Goal: Information Seeking & Learning: Compare options

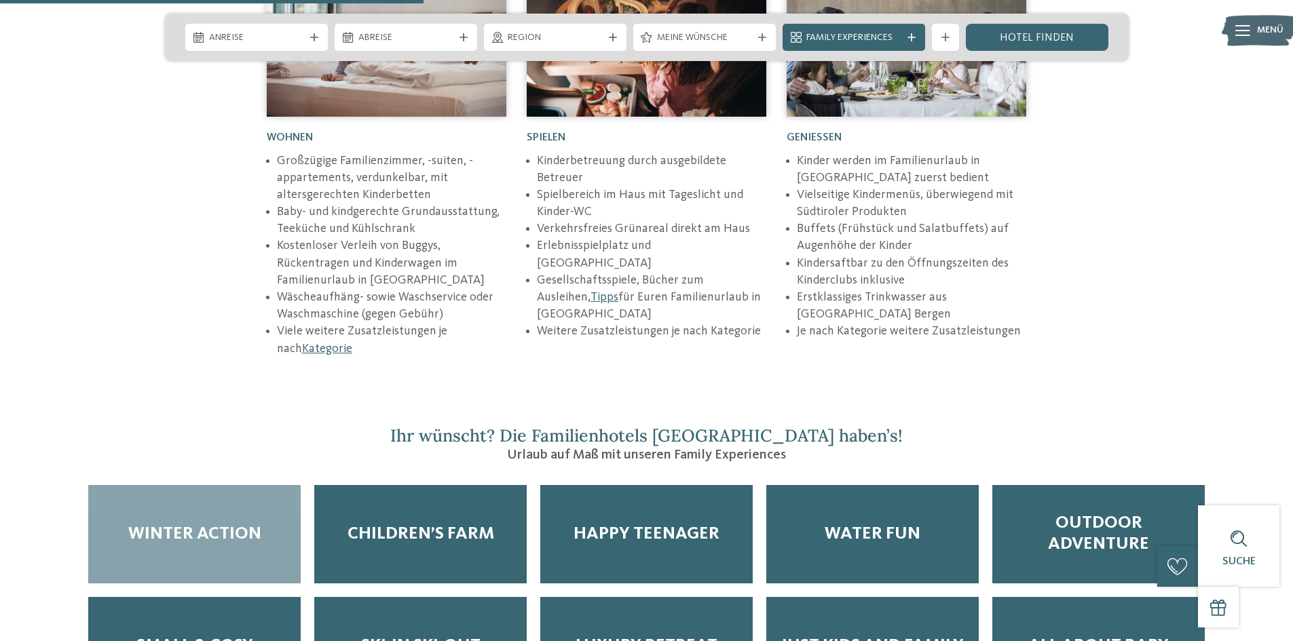
scroll to position [2239, 0]
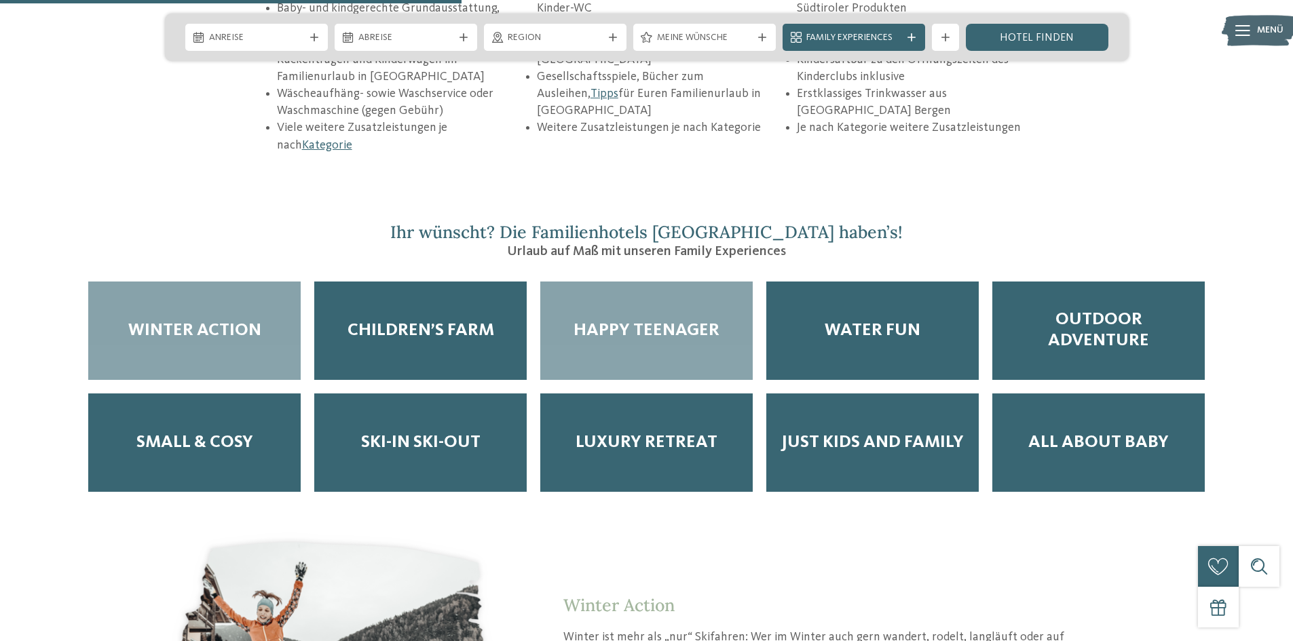
click at [671, 282] on div "Happy Teenager" at bounding box center [646, 331] width 212 height 98
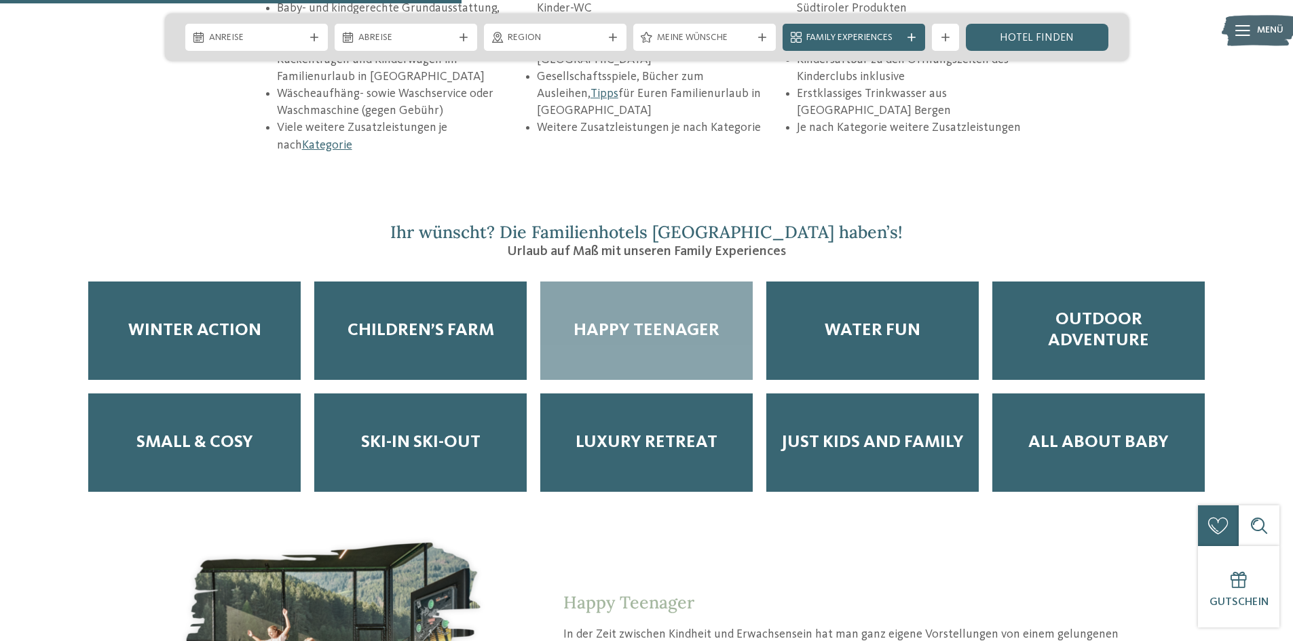
click at [649, 320] on span "Happy Teenager" at bounding box center [646, 330] width 146 height 21
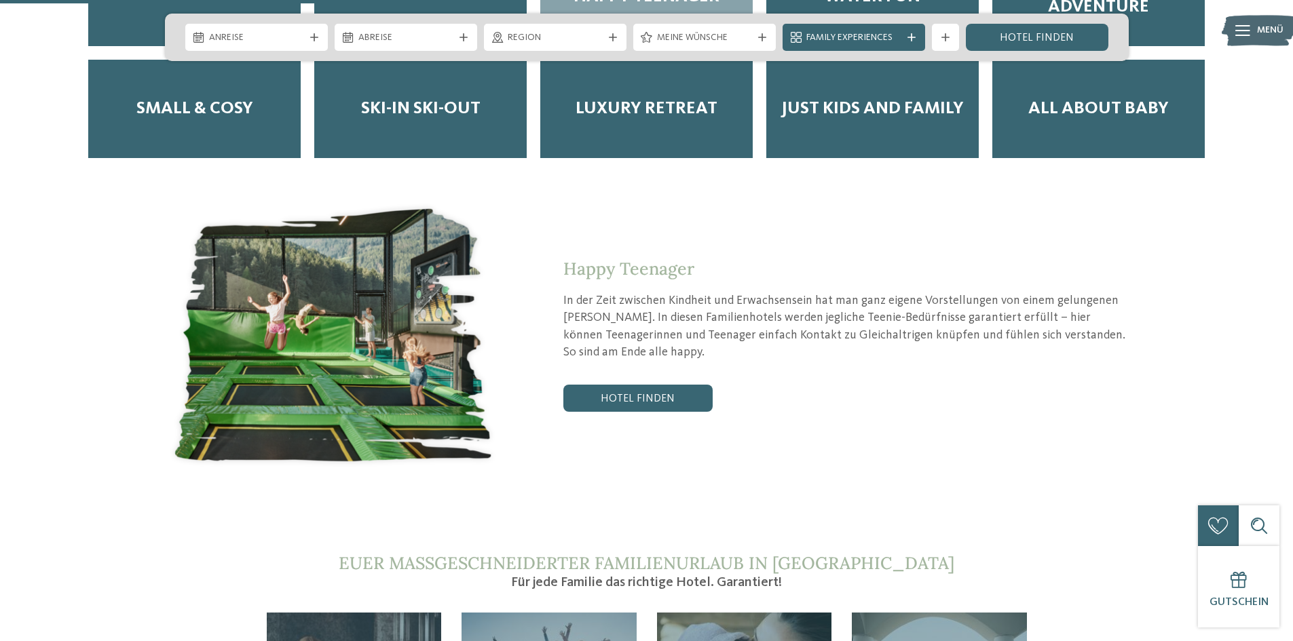
scroll to position [2579, 0]
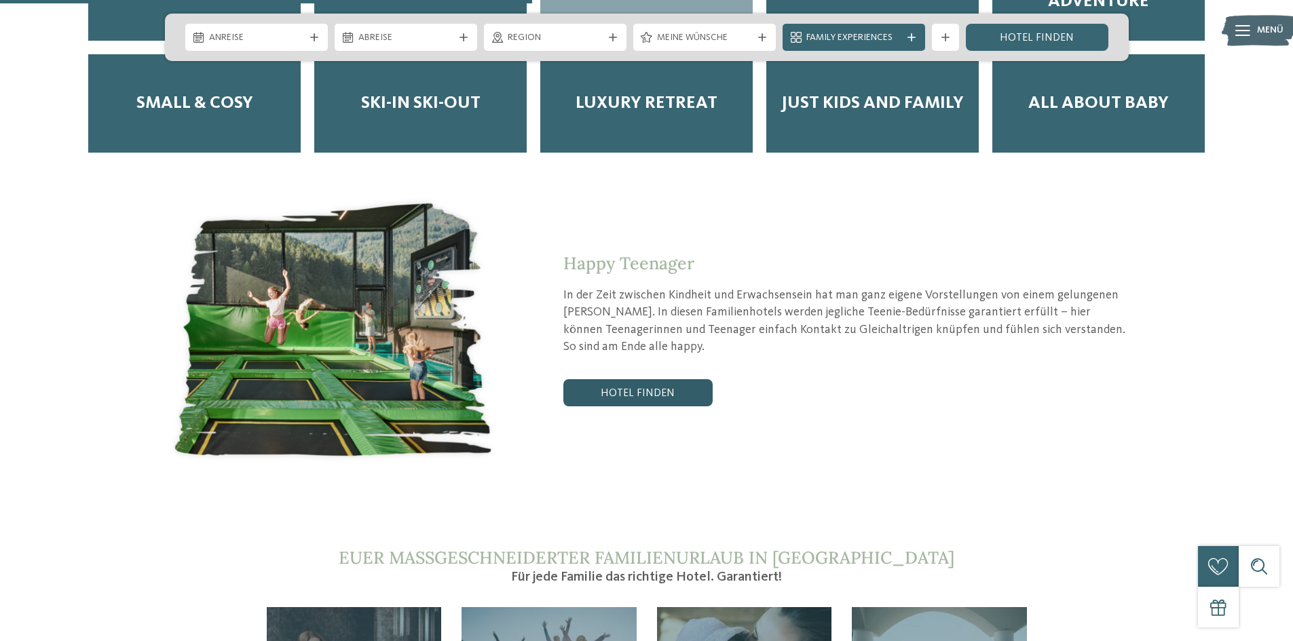
click at [639, 379] on link "Hotel finden" at bounding box center [637, 392] width 149 height 27
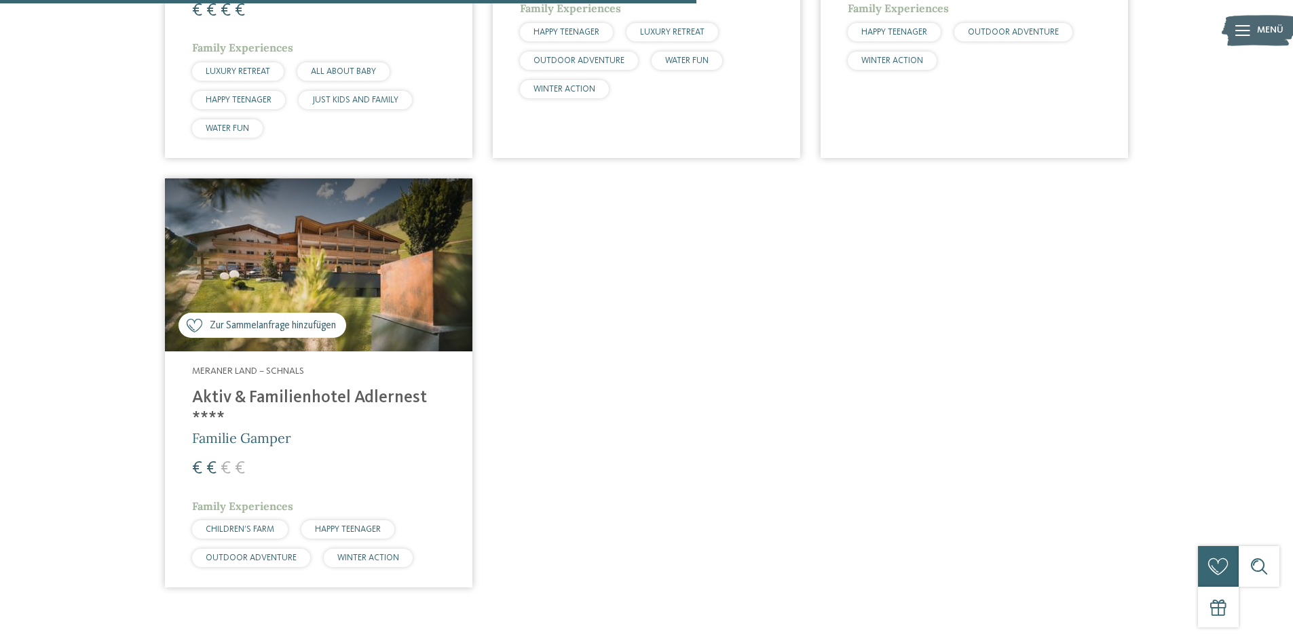
scroll to position [852, 0]
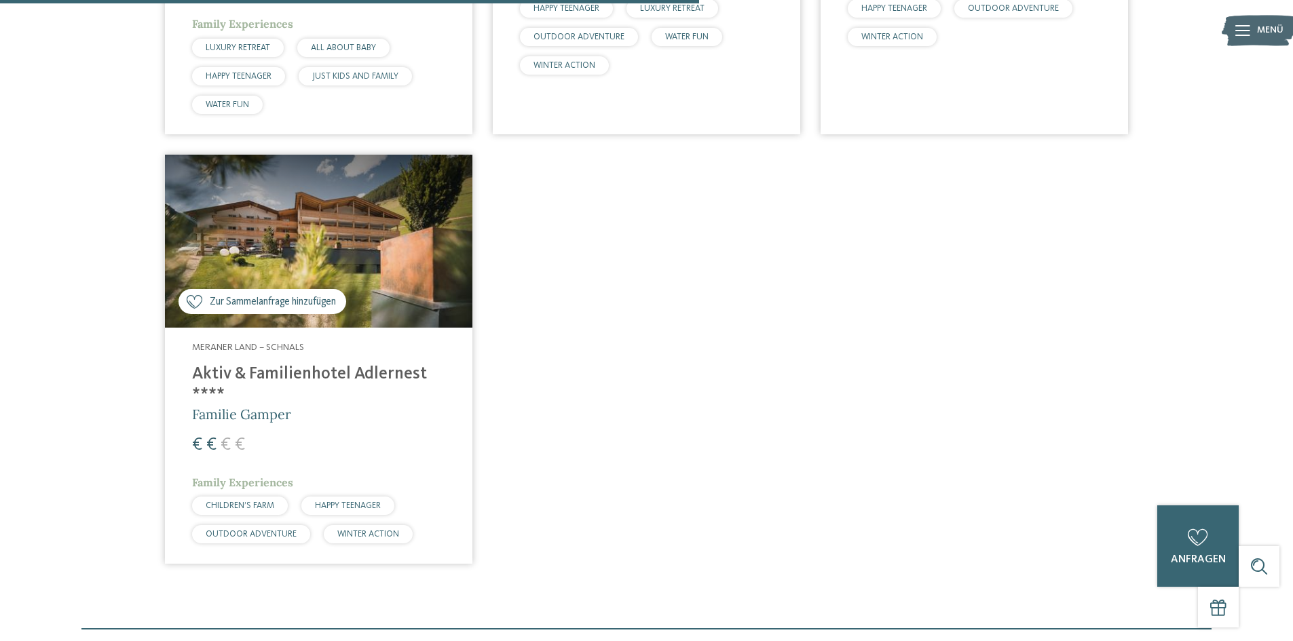
click at [356, 373] on h4 "Aktiv & Familienhotel Adlernest ****" at bounding box center [318, 384] width 253 height 41
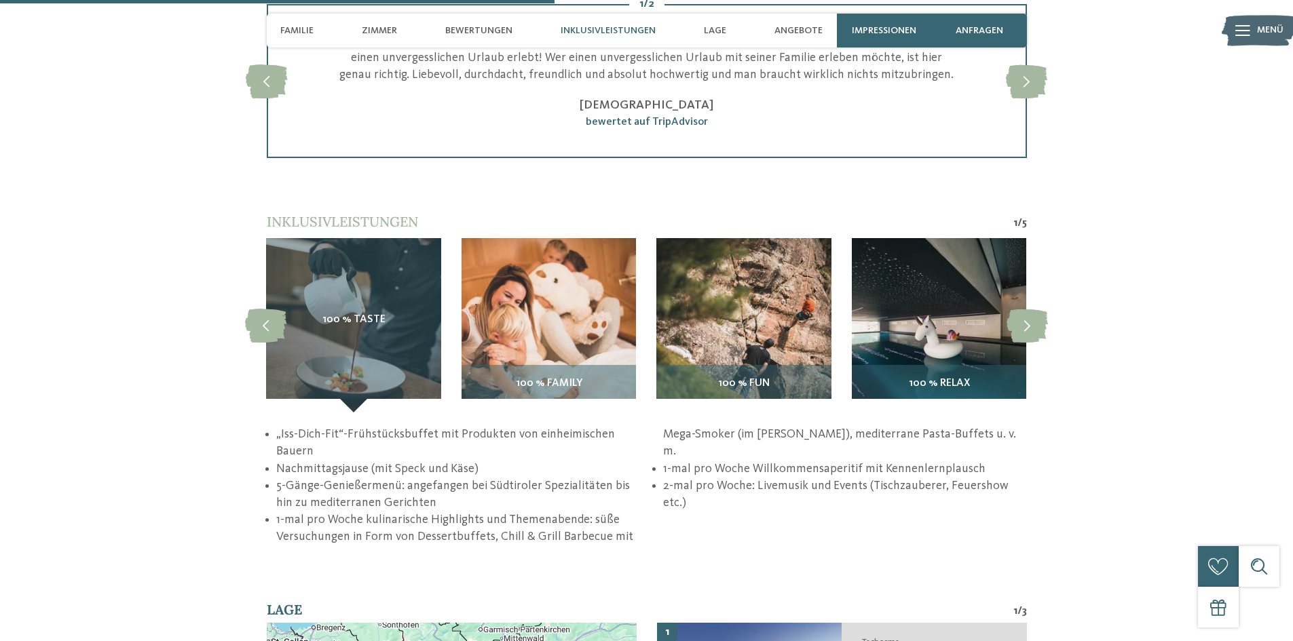
scroll to position [1968, 0]
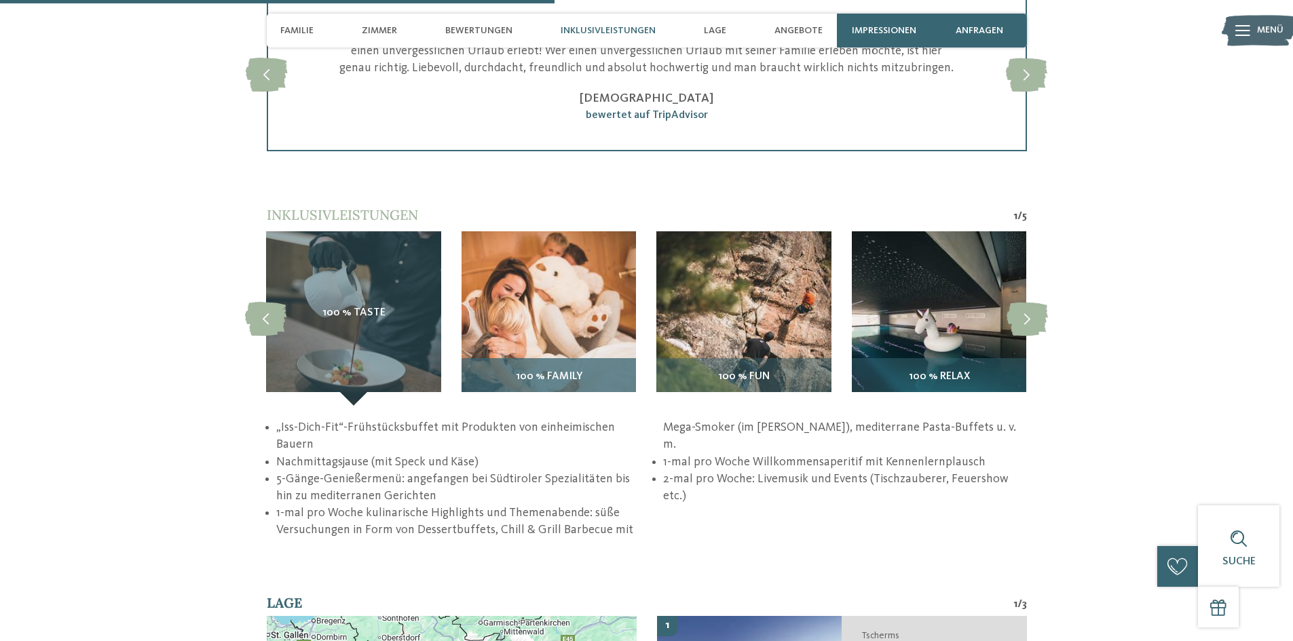
click at [579, 387] on div "100 % Family" at bounding box center [548, 381] width 174 height 47
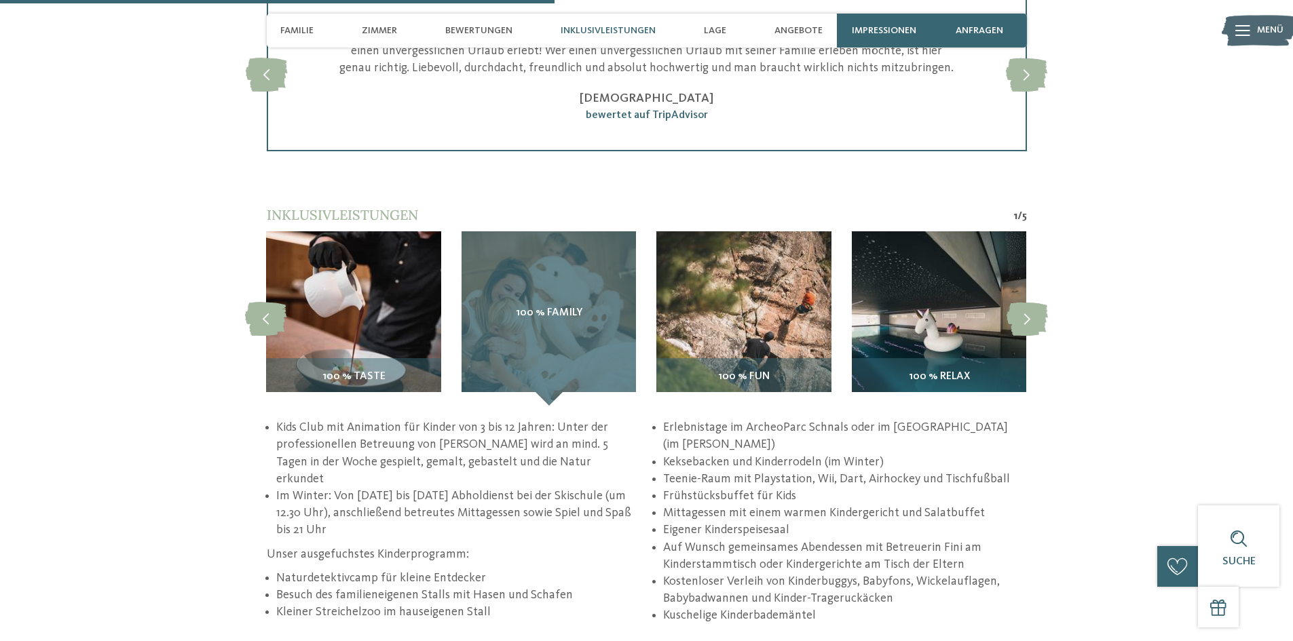
click at [581, 337] on div "100 % Family" at bounding box center [548, 318] width 174 height 174
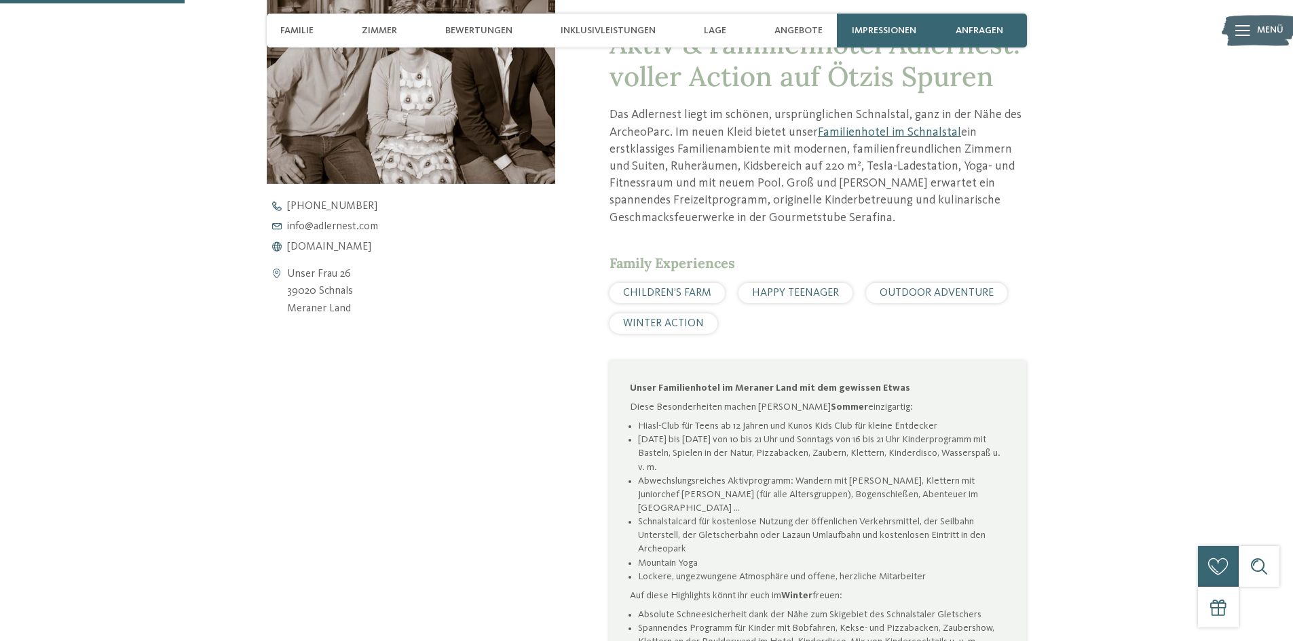
scroll to position [543, 0]
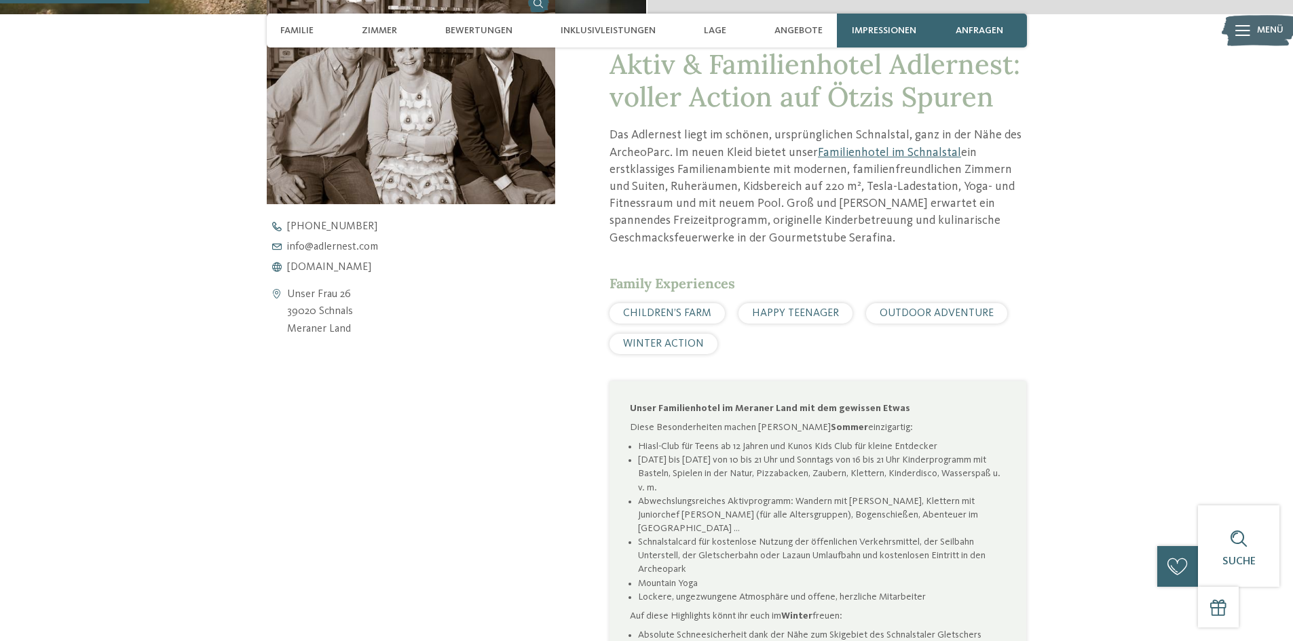
click at [778, 317] on span "HAPPY TEENAGER" at bounding box center [795, 313] width 87 height 11
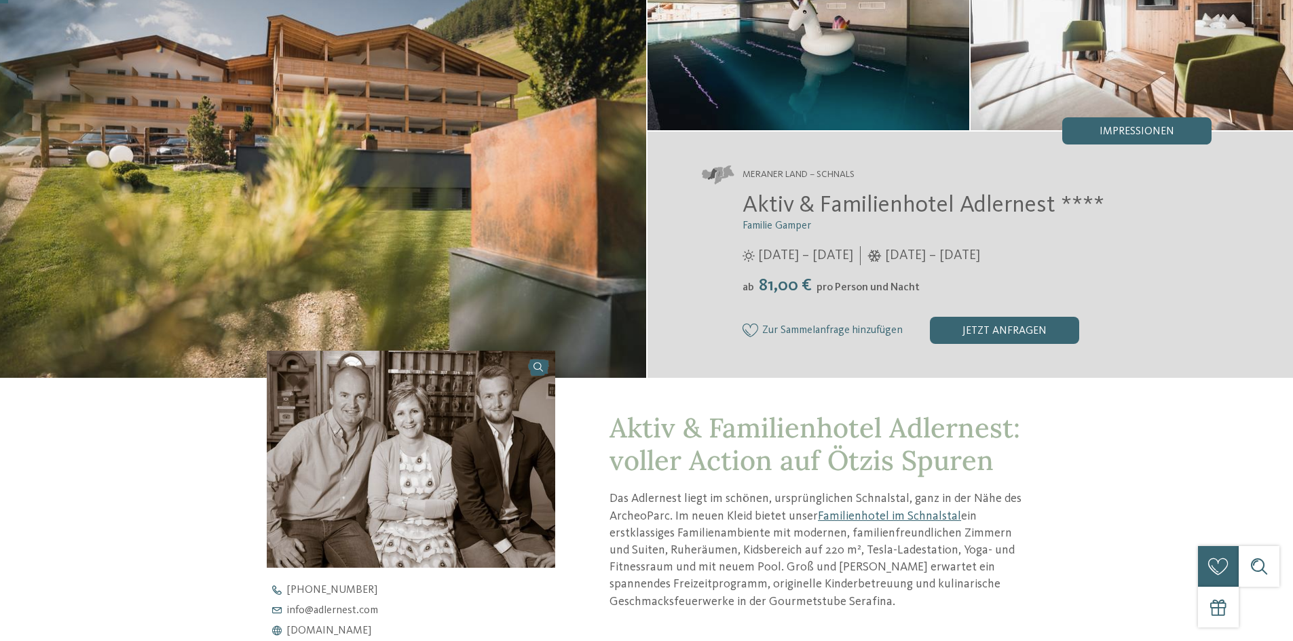
scroll to position [0, 0]
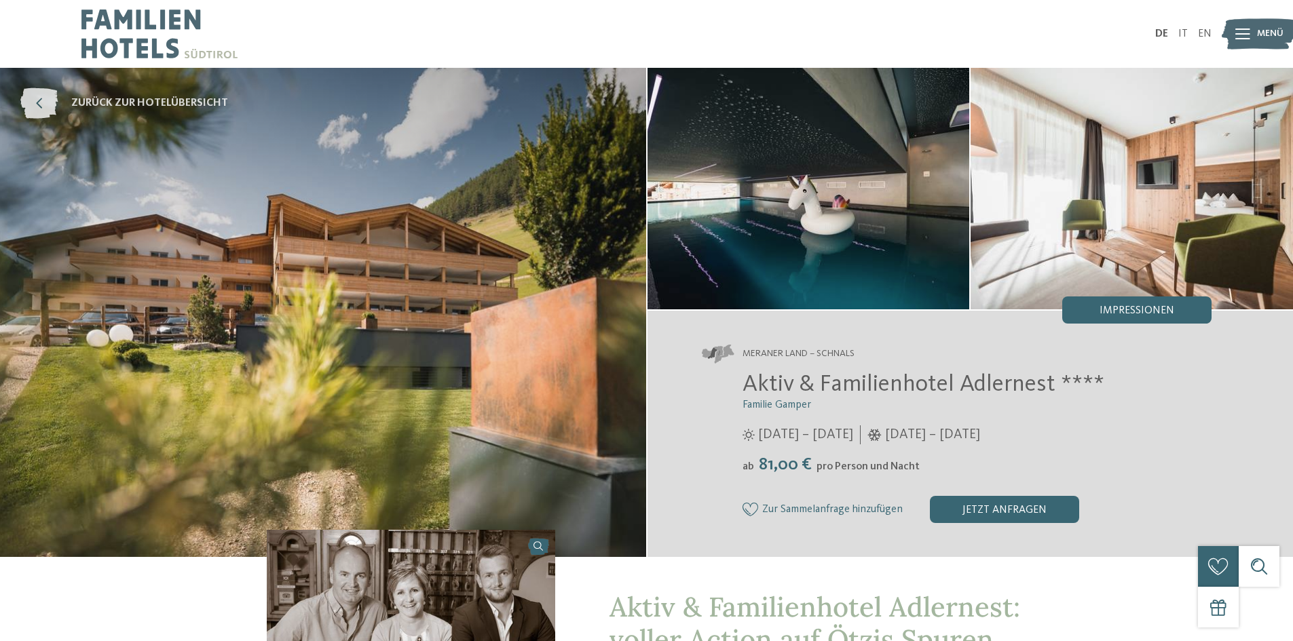
click at [111, 102] on span "zurück zur Hotelübersicht" at bounding box center [149, 103] width 157 height 15
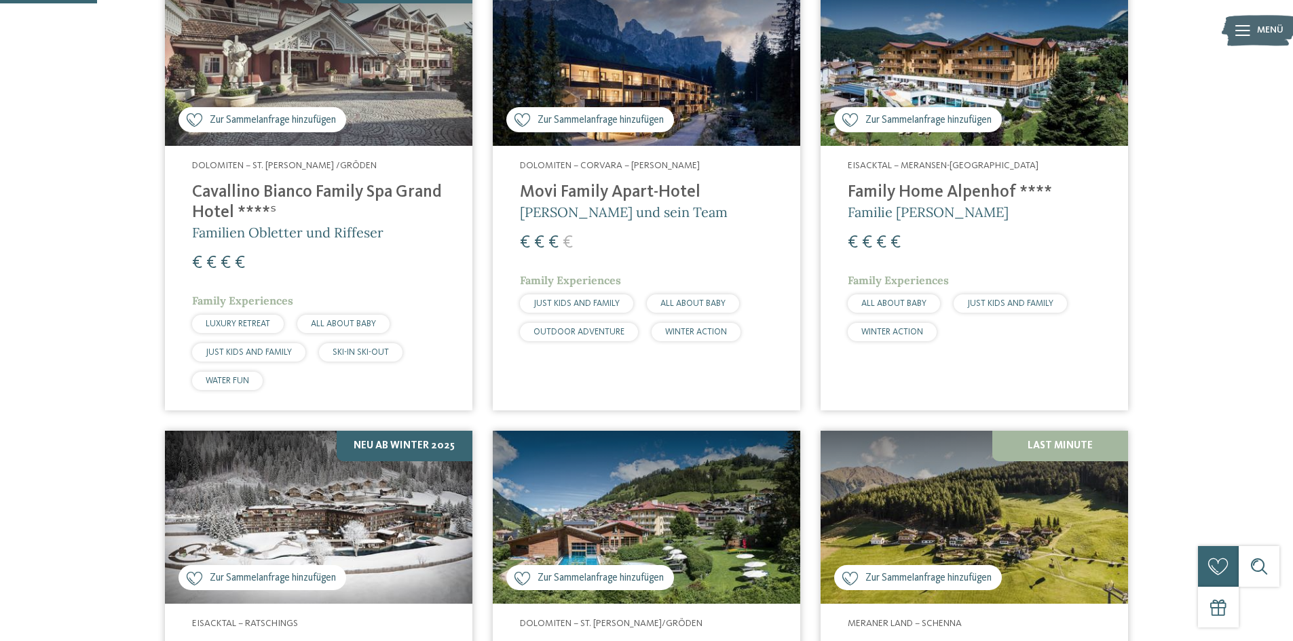
scroll to position [475, 0]
click at [902, 197] on h4 "Family Home Alpenhof ****" at bounding box center [974, 192] width 253 height 20
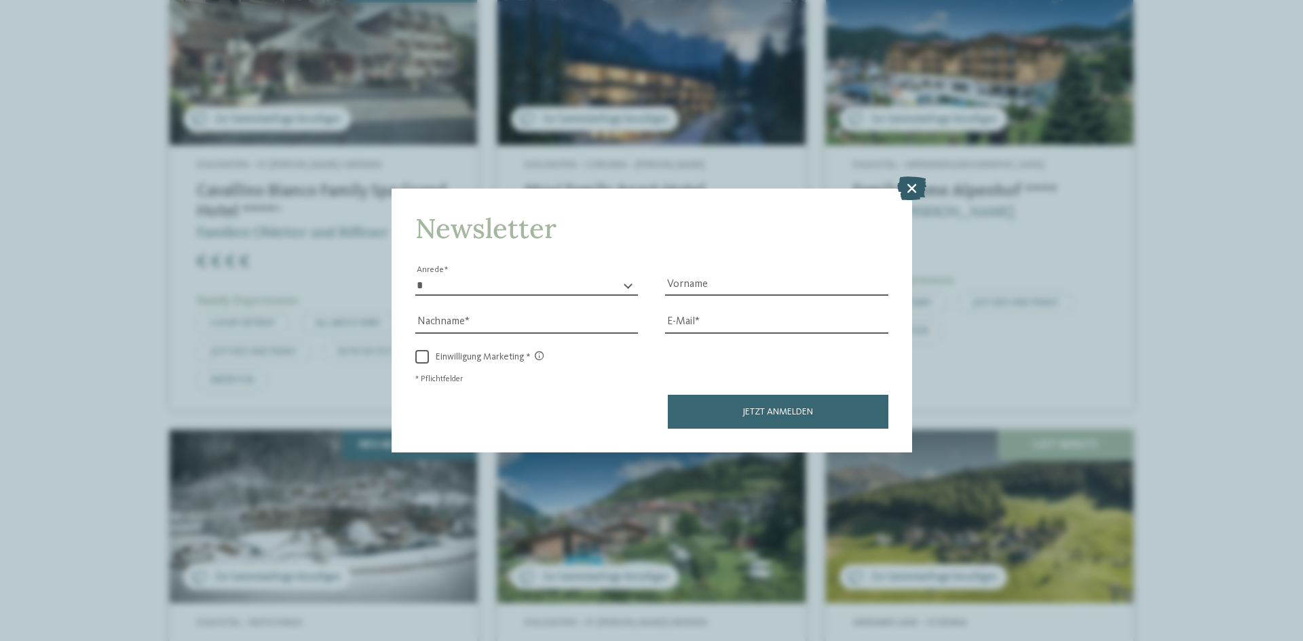
click at [921, 190] on icon at bounding box center [911, 188] width 29 height 24
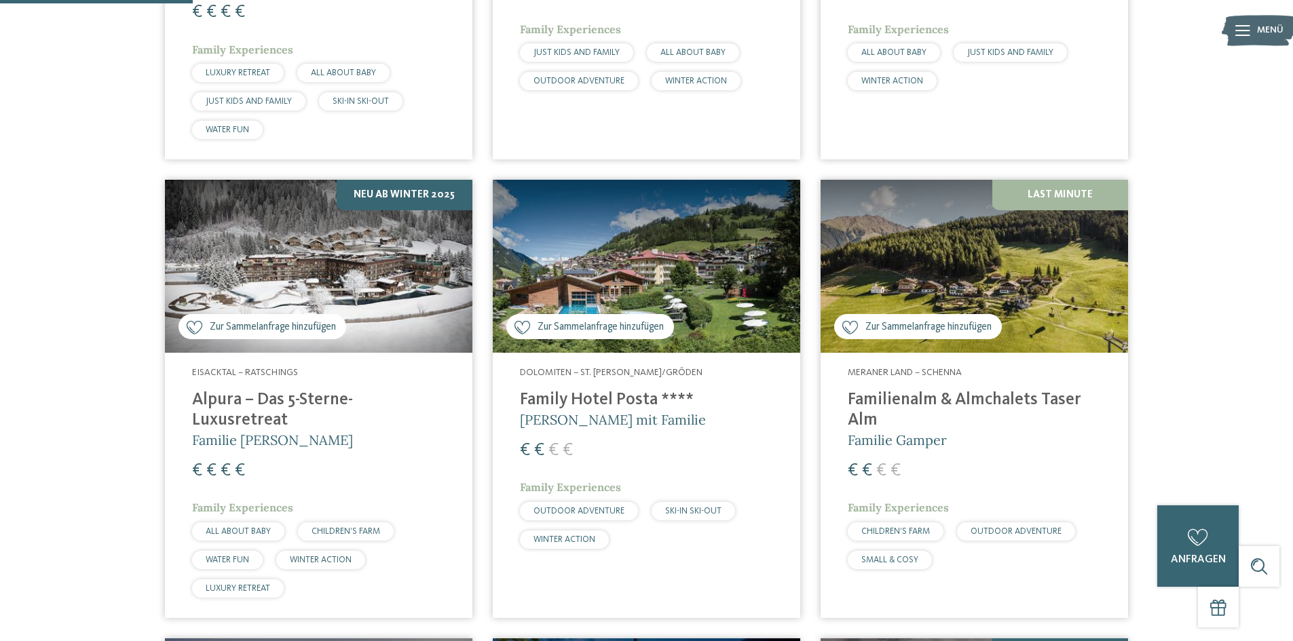
scroll to position [746, 0]
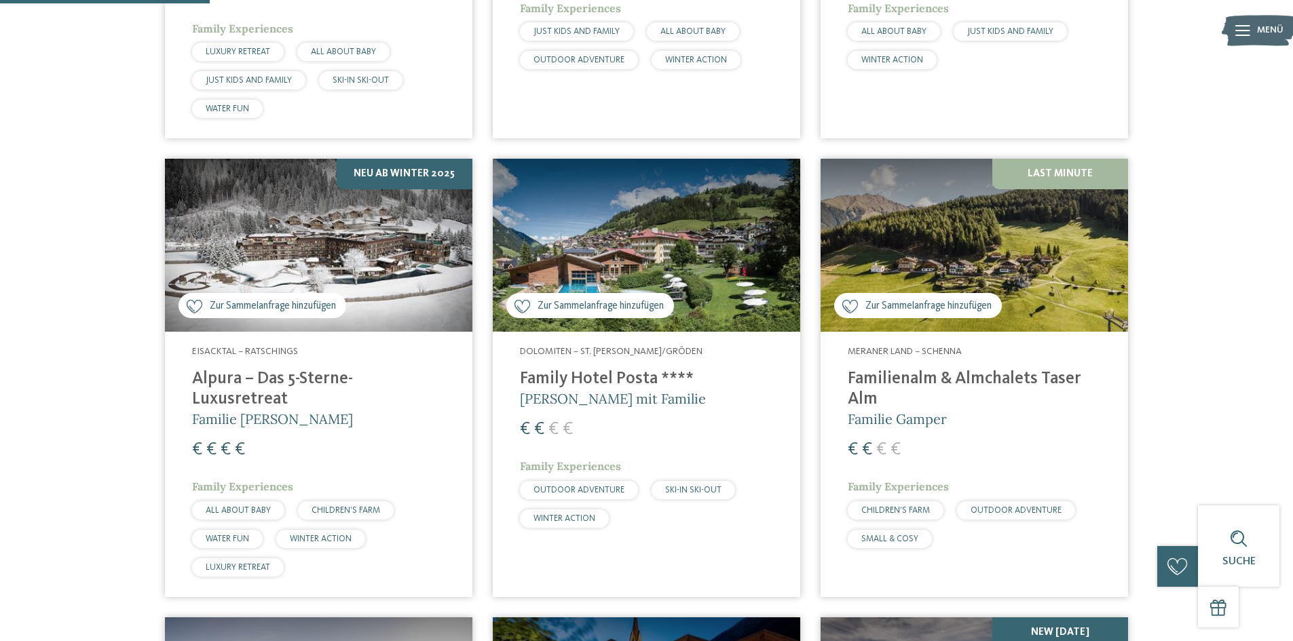
click at [911, 375] on h4 "Familienalm & Almchalets Taser Alm" at bounding box center [974, 389] width 253 height 41
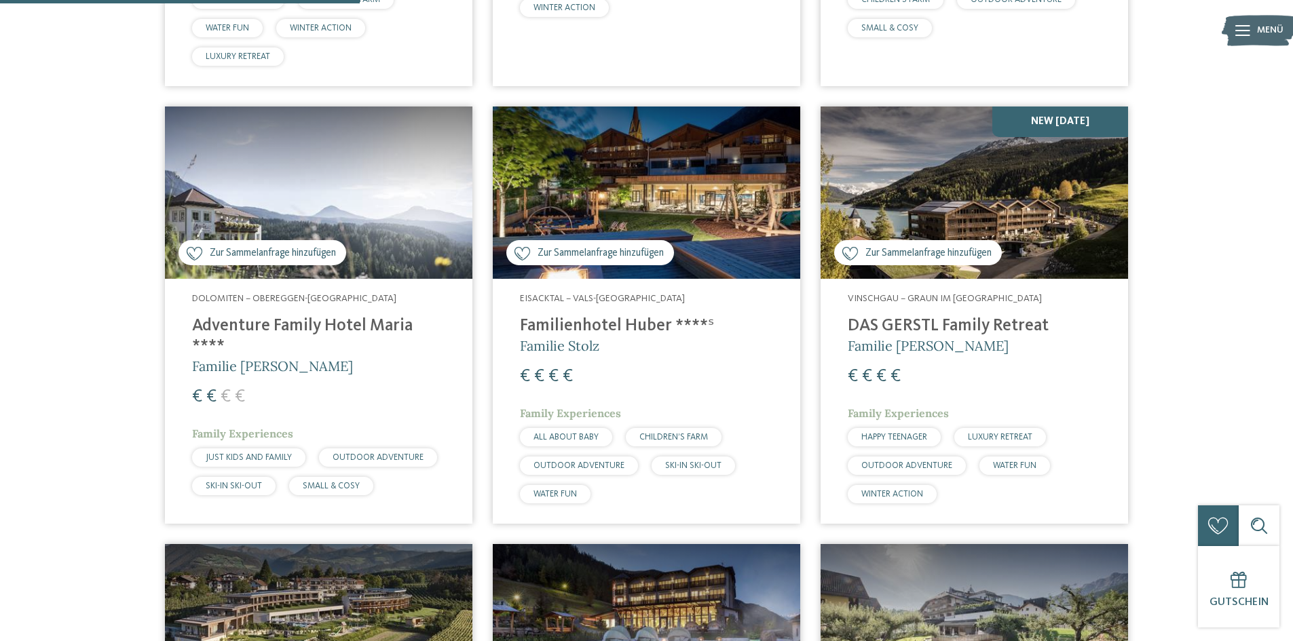
scroll to position [1289, 0]
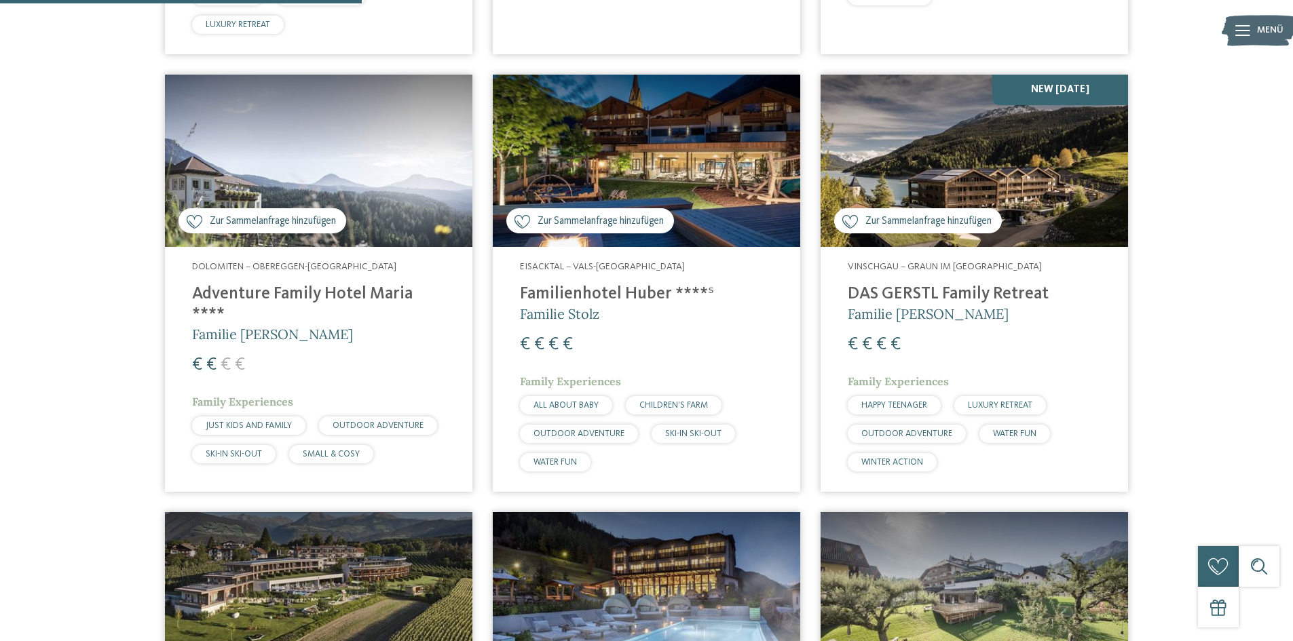
click at [286, 284] on h4 "Adventure Family Hotel Maria ****" at bounding box center [318, 304] width 253 height 41
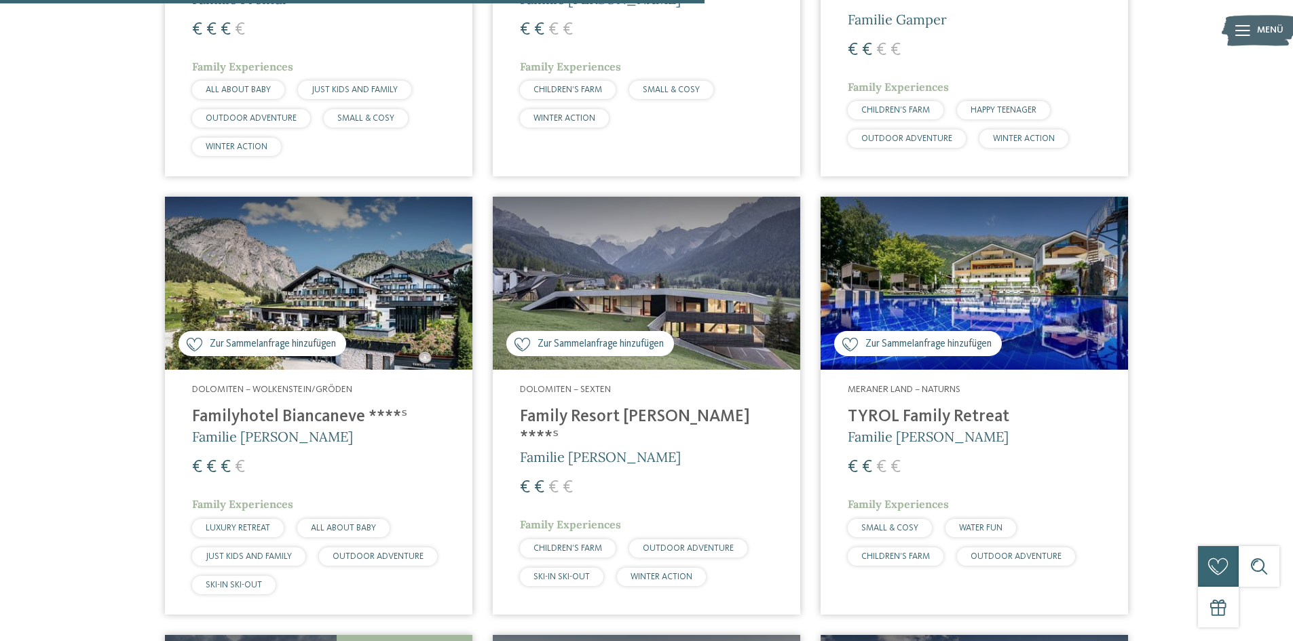
scroll to position [2511, 0]
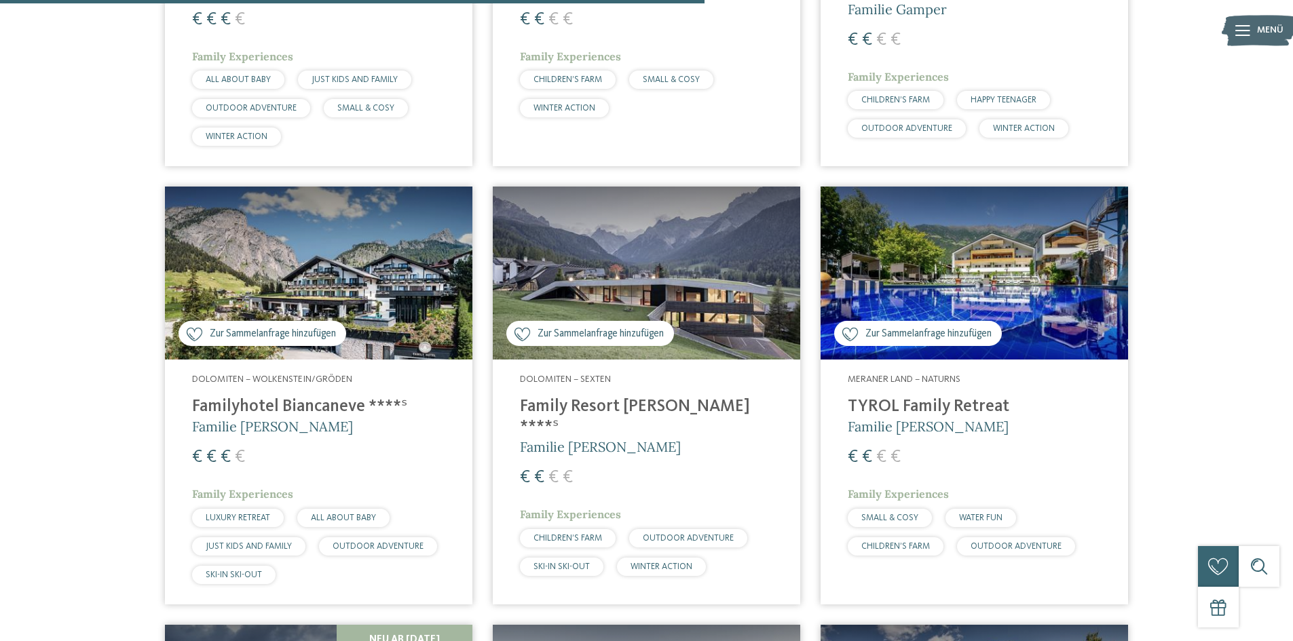
click at [917, 397] on h4 "TYROL Family Retreat" at bounding box center [974, 407] width 253 height 20
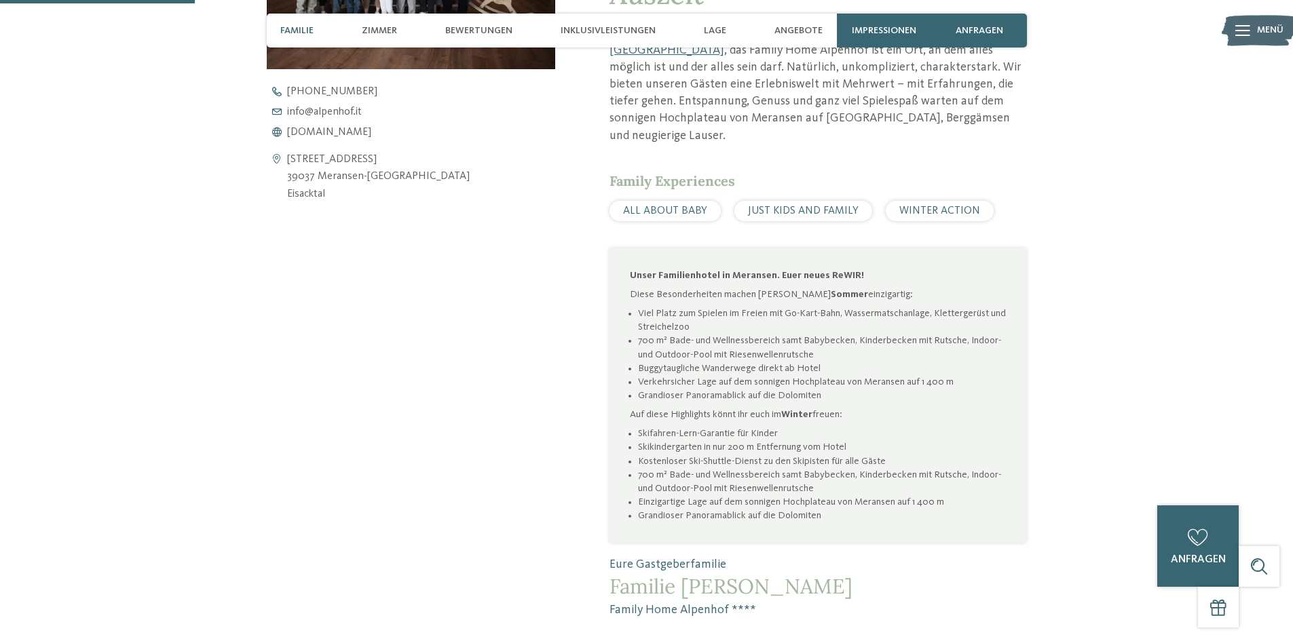
scroll to position [679, 0]
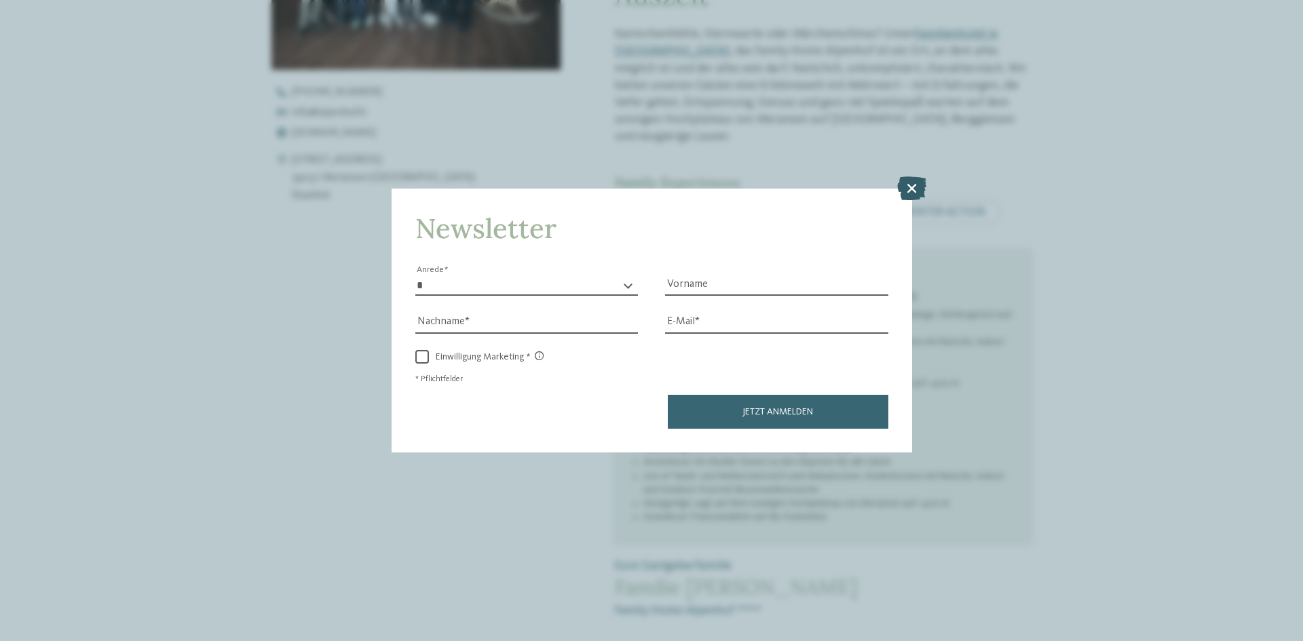
click at [906, 189] on icon at bounding box center [911, 188] width 29 height 24
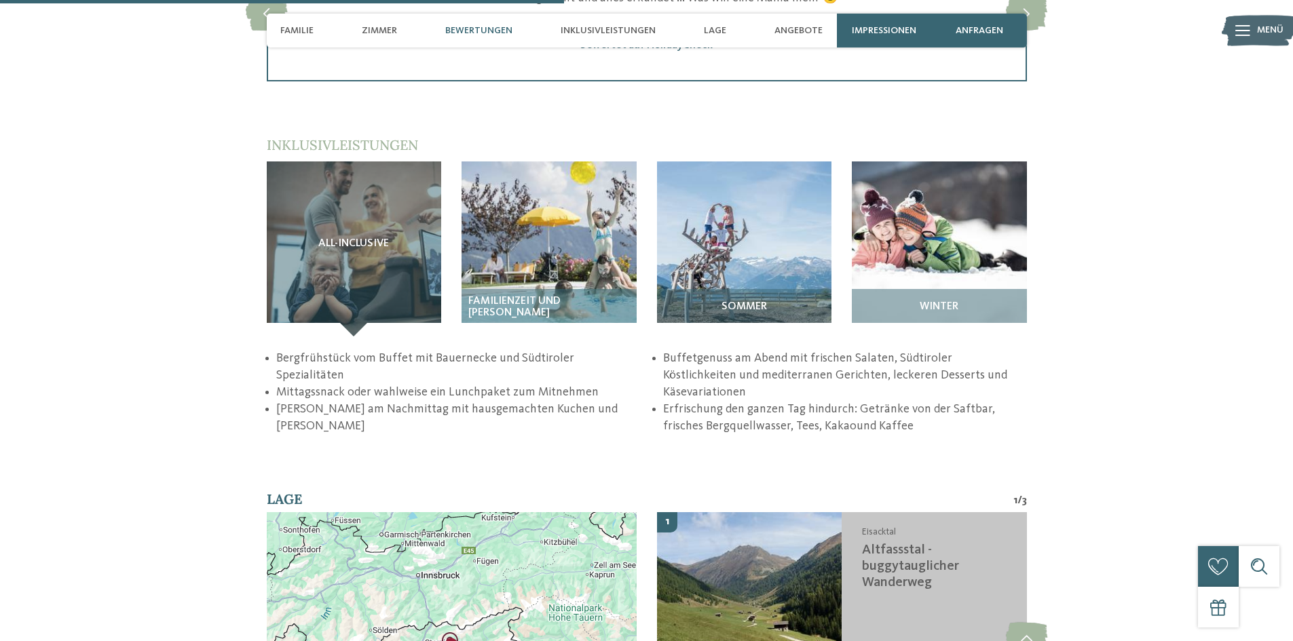
scroll to position [1425, 0]
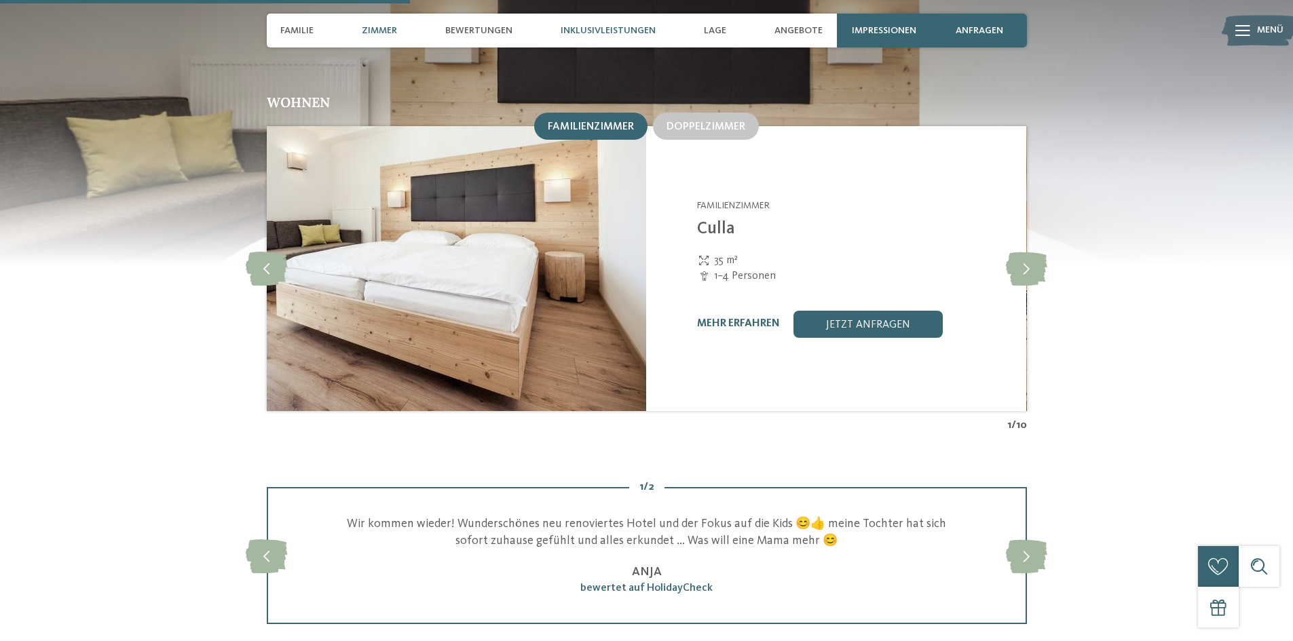
click at [576, 25] on span "Inklusivleistungen" at bounding box center [607, 31] width 95 height 12
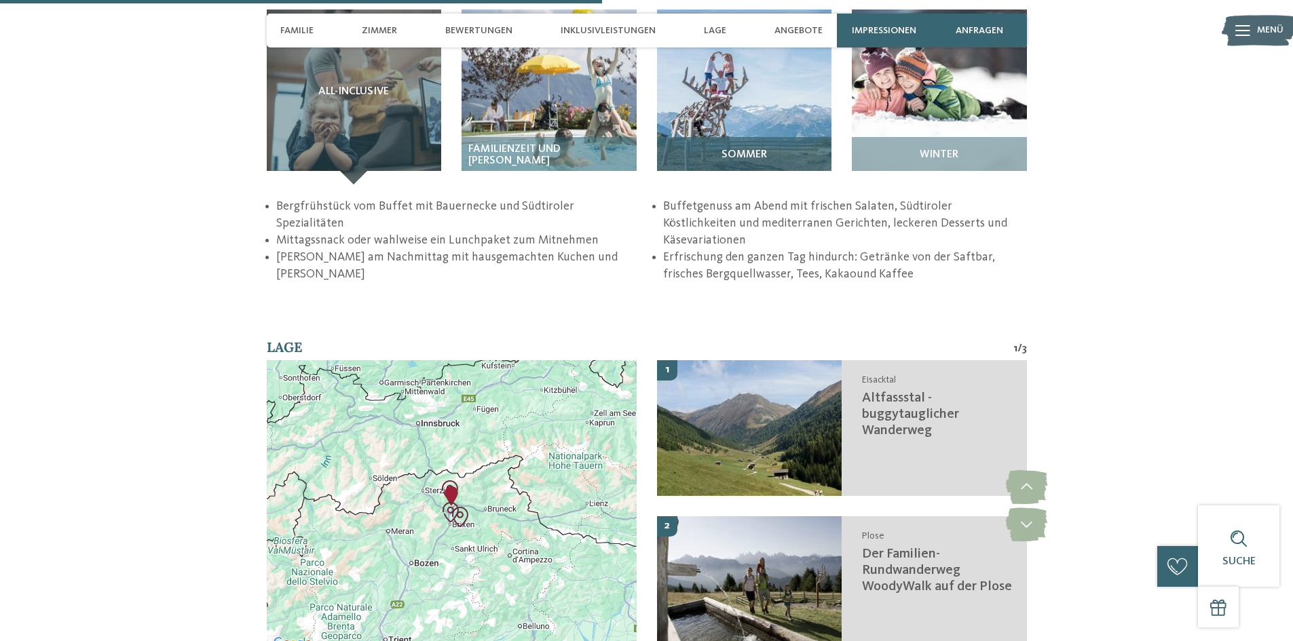
scroll to position [2012, 0]
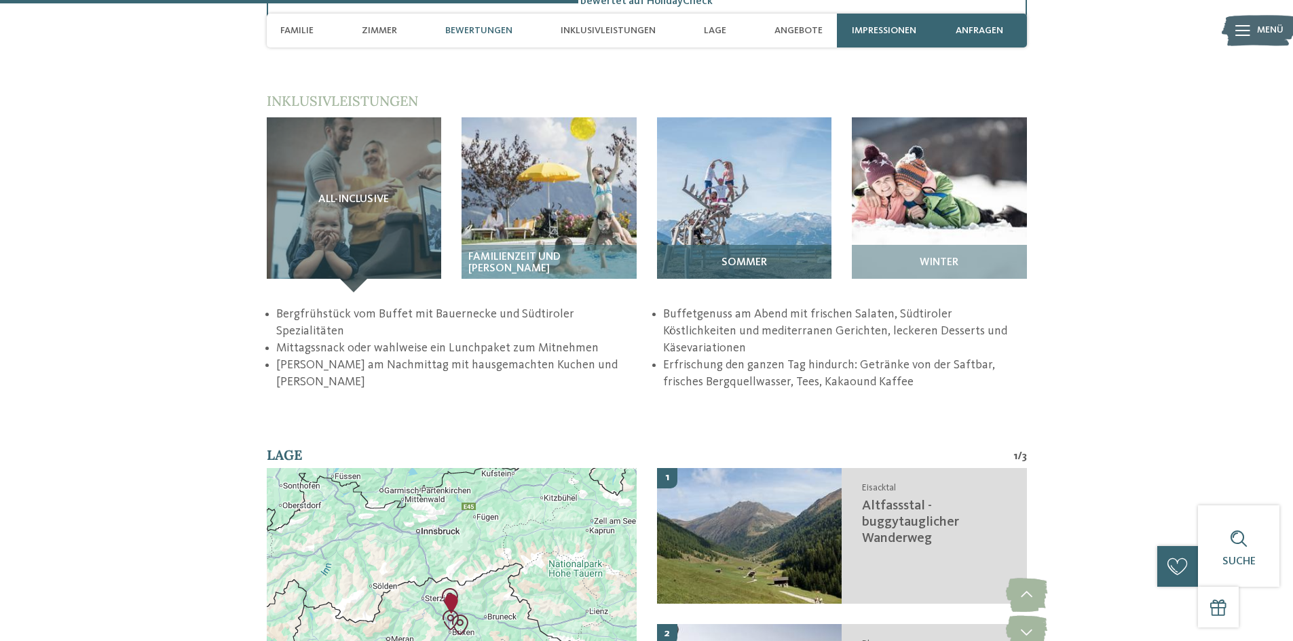
click at [741, 203] on img at bounding box center [744, 204] width 175 height 175
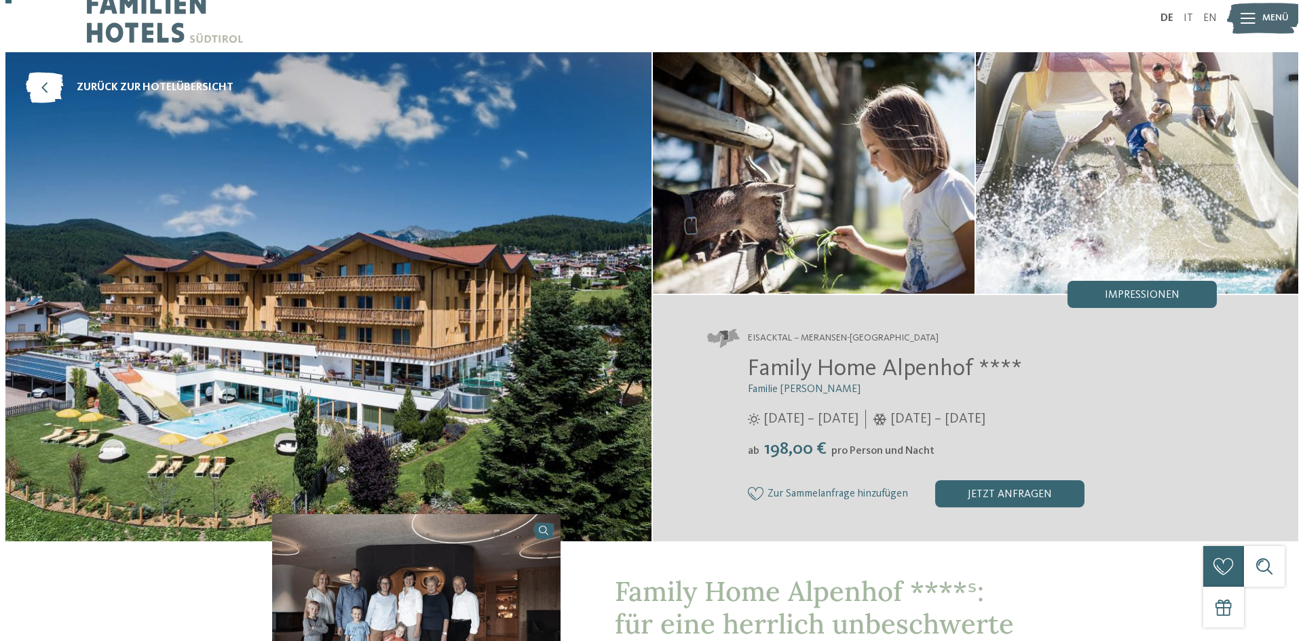
scroll to position [0, 0]
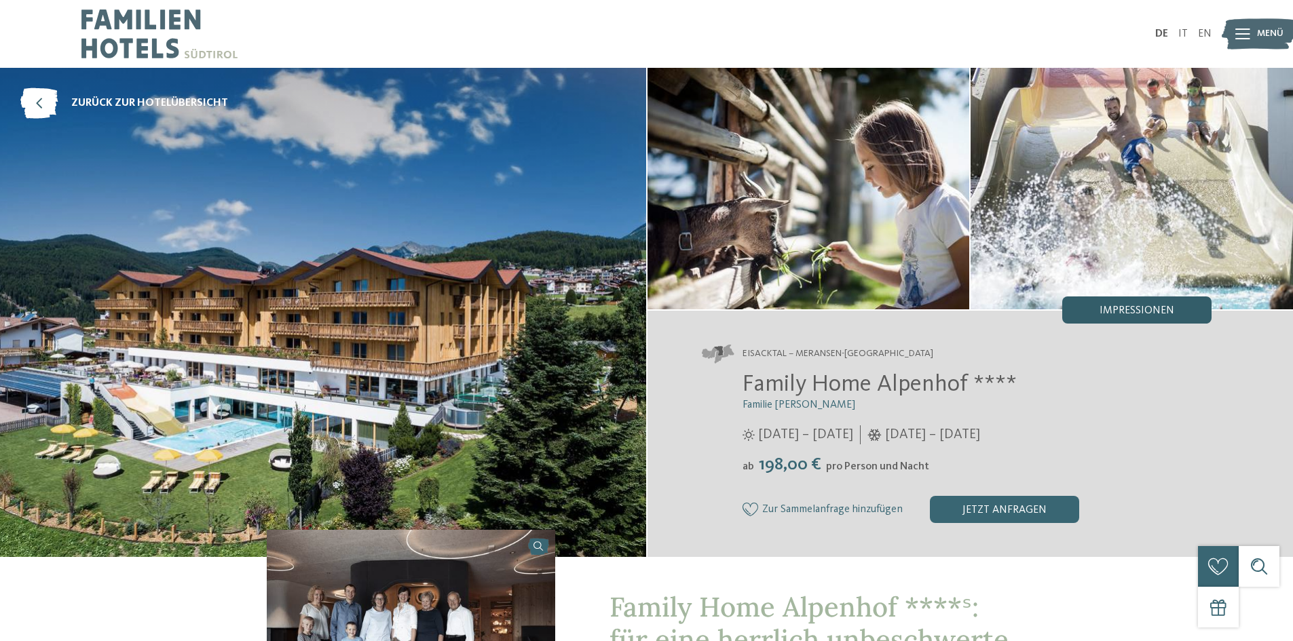
click at [1122, 306] on span "Impressionen" at bounding box center [1136, 310] width 75 height 11
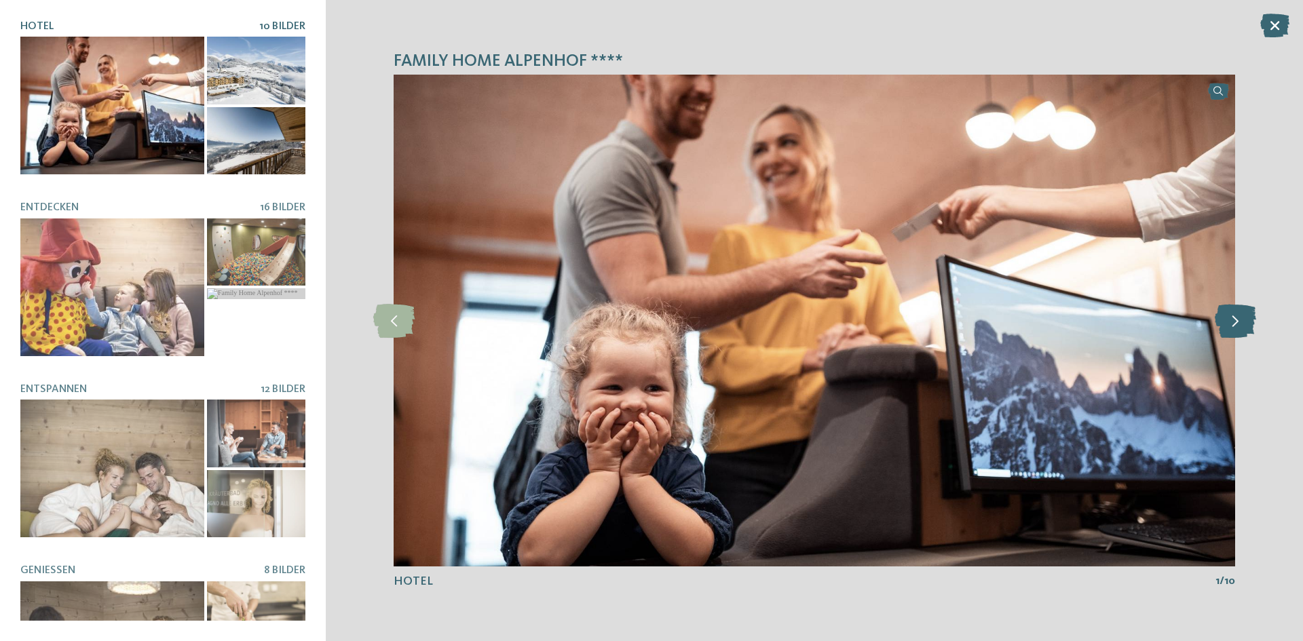
click at [1249, 326] on icon at bounding box center [1235, 321] width 41 height 34
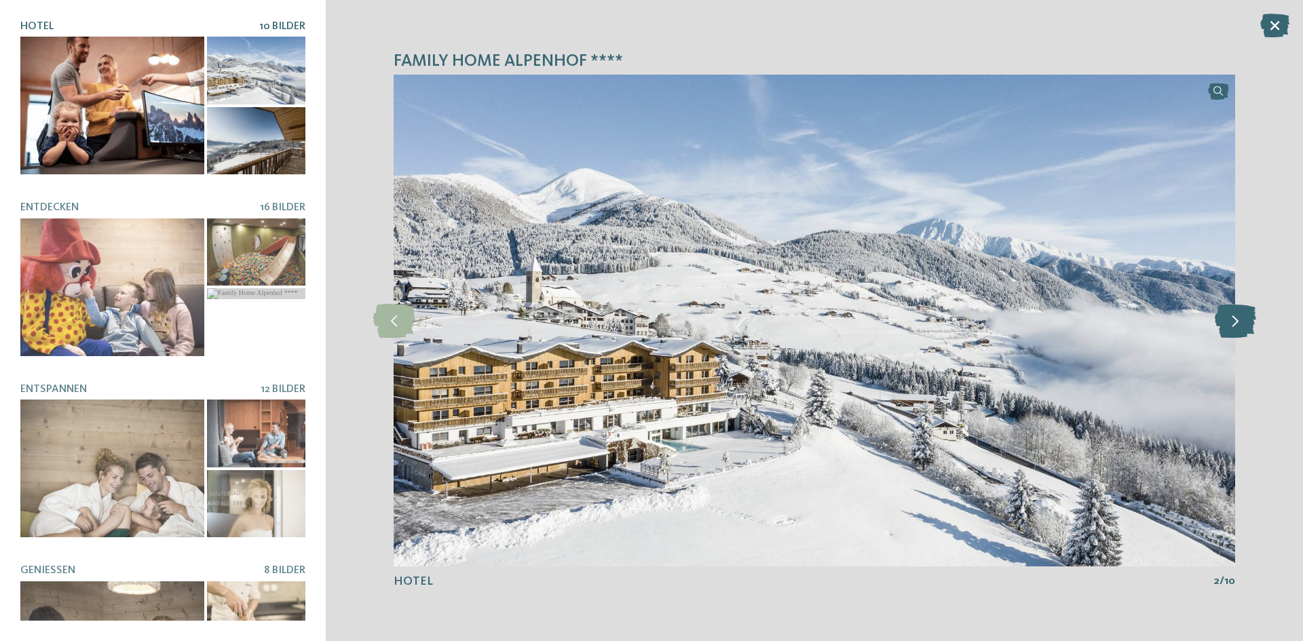
click at [1249, 326] on icon at bounding box center [1235, 321] width 41 height 34
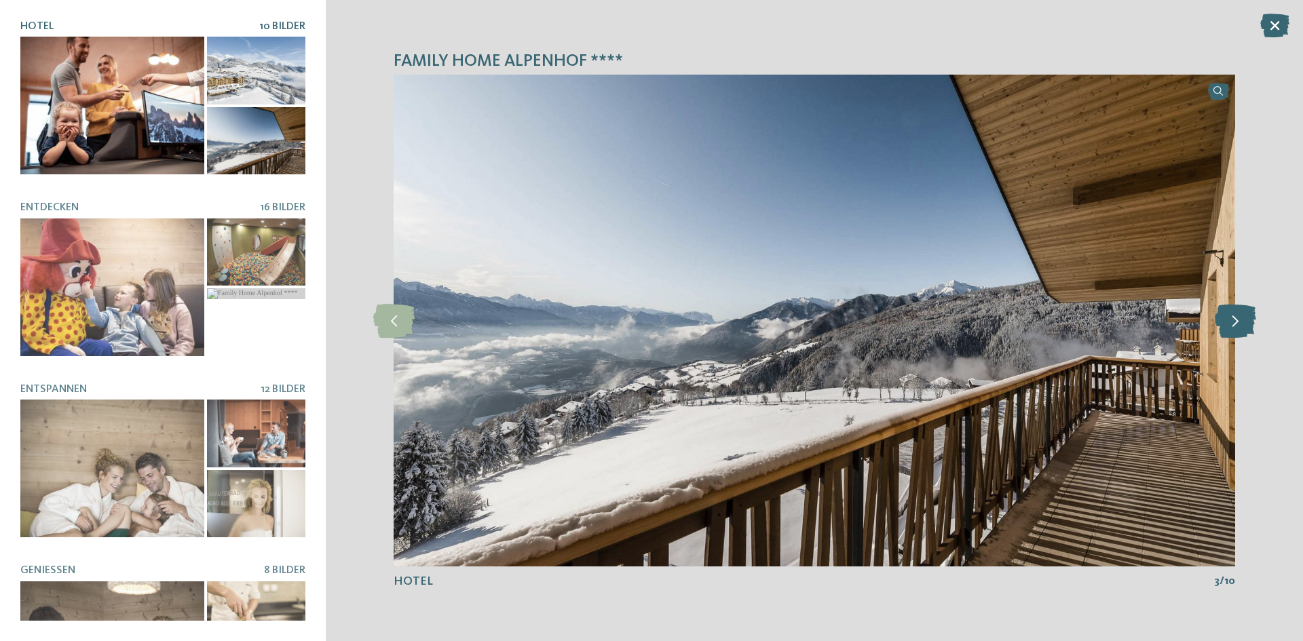
click at [1249, 326] on icon at bounding box center [1235, 321] width 41 height 34
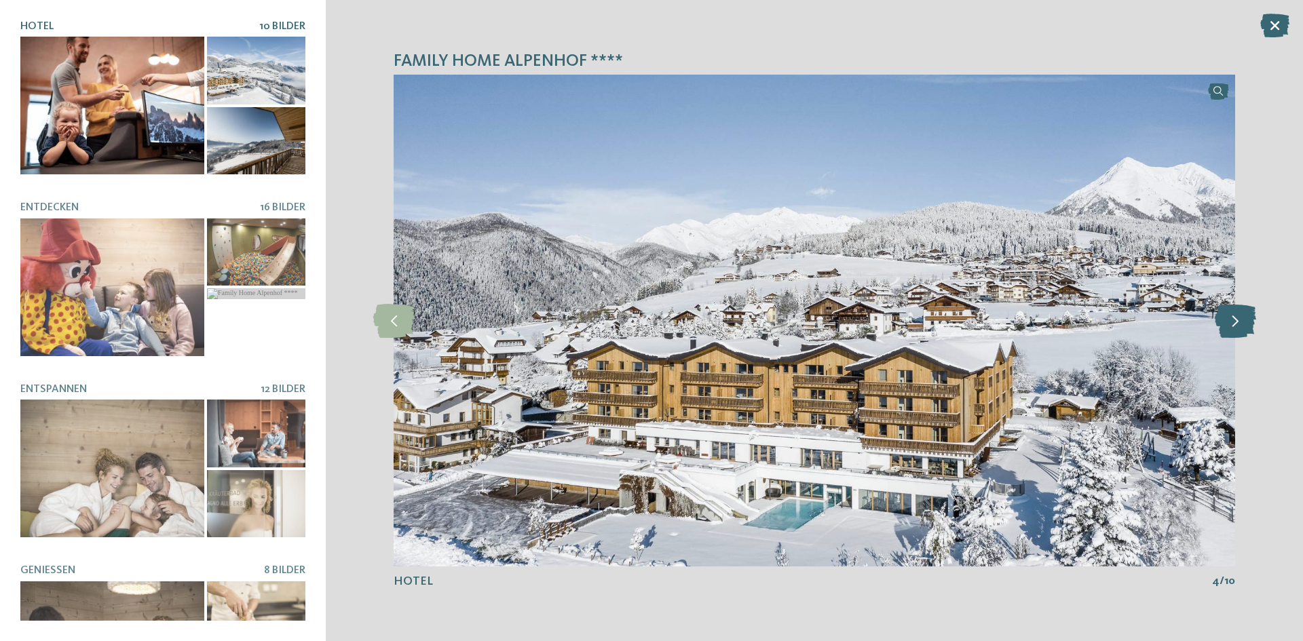
click at [1249, 326] on icon at bounding box center [1235, 321] width 41 height 34
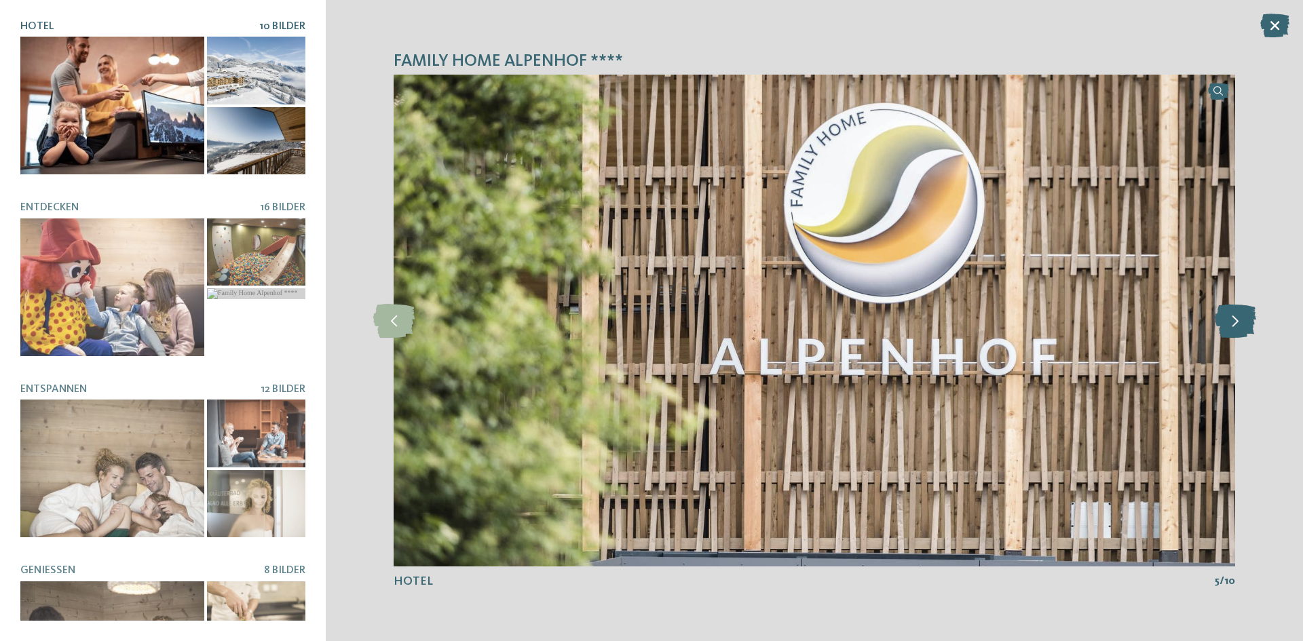
click at [1249, 326] on icon at bounding box center [1235, 321] width 41 height 34
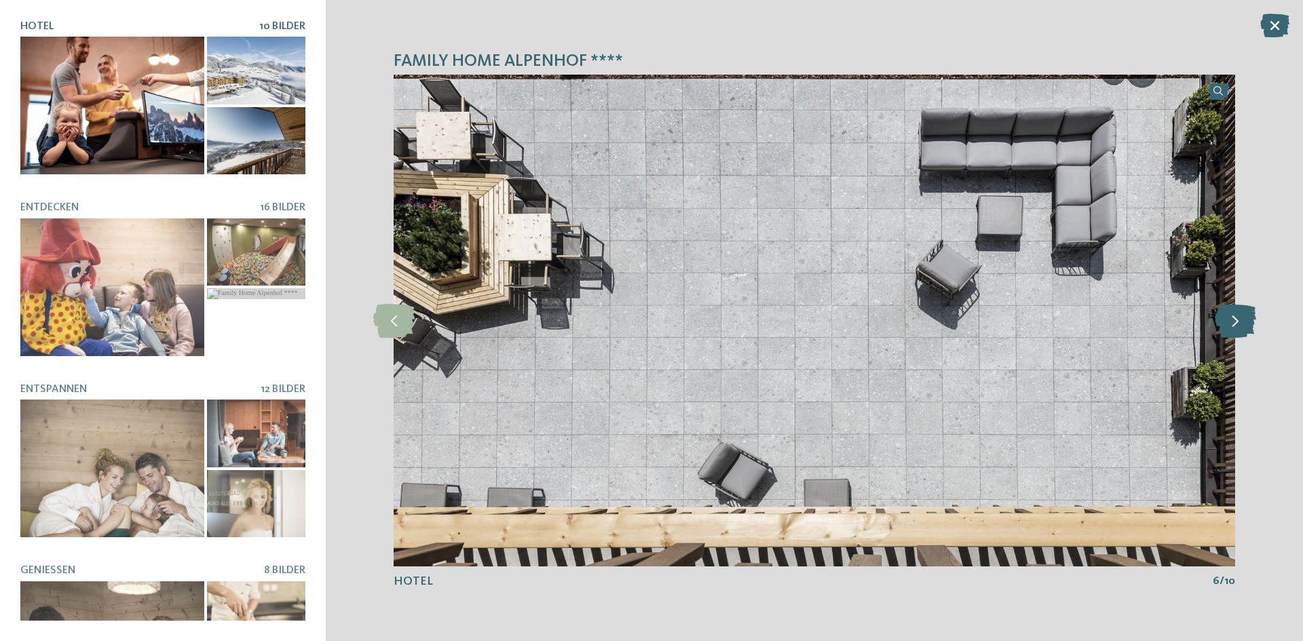
click at [1249, 326] on icon at bounding box center [1235, 321] width 41 height 34
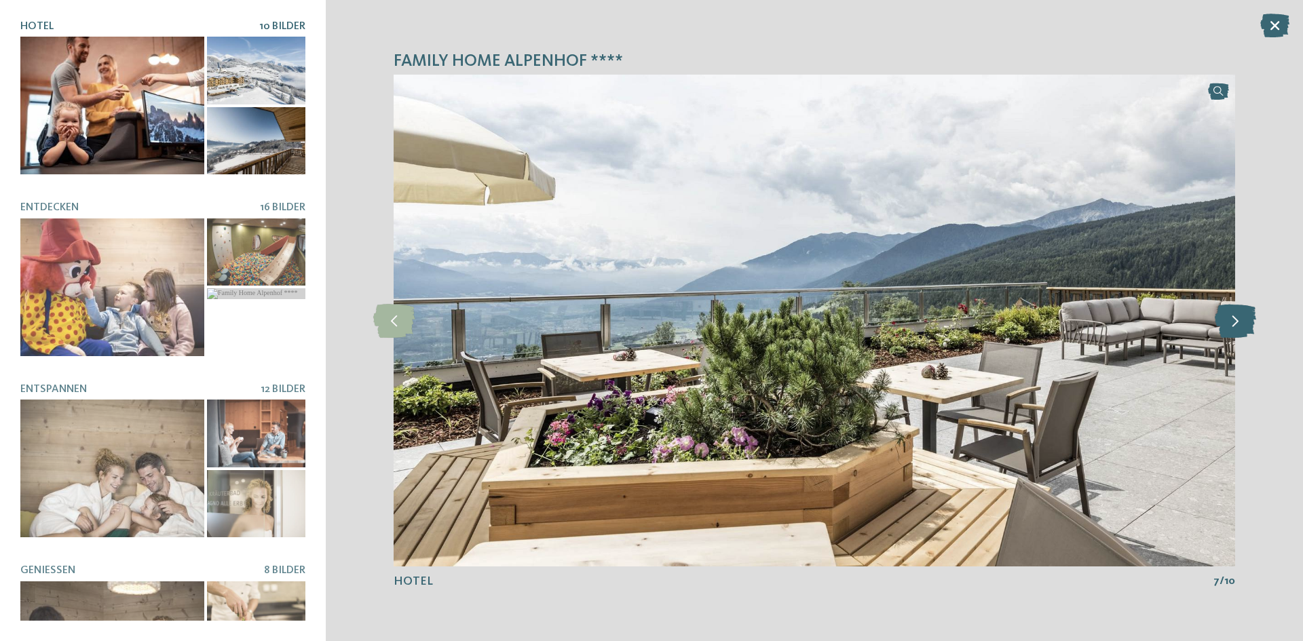
click at [1249, 326] on icon at bounding box center [1235, 321] width 41 height 34
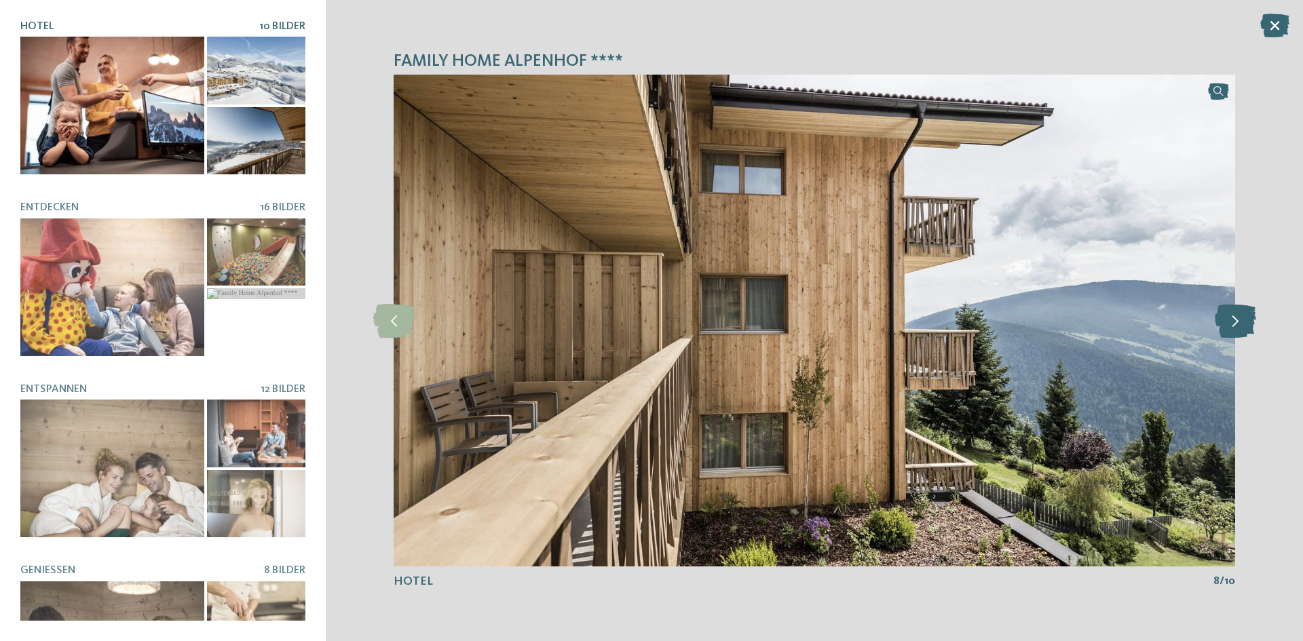
click at [1249, 326] on icon at bounding box center [1235, 321] width 41 height 34
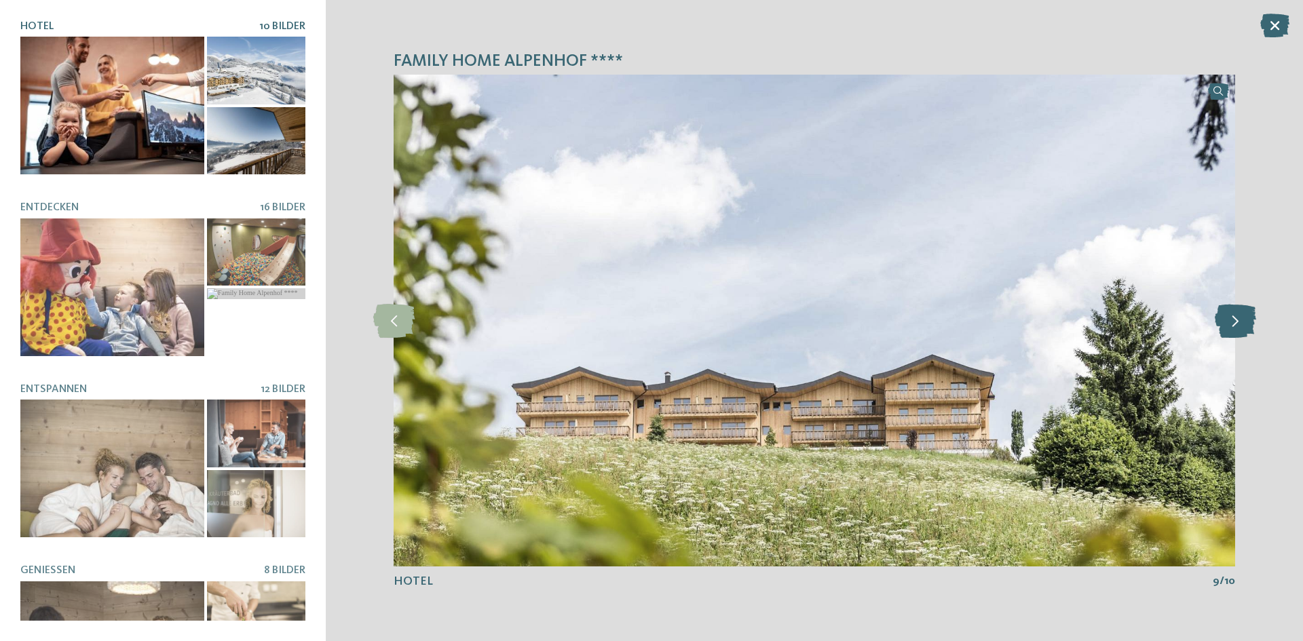
click at [1249, 326] on icon at bounding box center [1235, 321] width 41 height 34
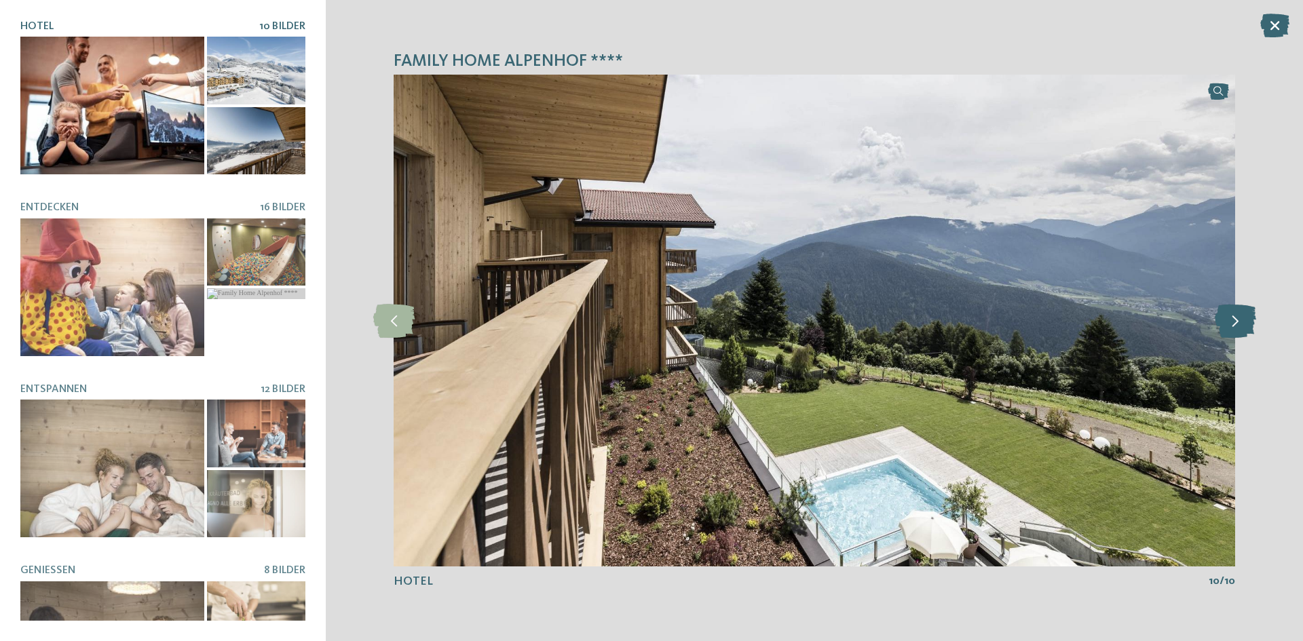
click at [1249, 326] on icon at bounding box center [1235, 321] width 41 height 34
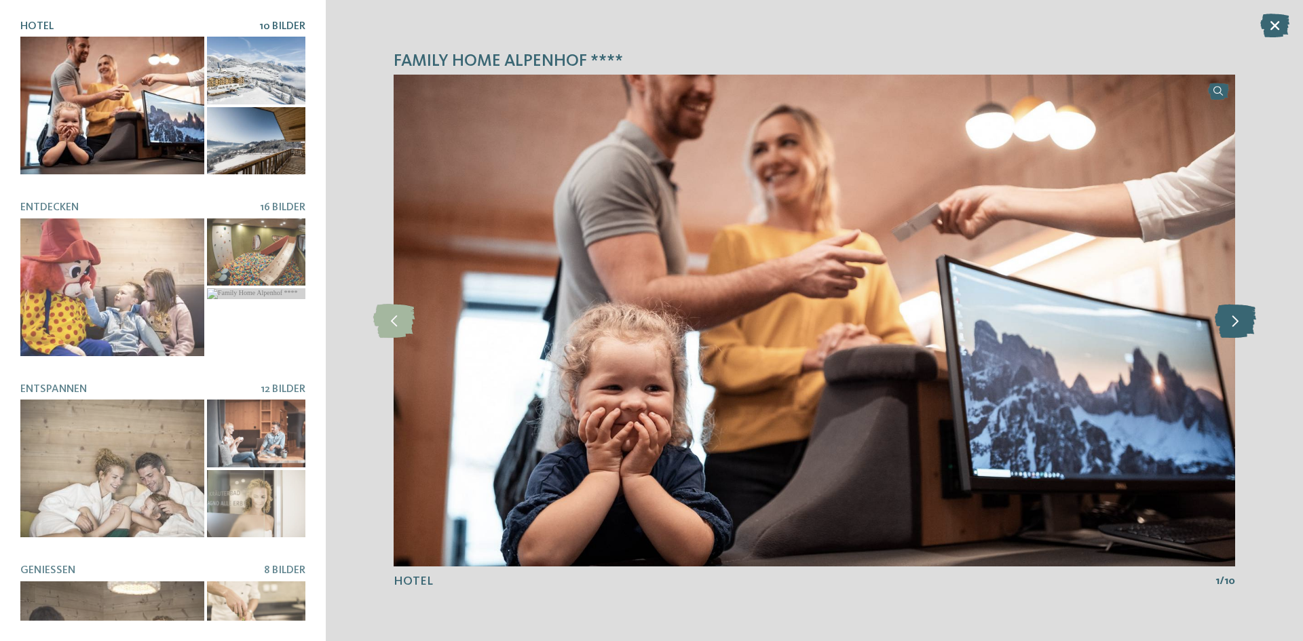
click at [1249, 326] on icon at bounding box center [1235, 321] width 41 height 34
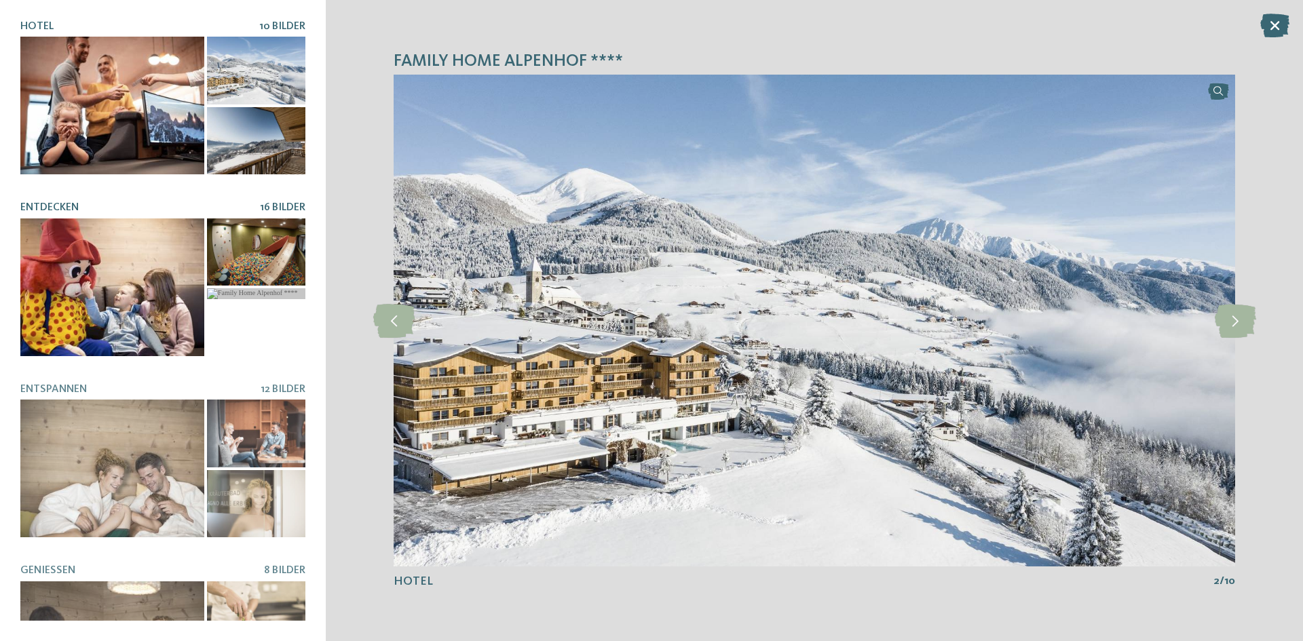
click at [132, 244] on div at bounding box center [112, 287] width 184 height 138
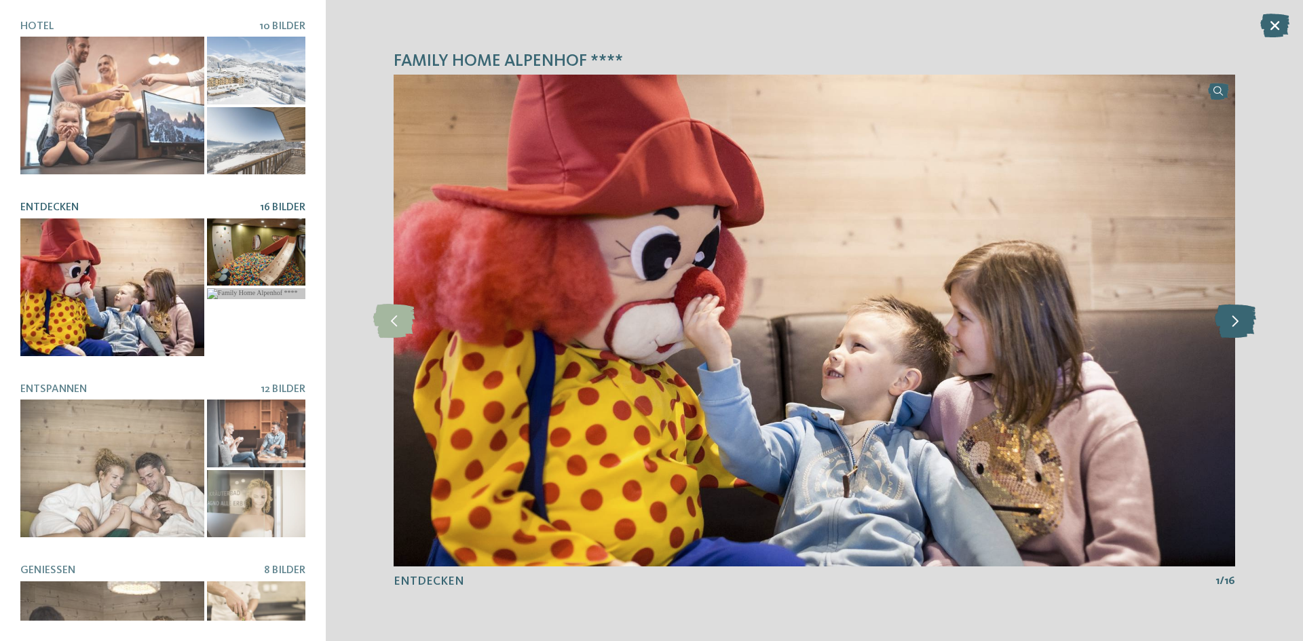
click at [1232, 332] on icon at bounding box center [1235, 321] width 41 height 34
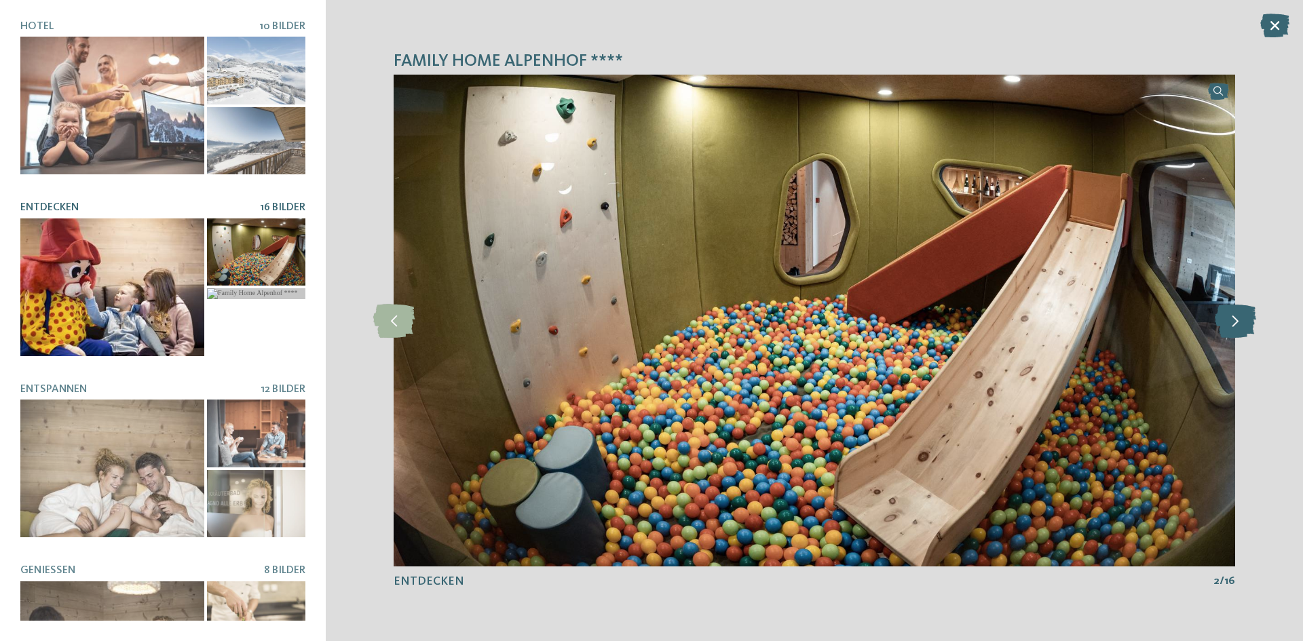
click at [1232, 332] on icon at bounding box center [1235, 321] width 41 height 34
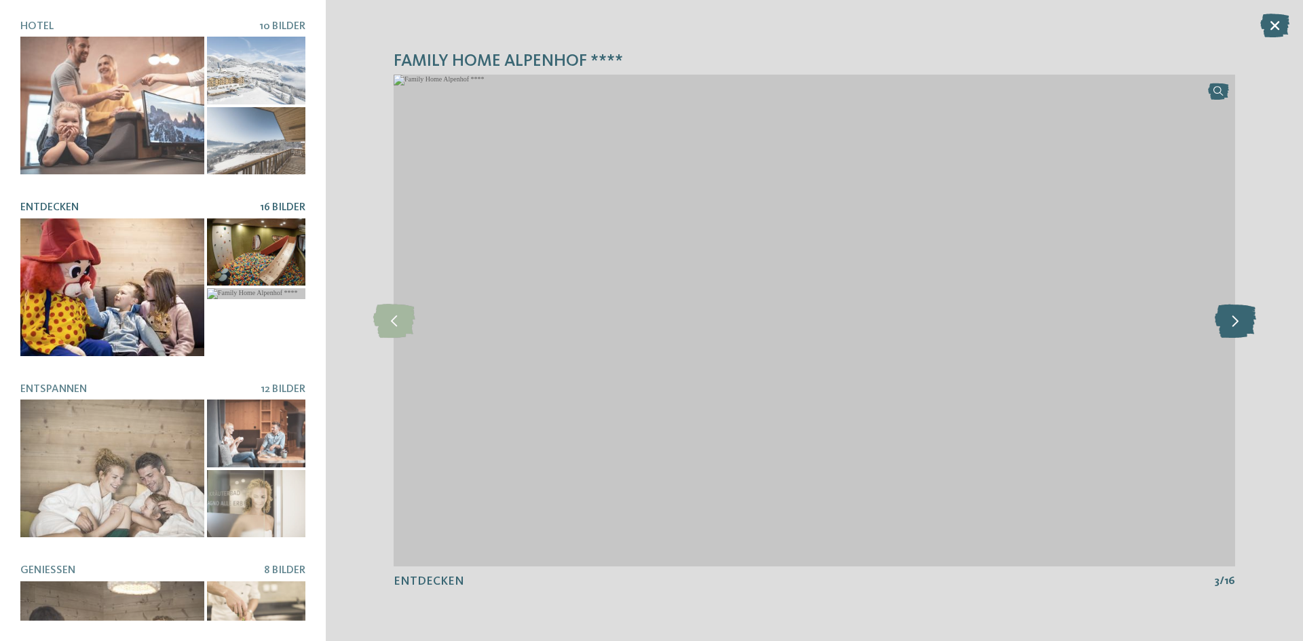
click at [1236, 320] on icon at bounding box center [1235, 321] width 41 height 34
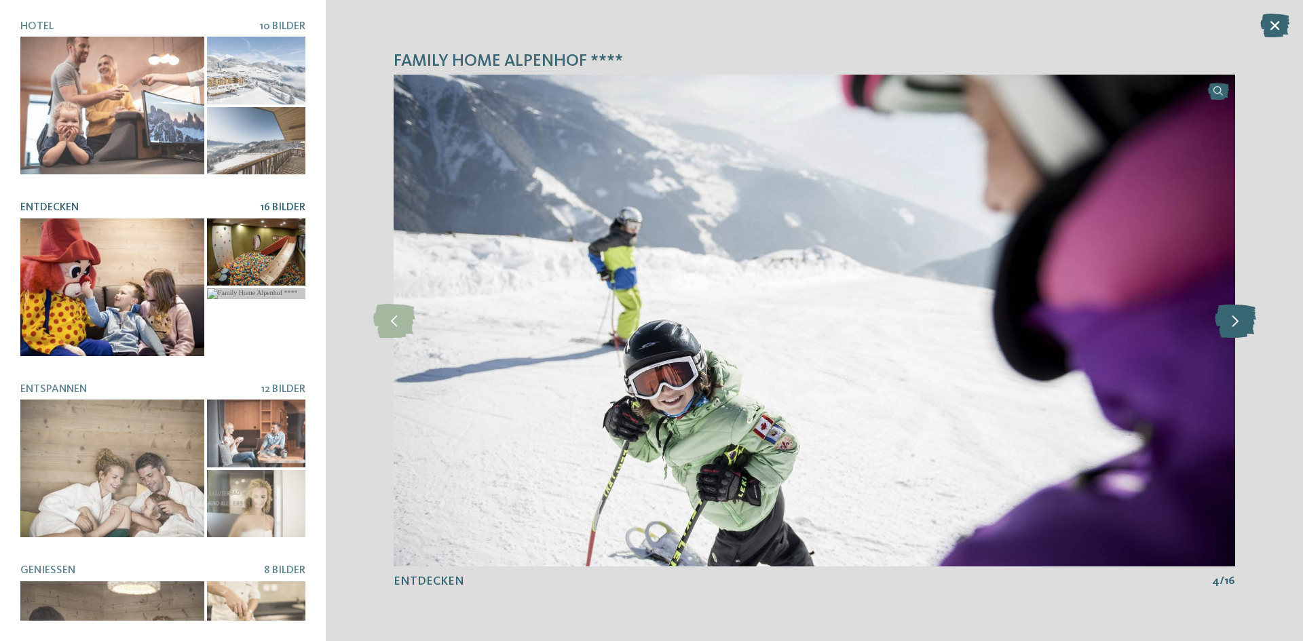
click at [1236, 320] on icon at bounding box center [1235, 321] width 41 height 34
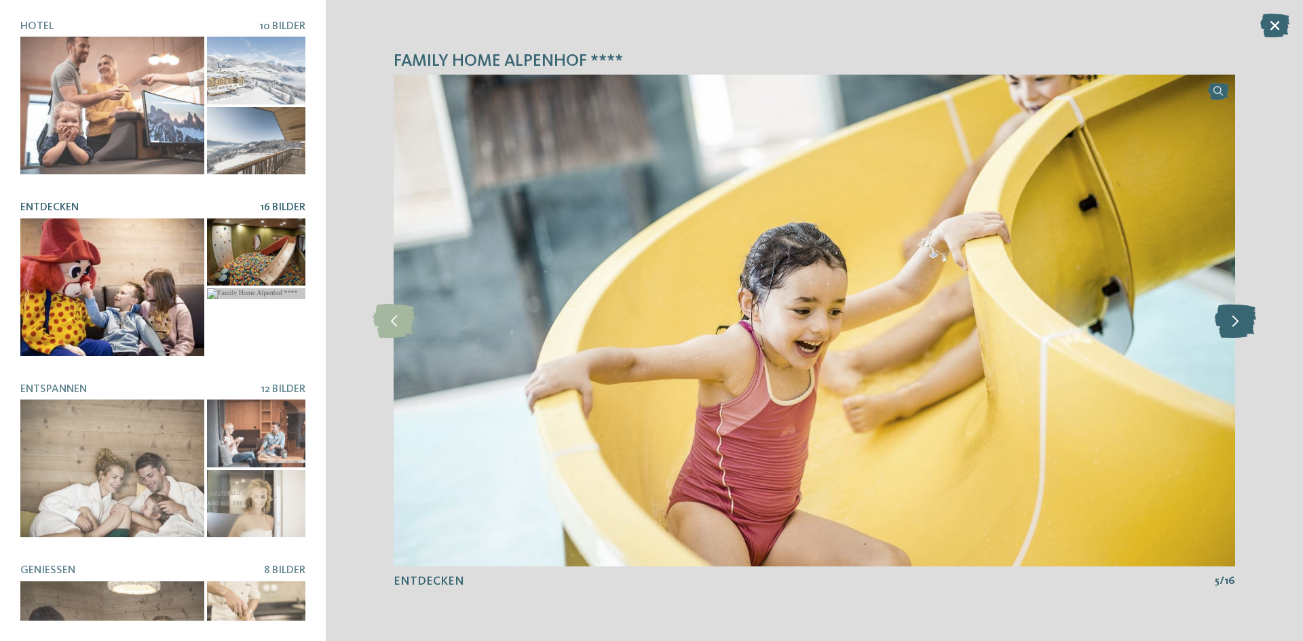
click at [1236, 319] on icon at bounding box center [1235, 321] width 41 height 34
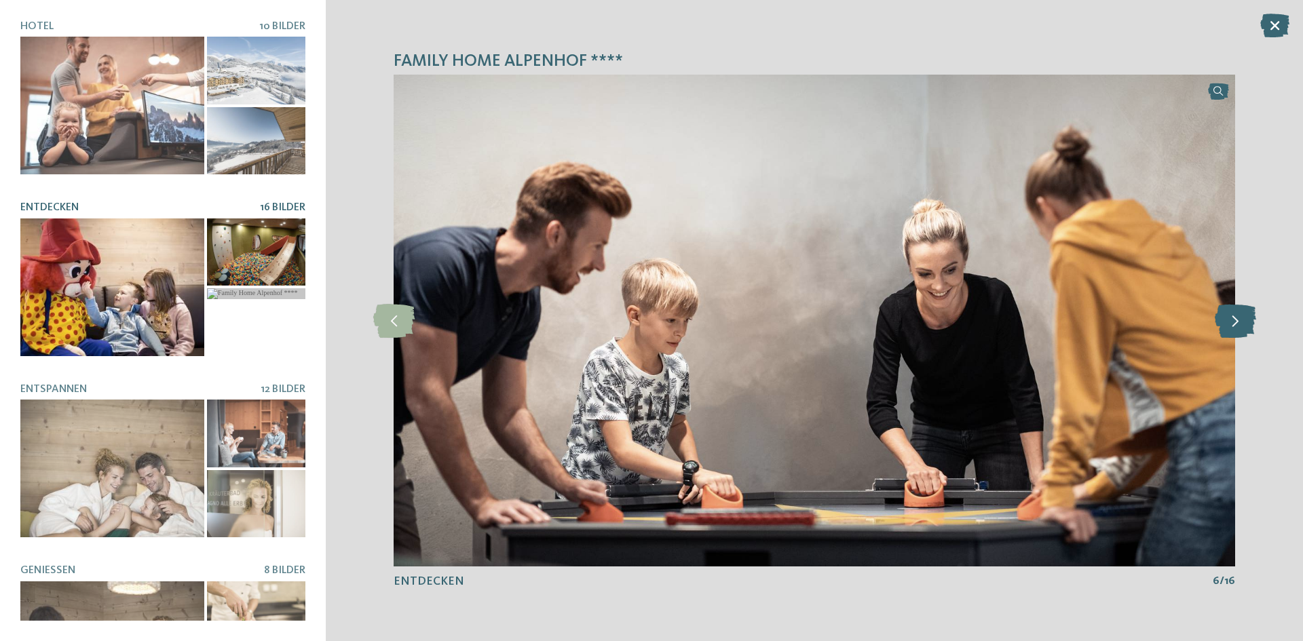
click at [1236, 319] on icon at bounding box center [1235, 321] width 41 height 34
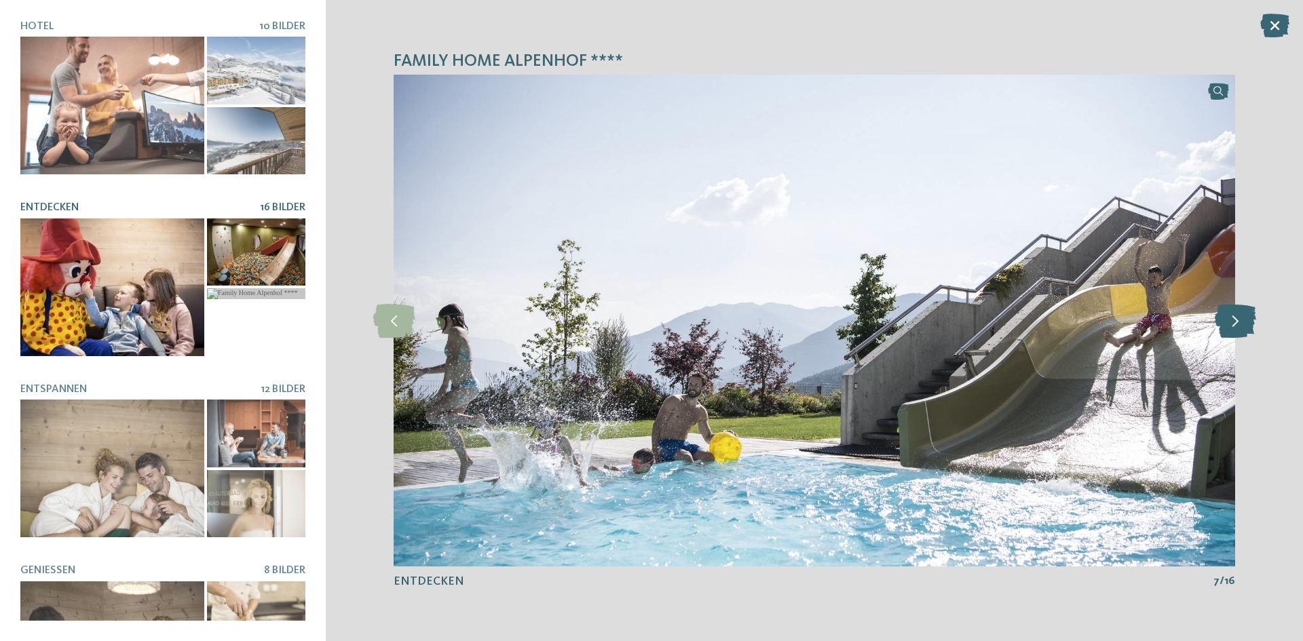
click at [1236, 319] on icon at bounding box center [1235, 321] width 41 height 34
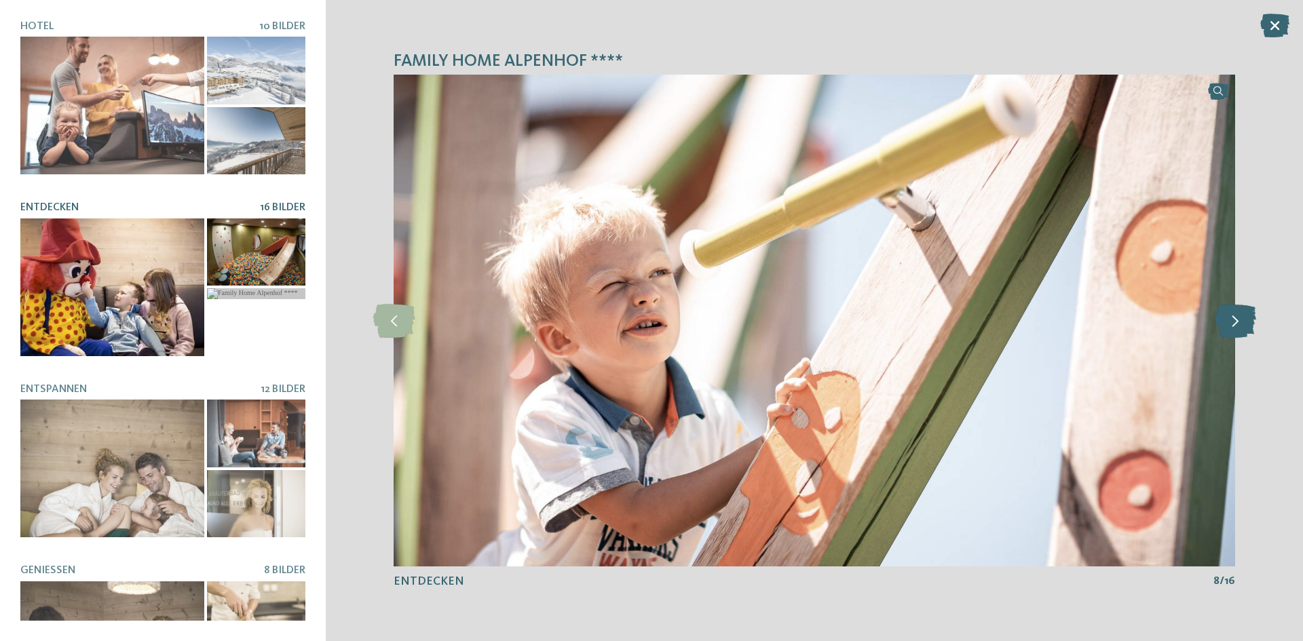
click at [1236, 319] on icon at bounding box center [1235, 321] width 41 height 34
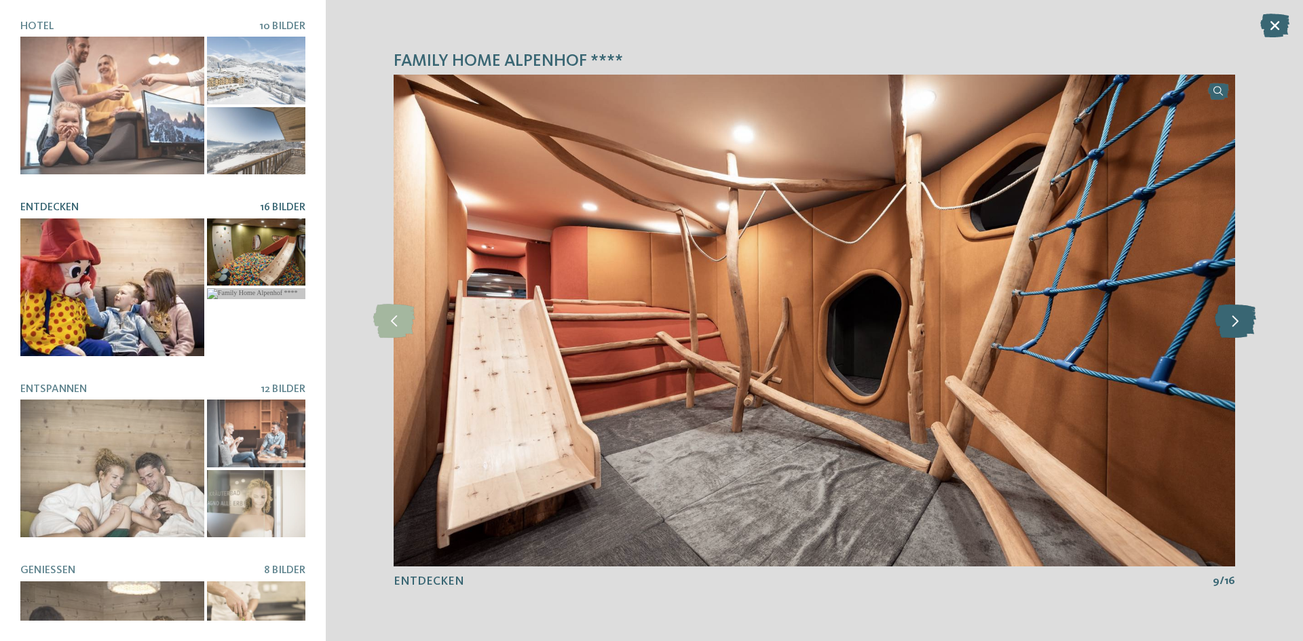
click at [1236, 319] on icon at bounding box center [1235, 321] width 41 height 34
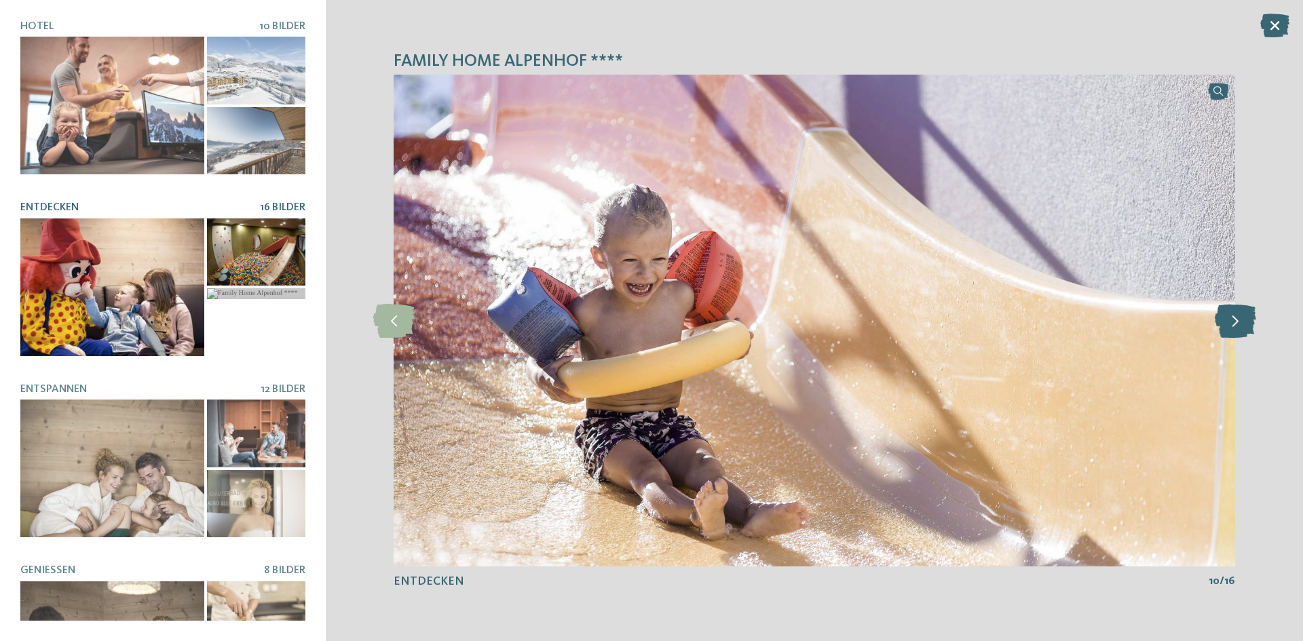
click at [1236, 319] on icon at bounding box center [1235, 321] width 41 height 34
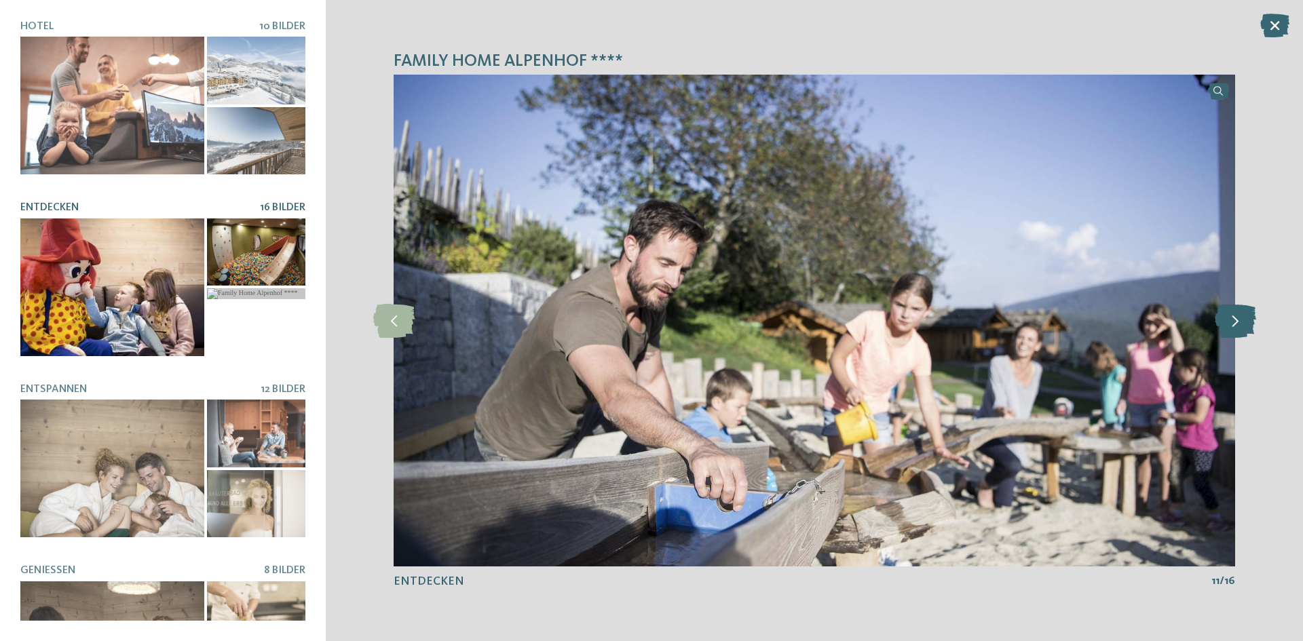
click at [1236, 319] on icon at bounding box center [1235, 321] width 41 height 34
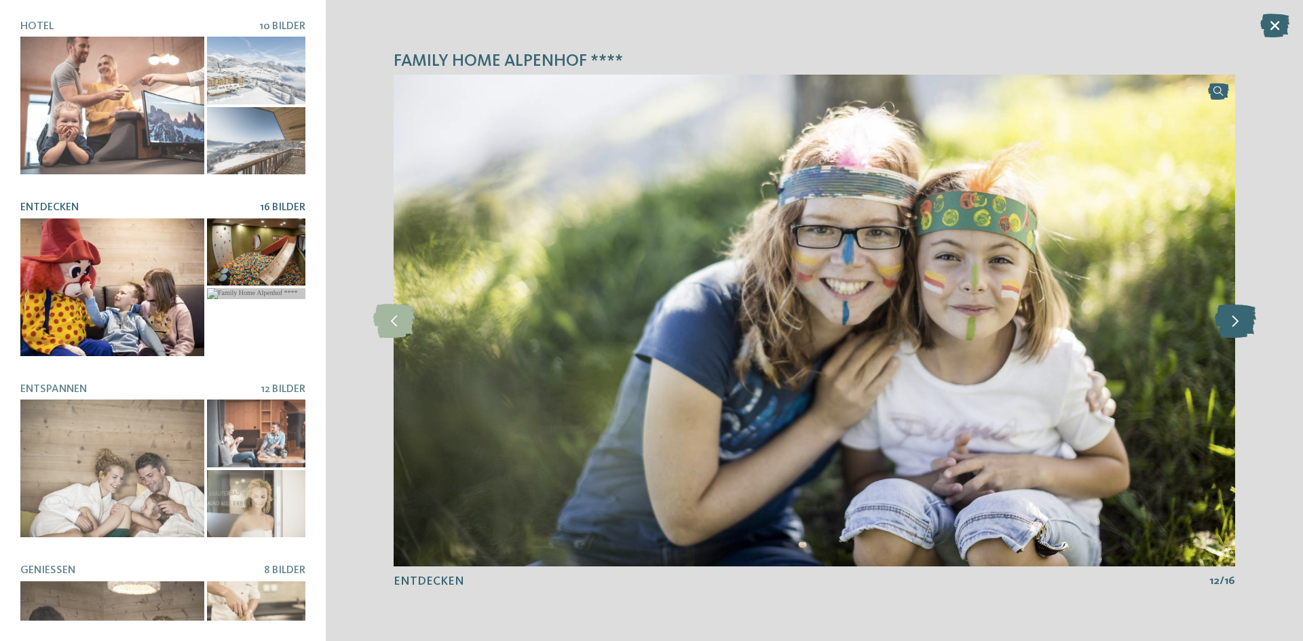
click at [1236, 319] on icon at bounding box center [1235, 321] width 41 height 34
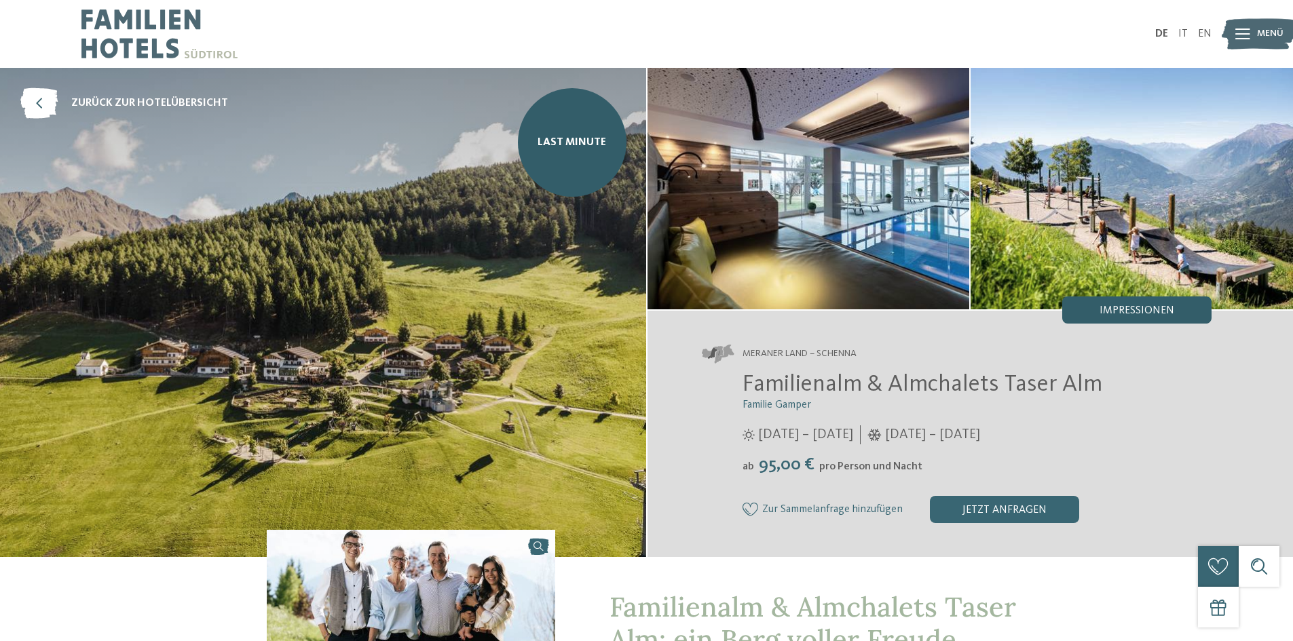
click at [1130, 308] on span "Impressionen" at bounding box center [1136, 310] width 75 height 11
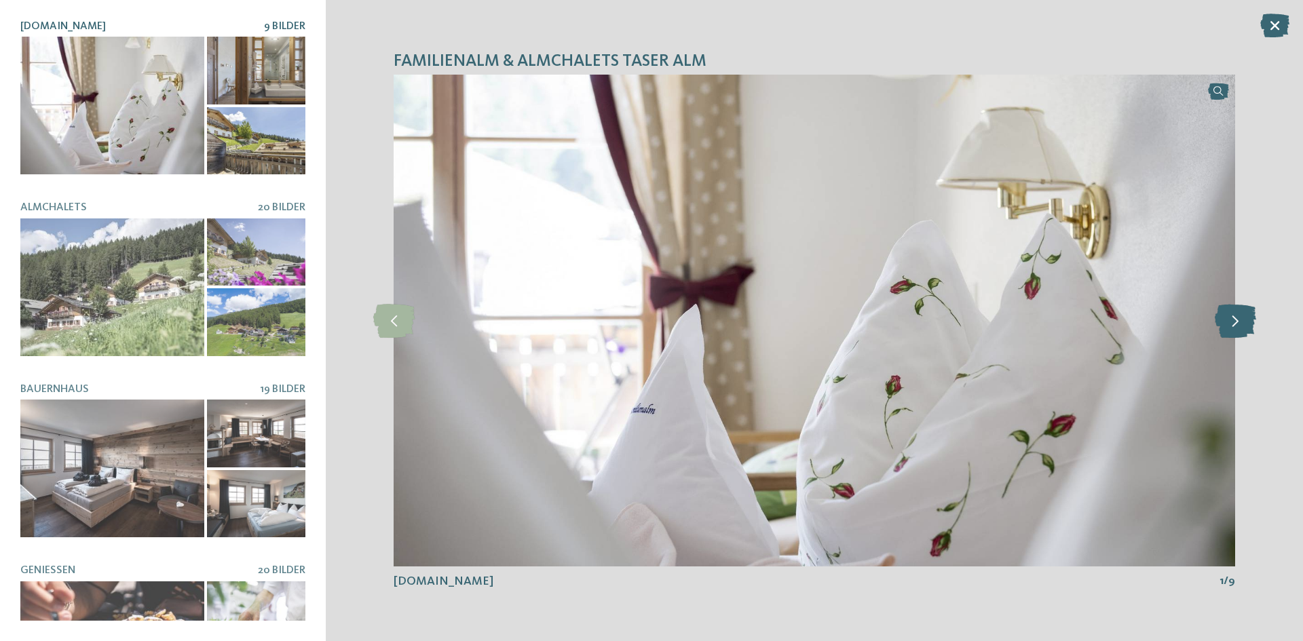
click at [1236, 325] on icon at bounding box center [1235, 321] width 41 height 34
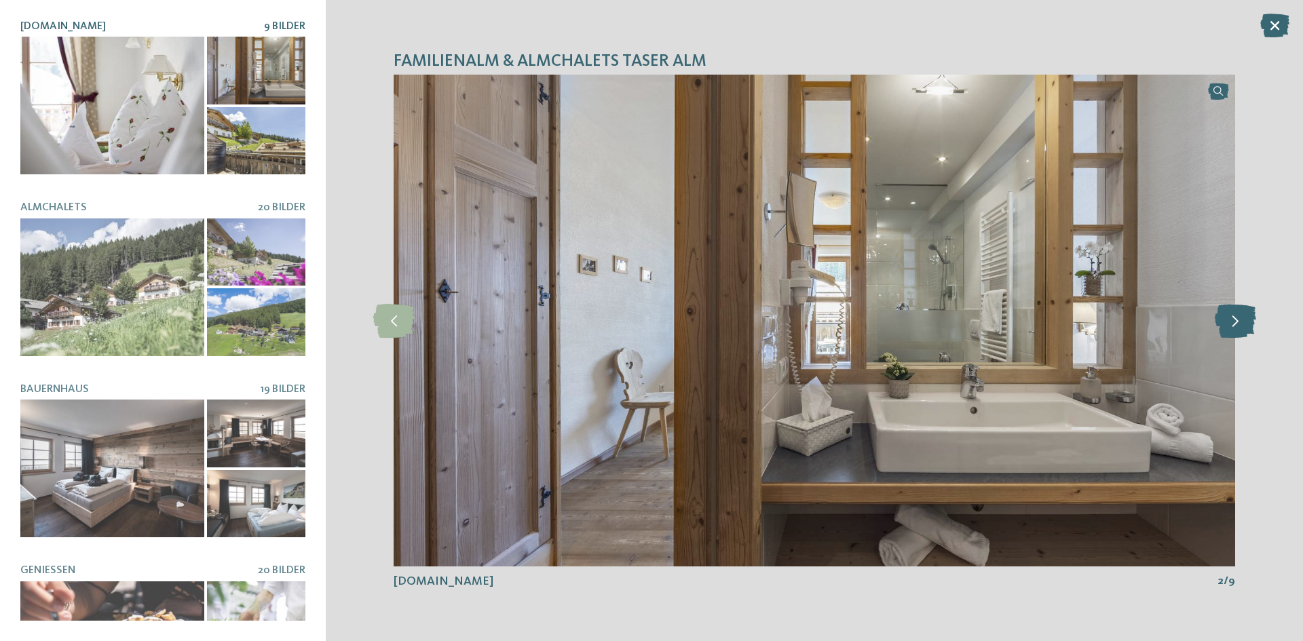
click at [1236, 325] on icon at bounding box center [1235, 321] width 41 height 34
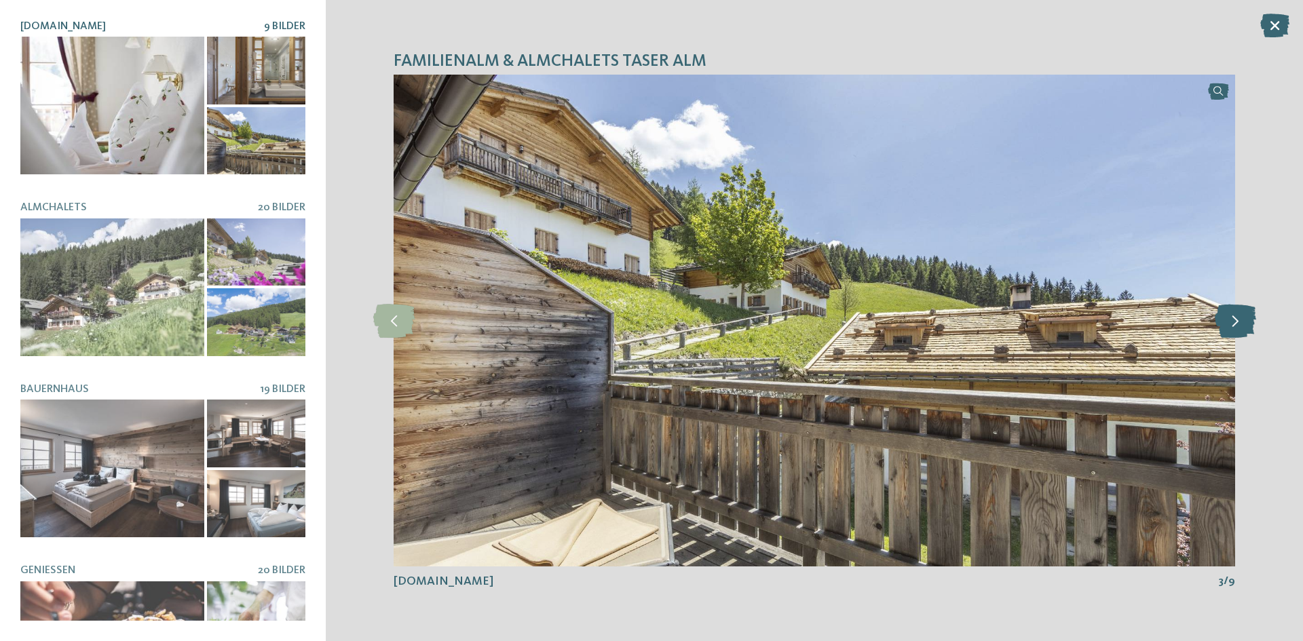
click at [1236, 325] on icon at bounding box center [1235, 321] width 41 height 34
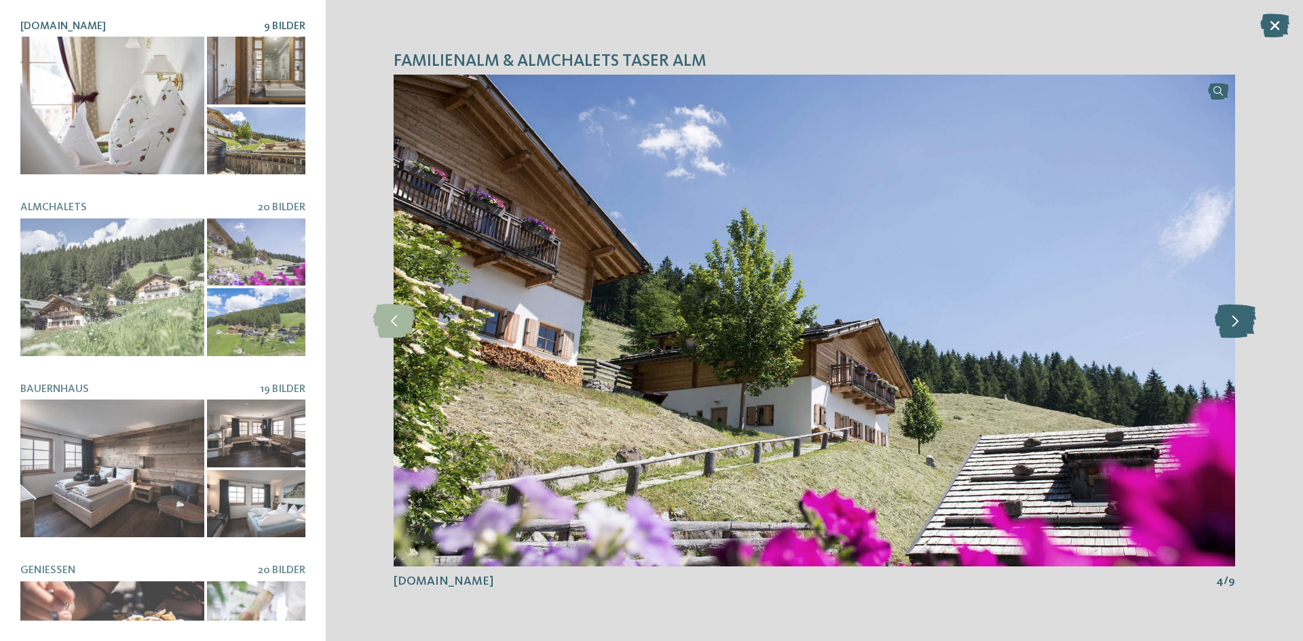
click at [1236, 325] on icon at bounding box center [1235, 321] width 41 height 34
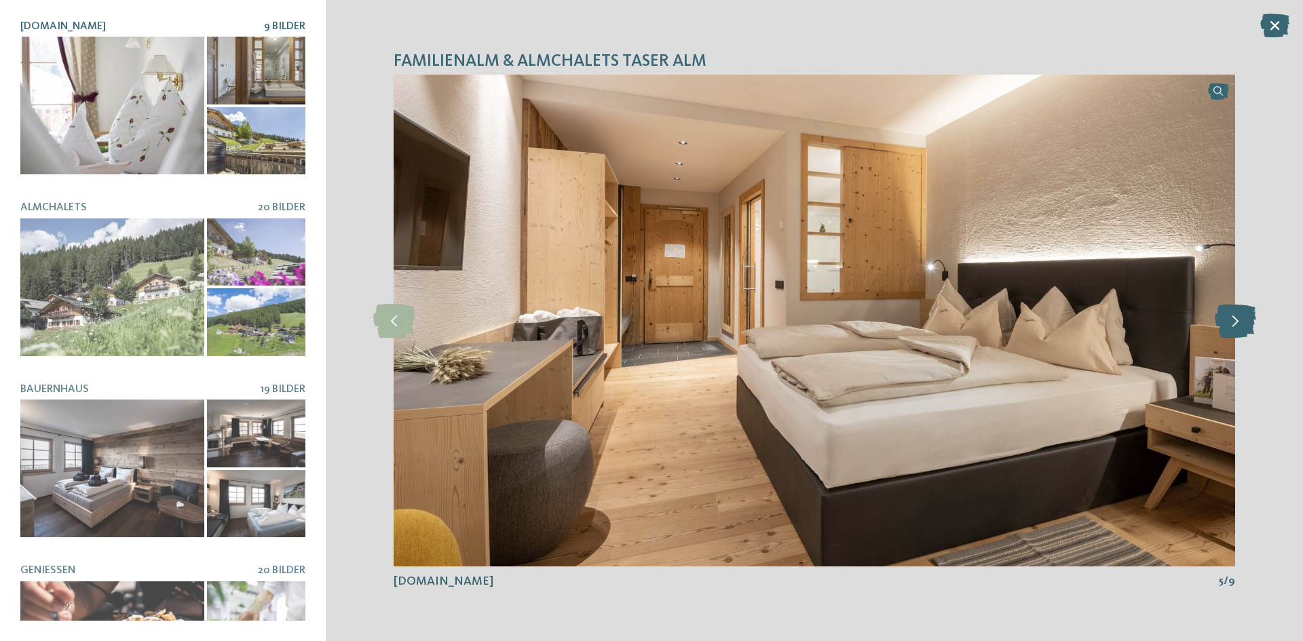
click at [1235, 325] on icon at bounding box center [1235, 321] width 41 height 34
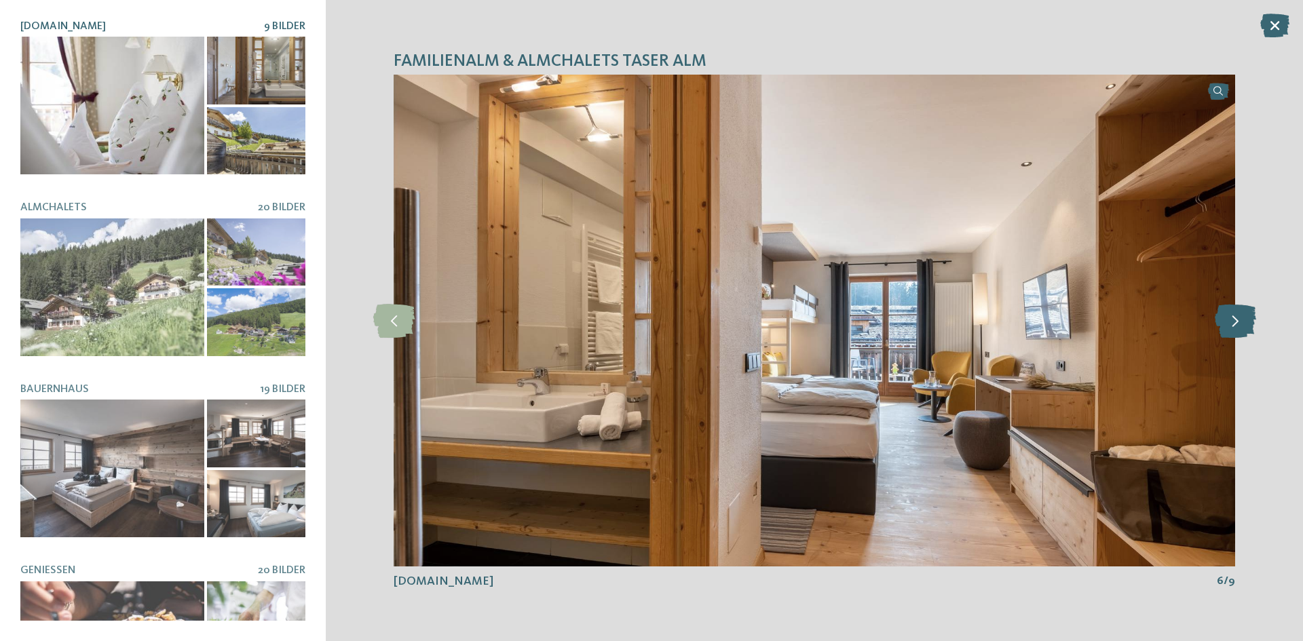
click at [1236, 325] on icon at bounding box center [1235, 321] width 41 height 34
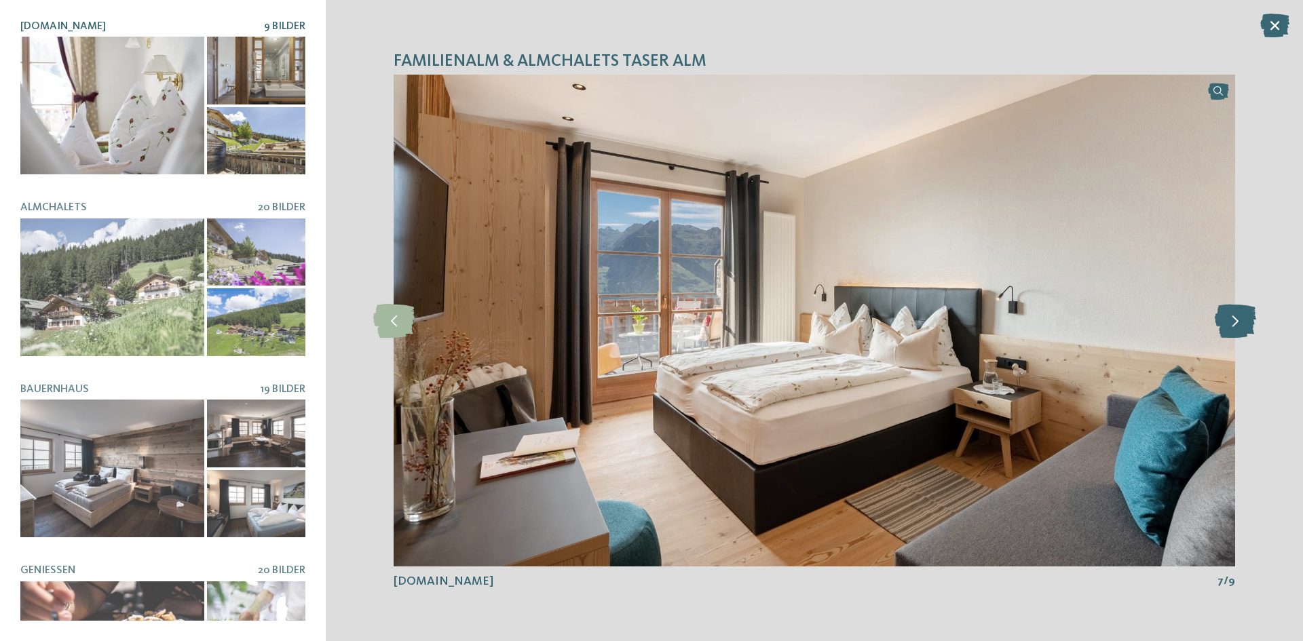
click at [1236, 325] on icon at bounding box center [1235, 321] width 41 height 34
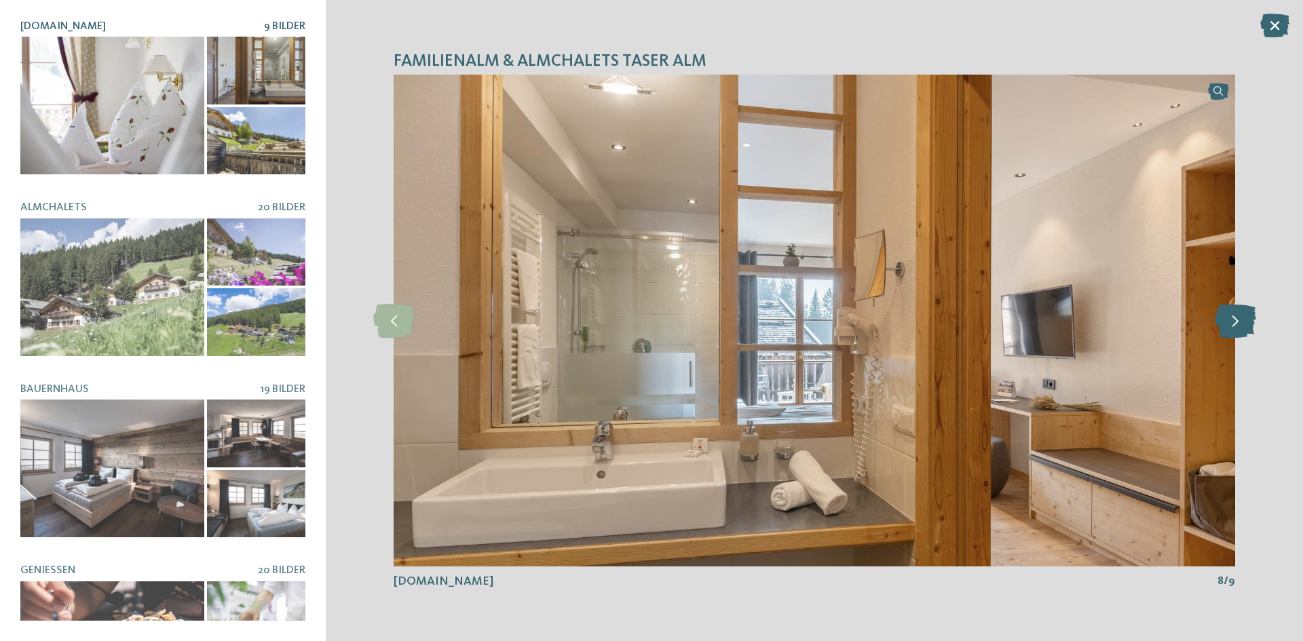
click at [1236, 325] on icon at bounding box center [1235, 321] width 41 height 34
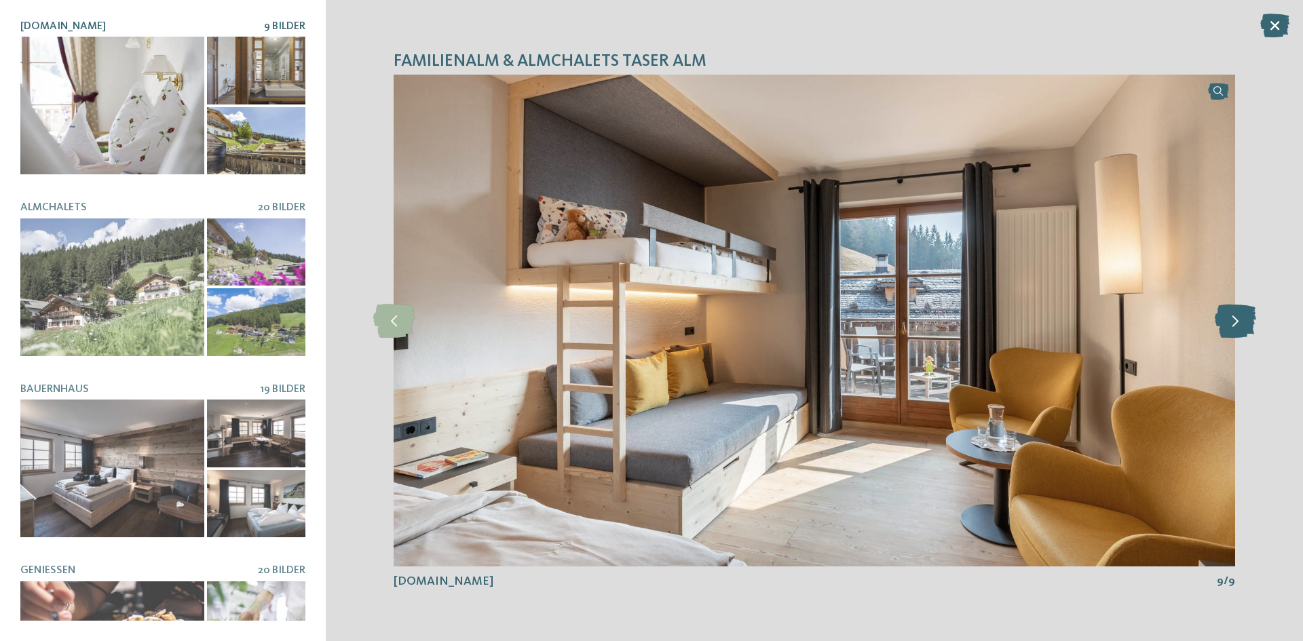
click at [1236, 325] on icon at bounding box center [1235, 321] width 41 height 34
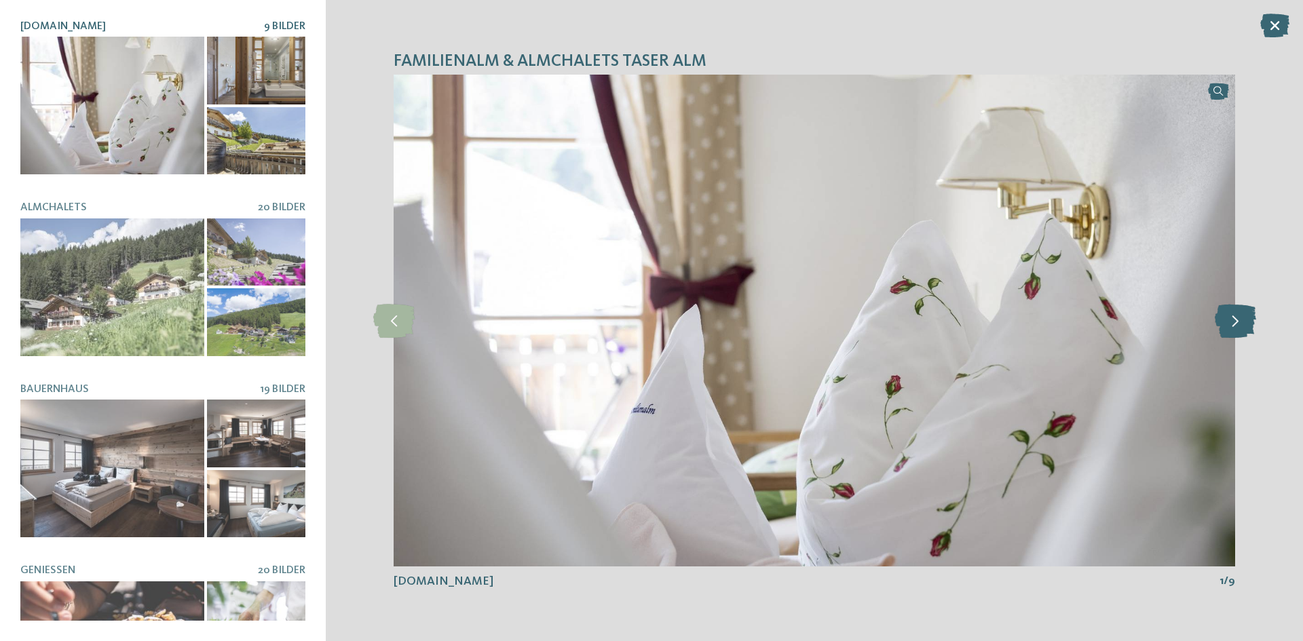
click at [1235, 324] on icon at bounding box center [1235, 321] width 41 height 34
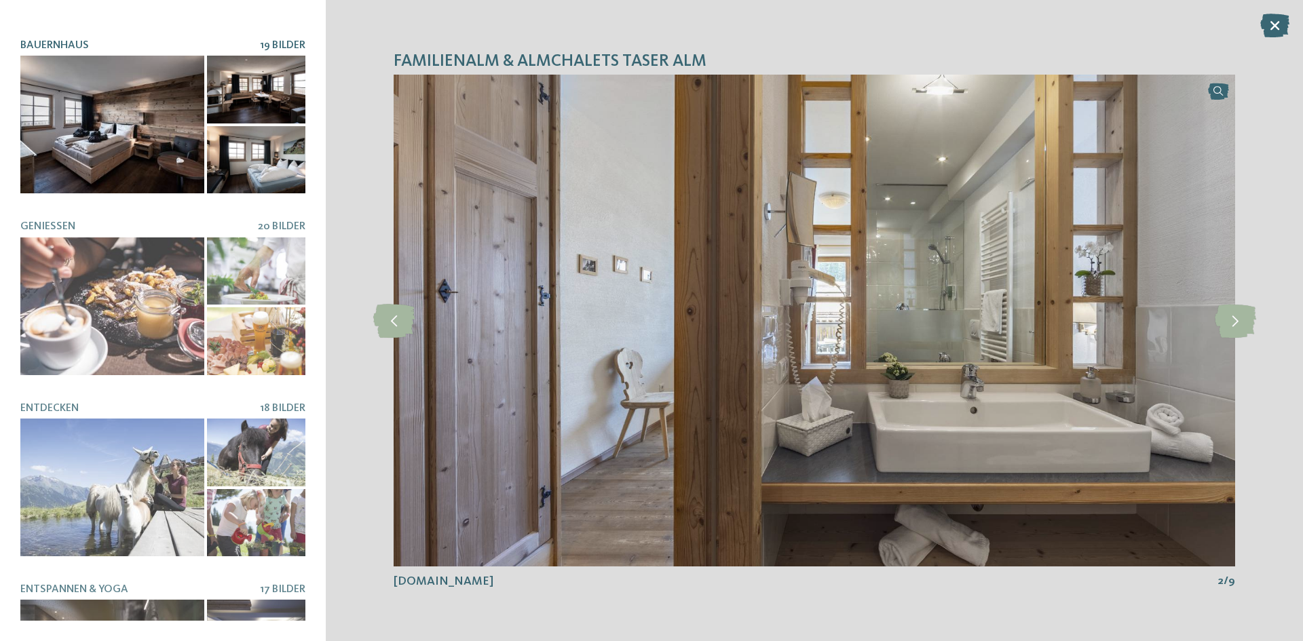
scroll to position [441, 0]
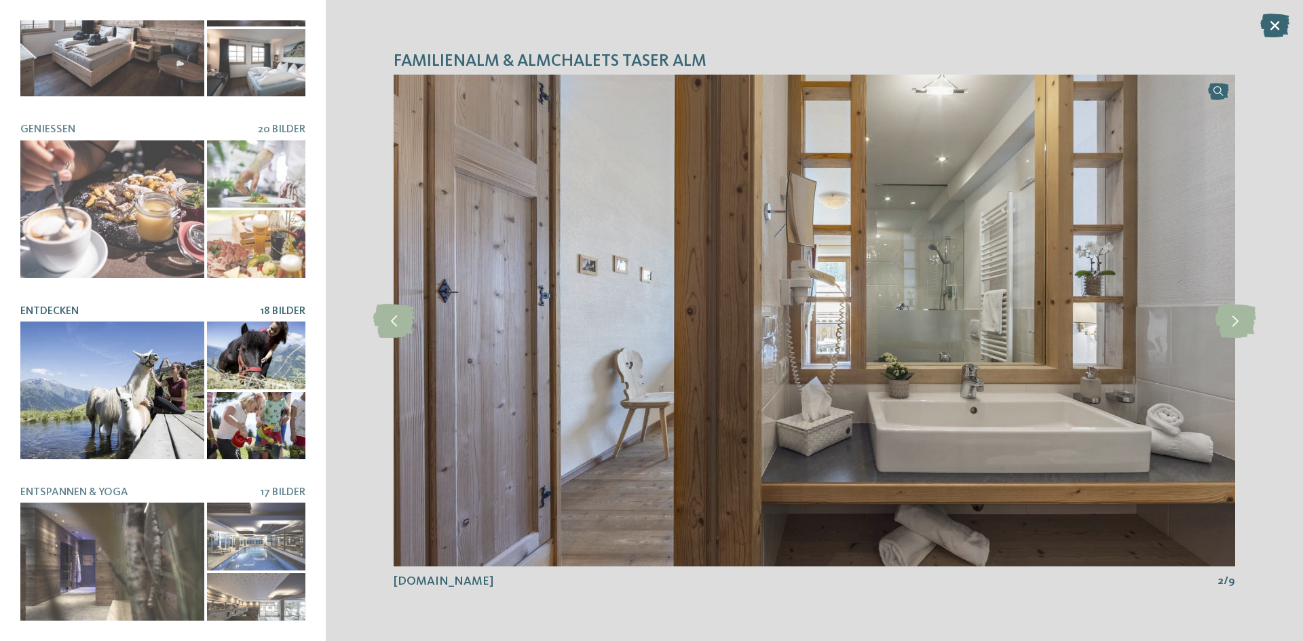
click at [96, 347] on div at bounding box center [112, 391] width 184 height 138
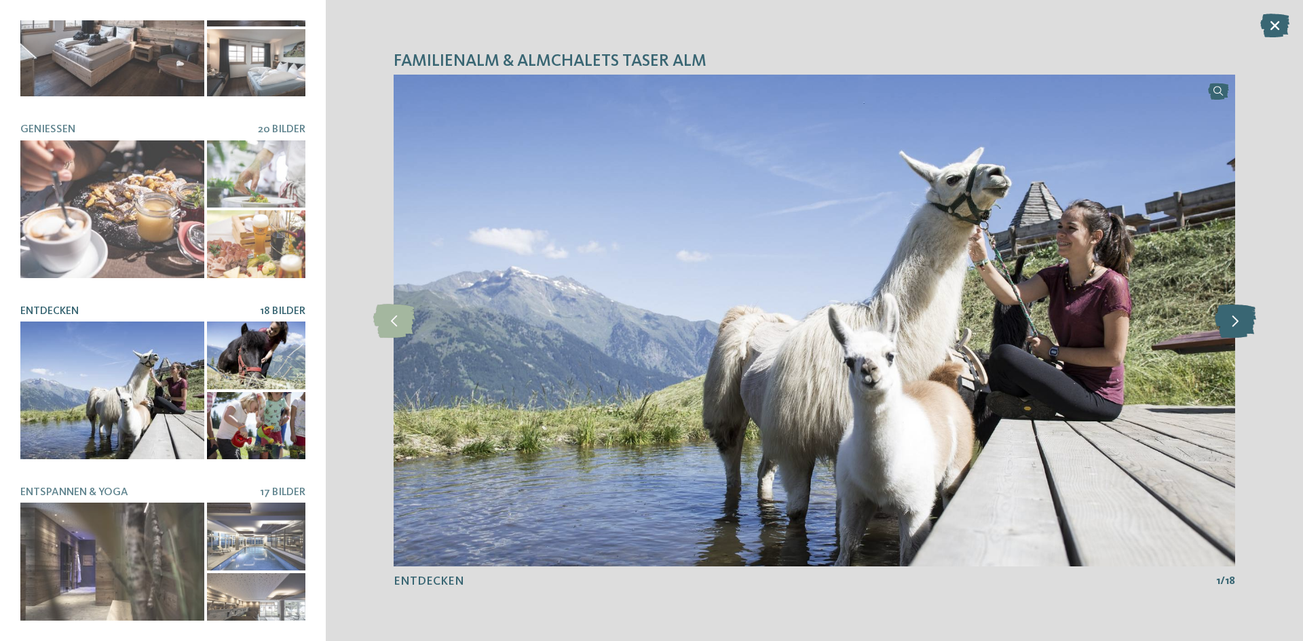
click at [1244, 328] on icon at bounding box center [1235, 321] width 41 height 34
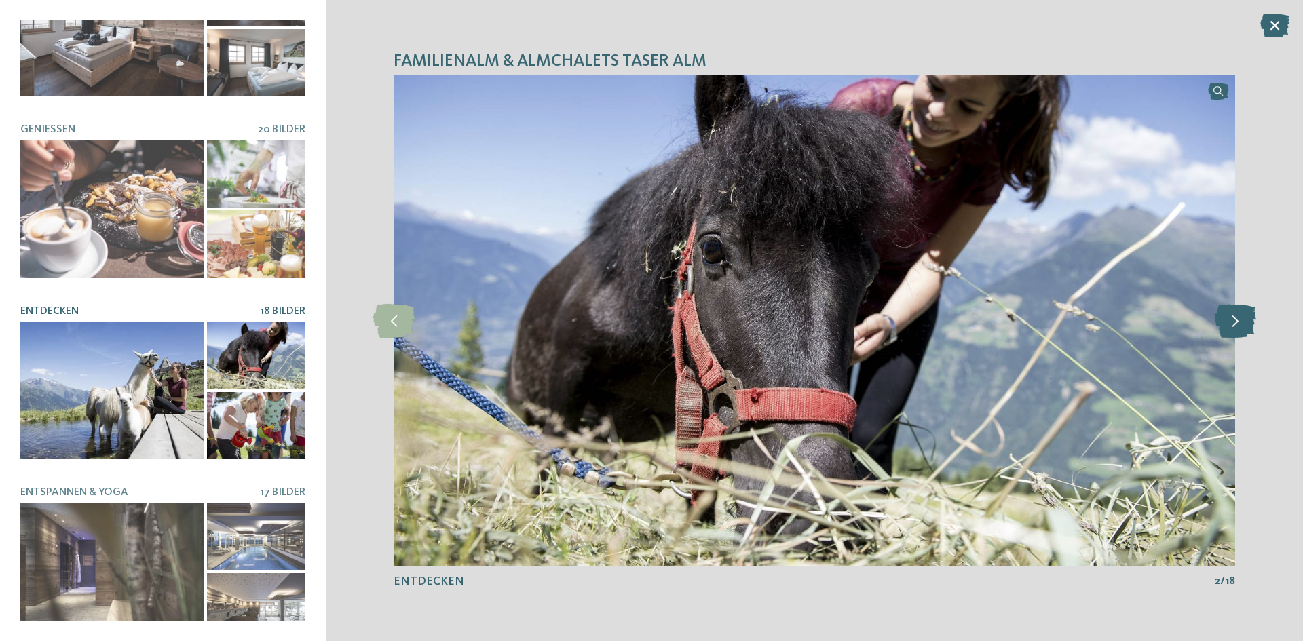
click at [1244, 328] on icon at bounding box center [1235, 321] width 41 height 34
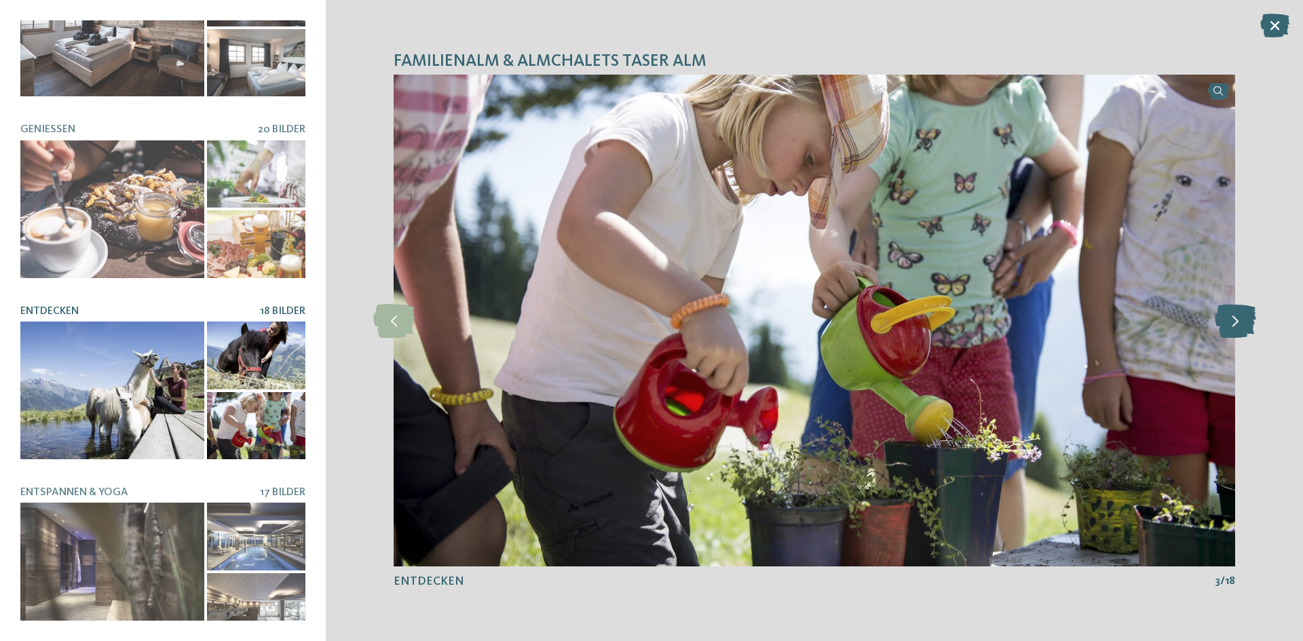
click at [1244, 328] on icon at bounding box center [1235, 321] width 41 height 34
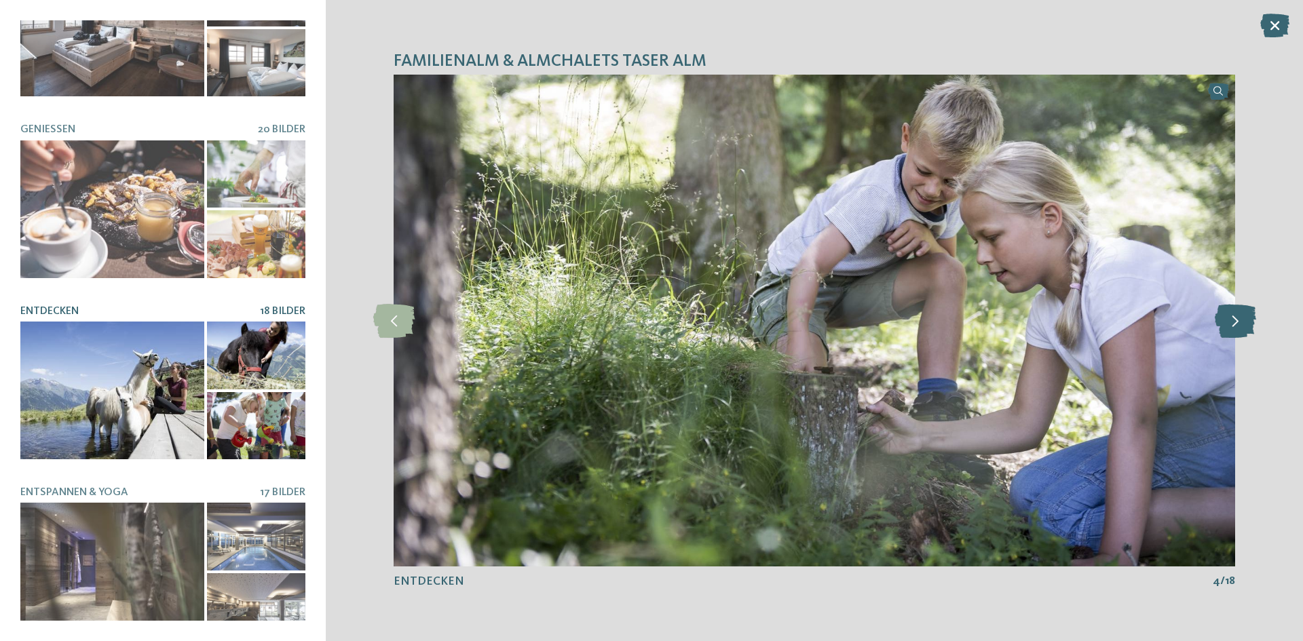
click at [1244, 328] on icon at bounding box center [1235, 321] width 41 height 34
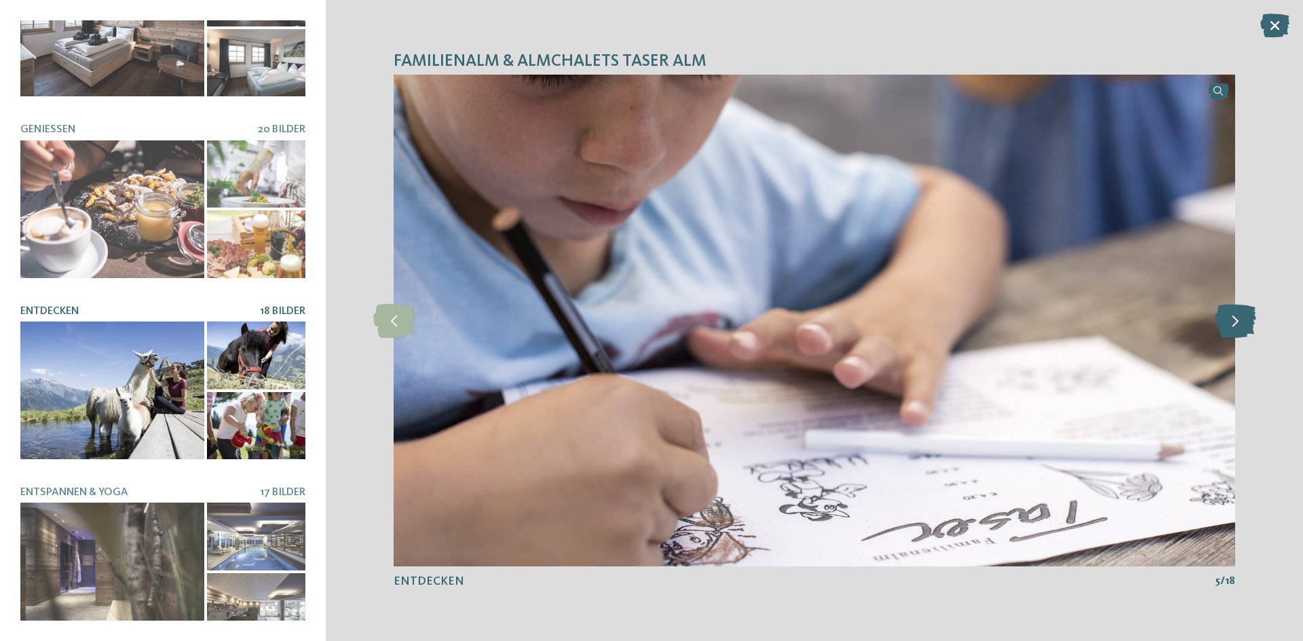
click at [1244, 328] on icon at bounding box center [1235, 321] width 41 height 34
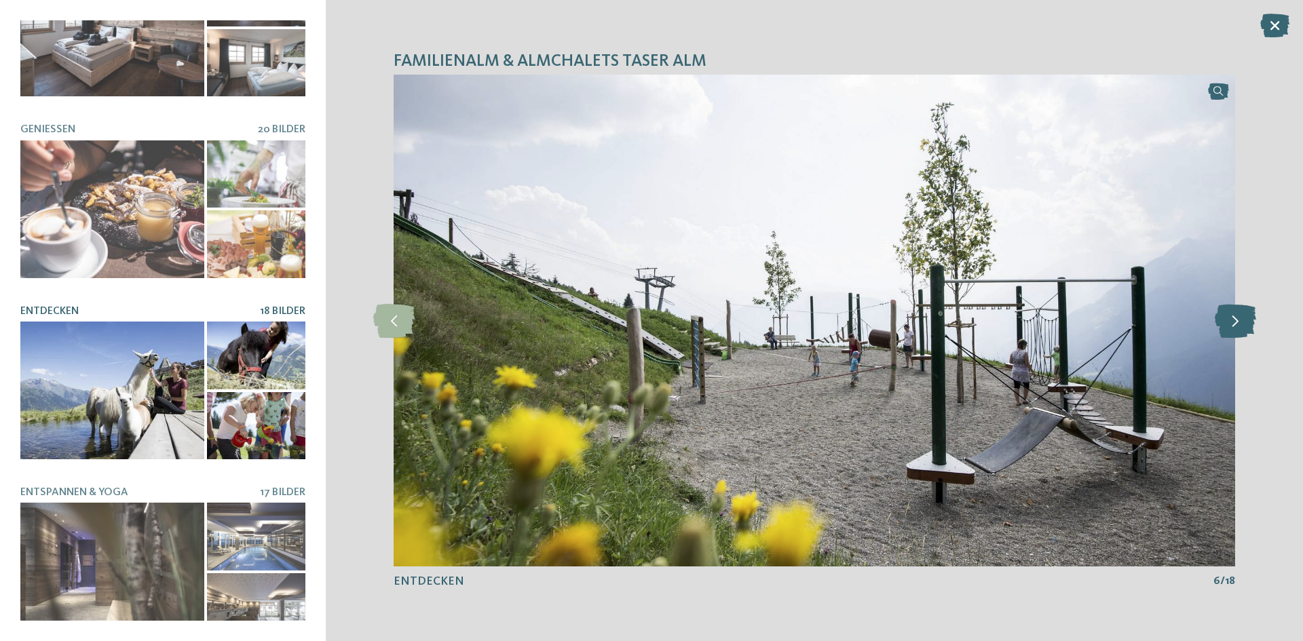
click at [1244, 328] on icon at bounding box center [1235, 321] width 41 height 34
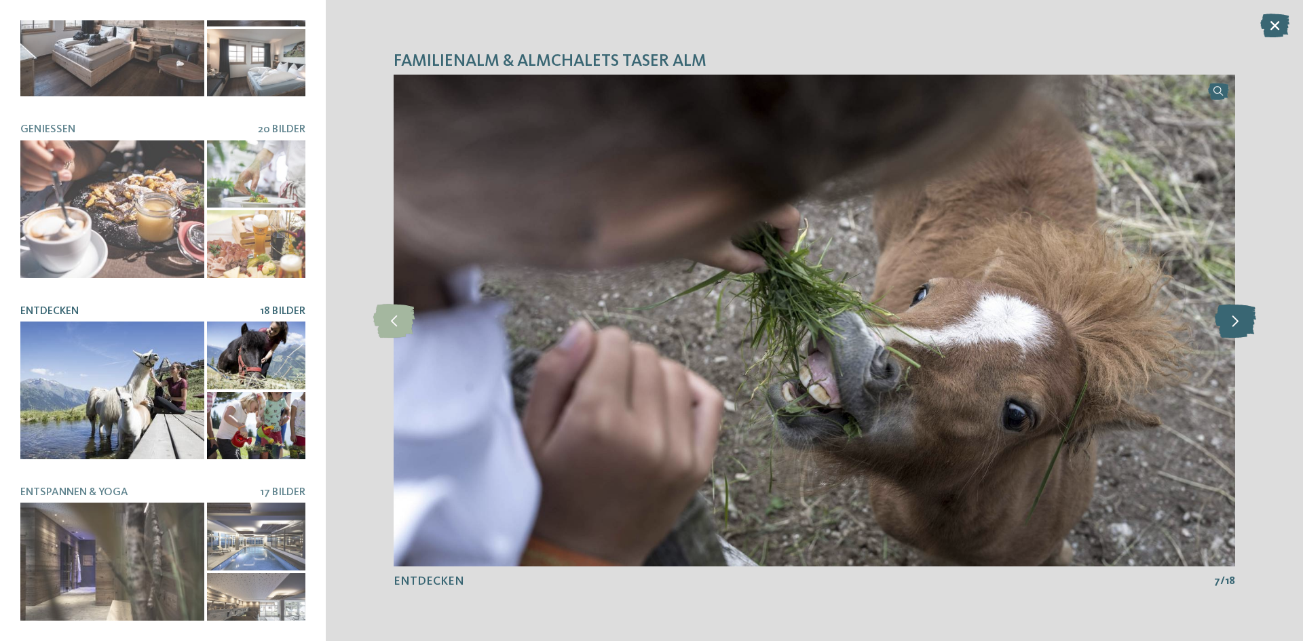
click at [1244, 328] on icon at bounding box center [1235, 321] width 41 height 34
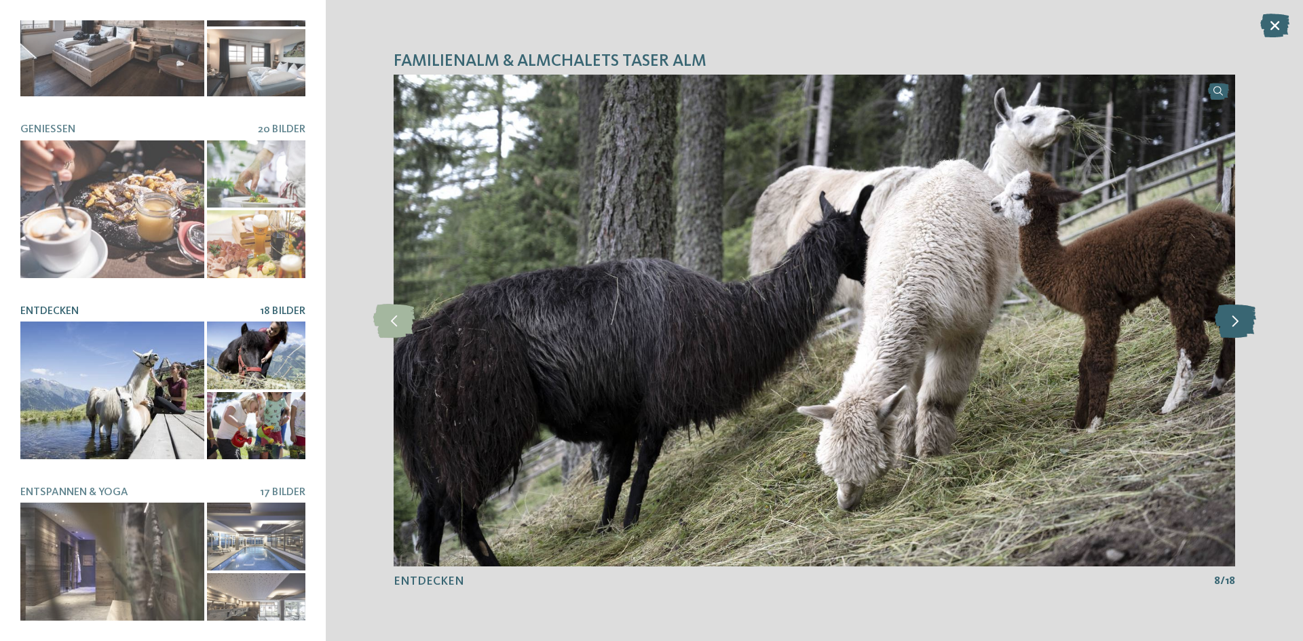
click at [1244, 328] on icon at bounding box center [1235, 321] width 41 height 34
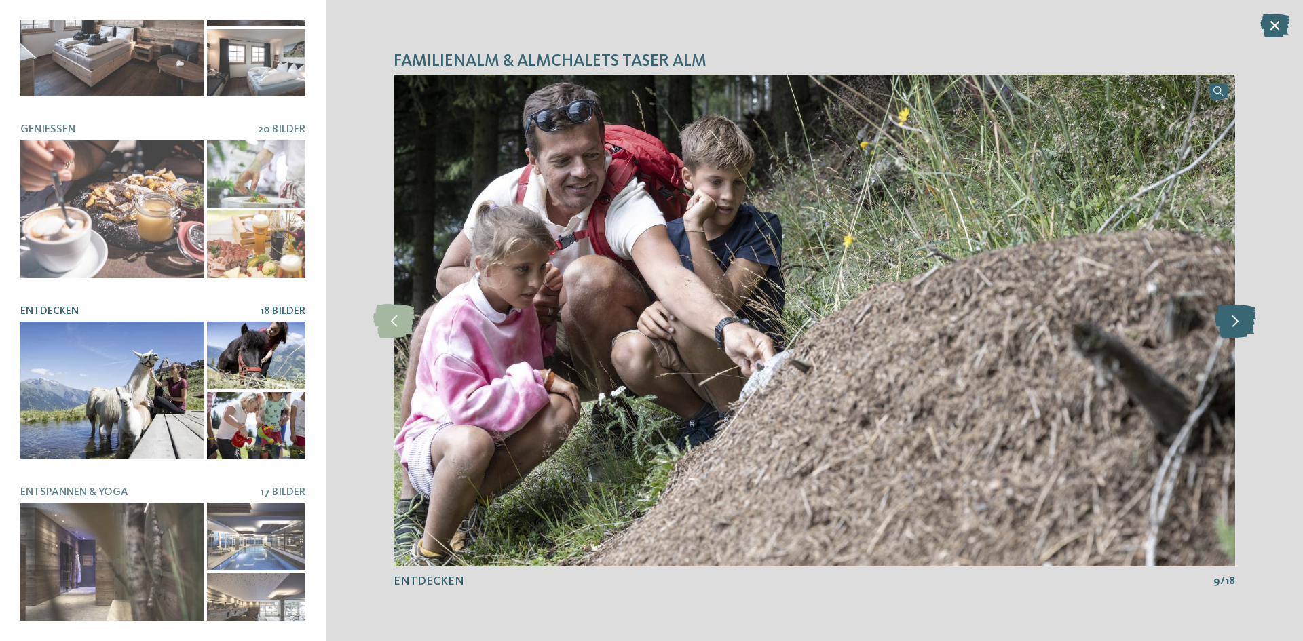
click at [1244, 328] on icon at bounding box center [1235, 321] width 41 height 34
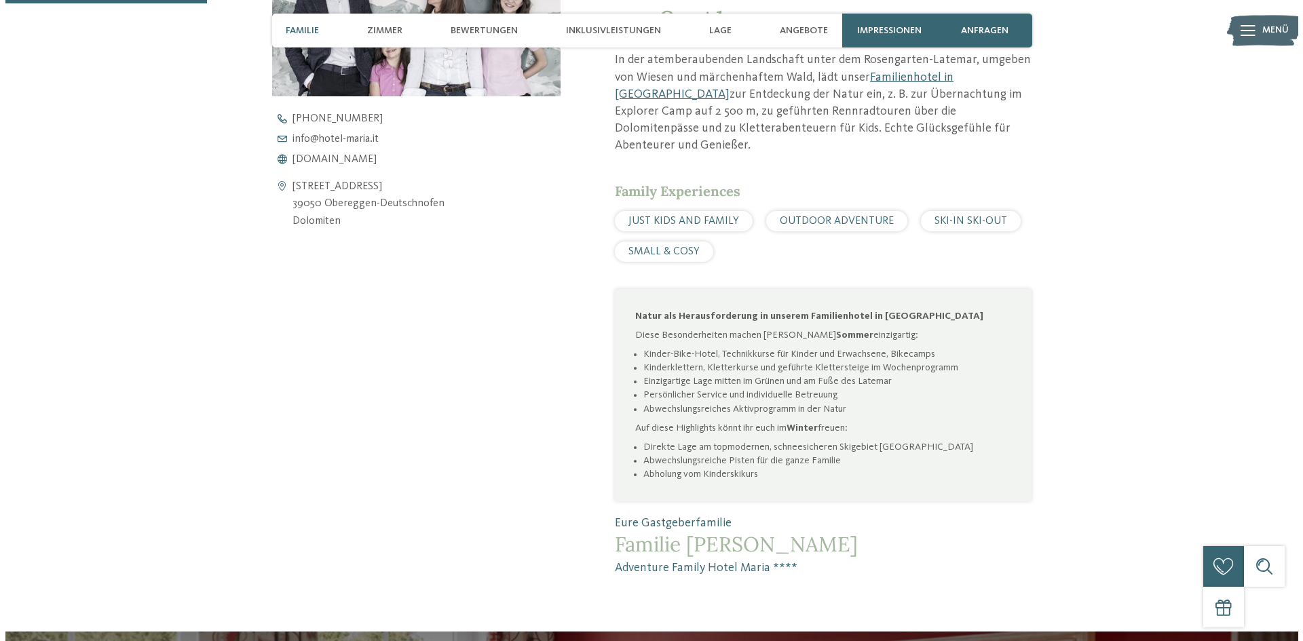
scroll to position [271, 0]
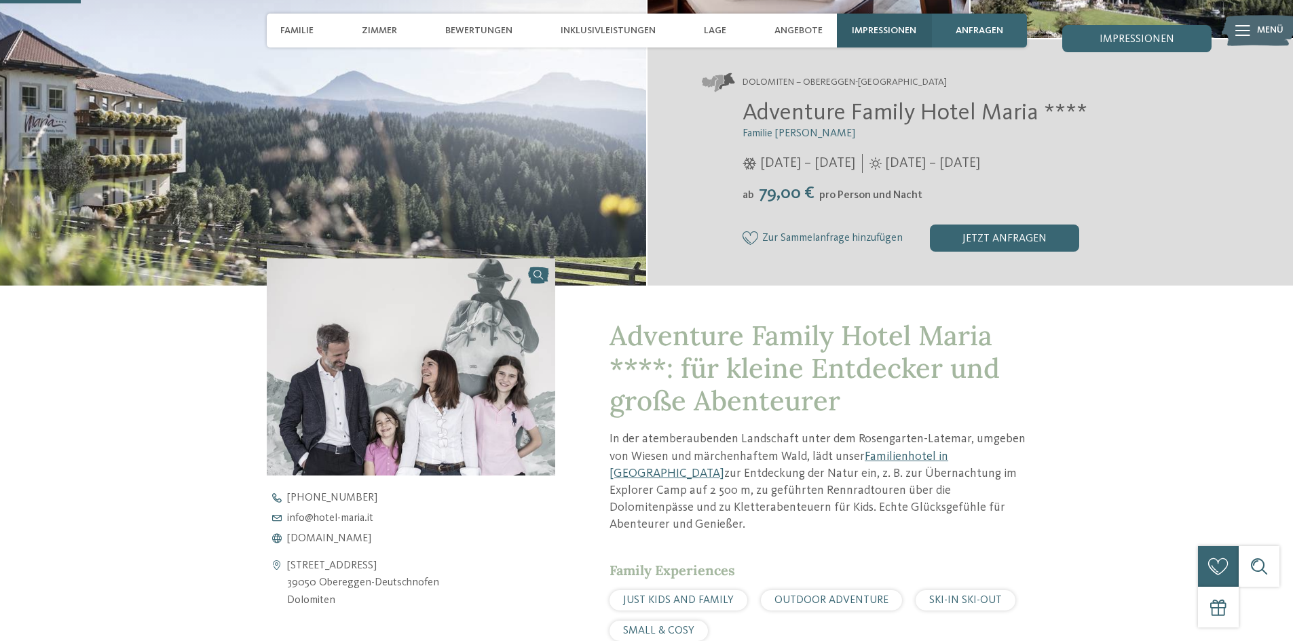
click at [884, 31] on span "Impressionen" at bounding box center [884, 31] width 64 height 12
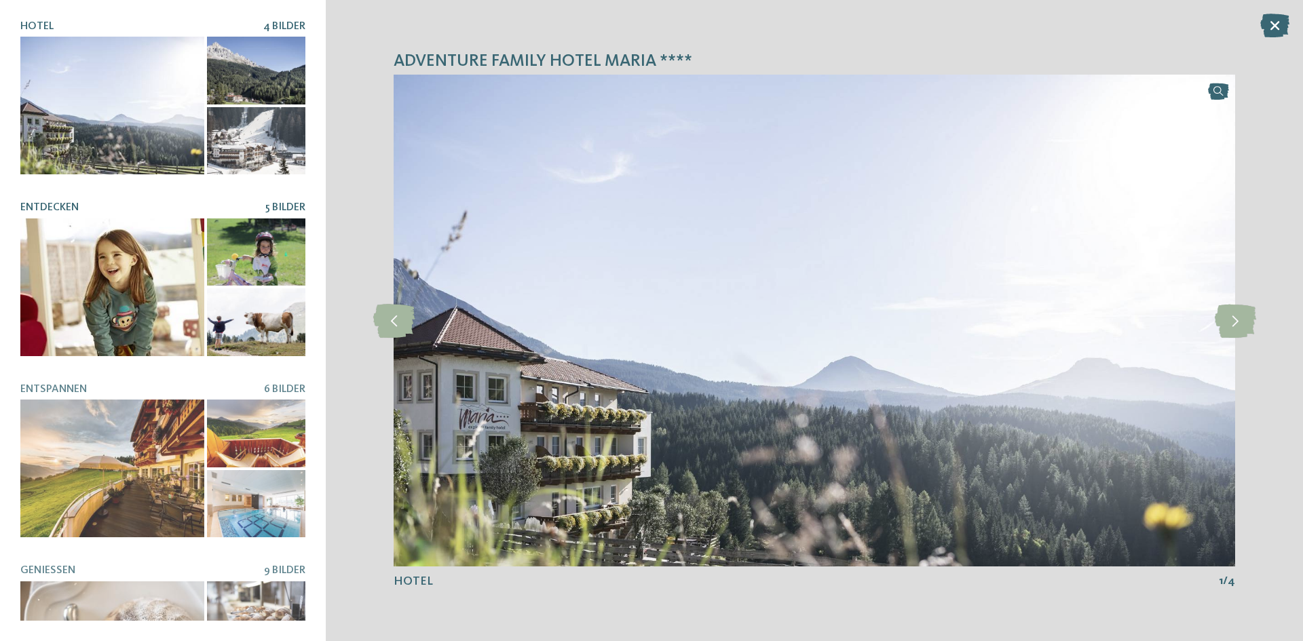
click at [135, 274] on div at bounding box center [112, 287] width 184 height 138
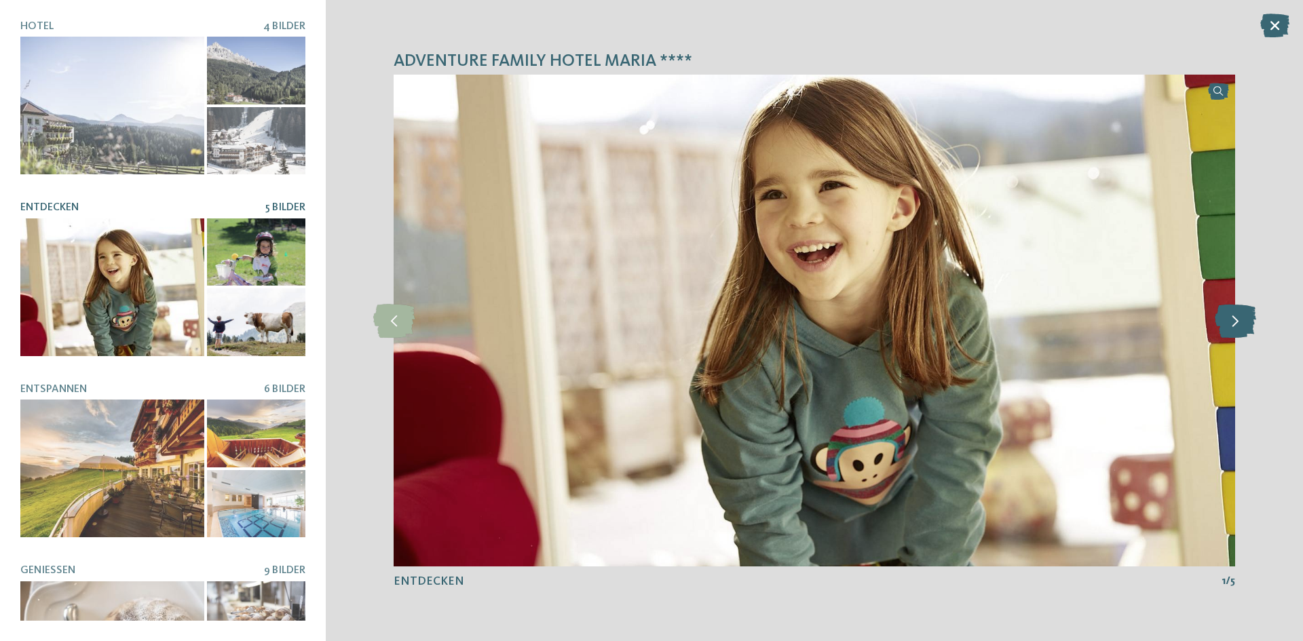
click at [1219, 323] on icon at bounding box center [1235, 321] width 41 height 34
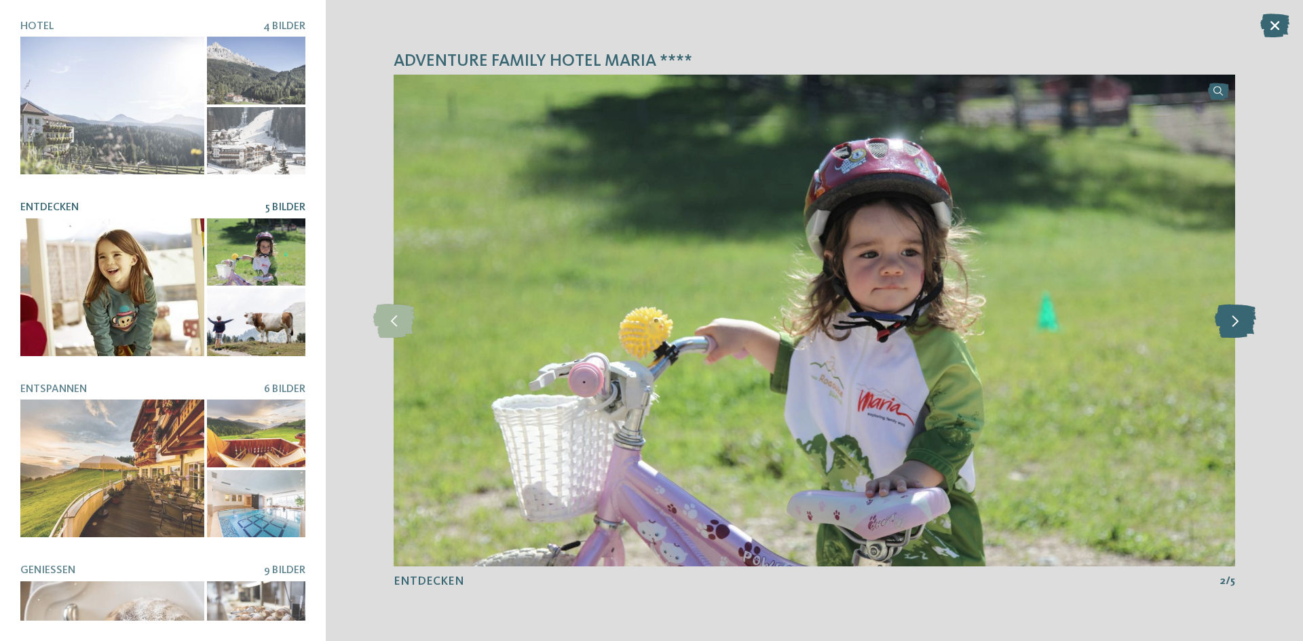
click at [1221, 323] on icon at bounding box center [1235, 321] width 41 height 34
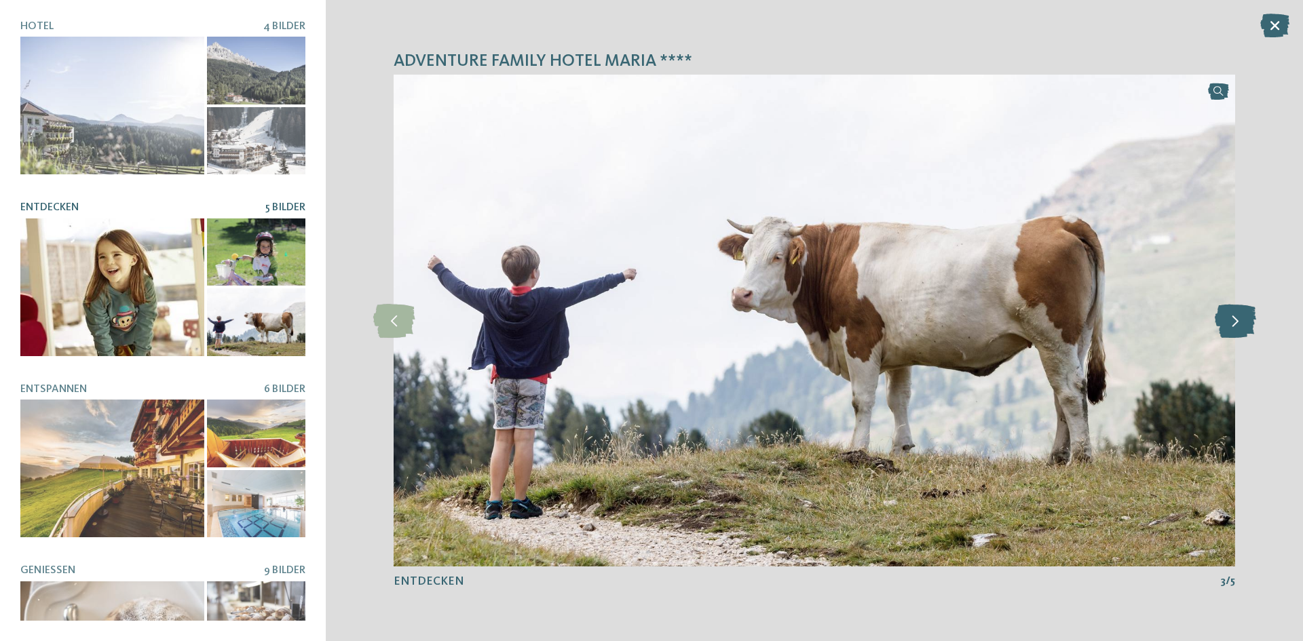
click at [1219, 321] on icon at bounding box center [1235, 321] width 41 height 34
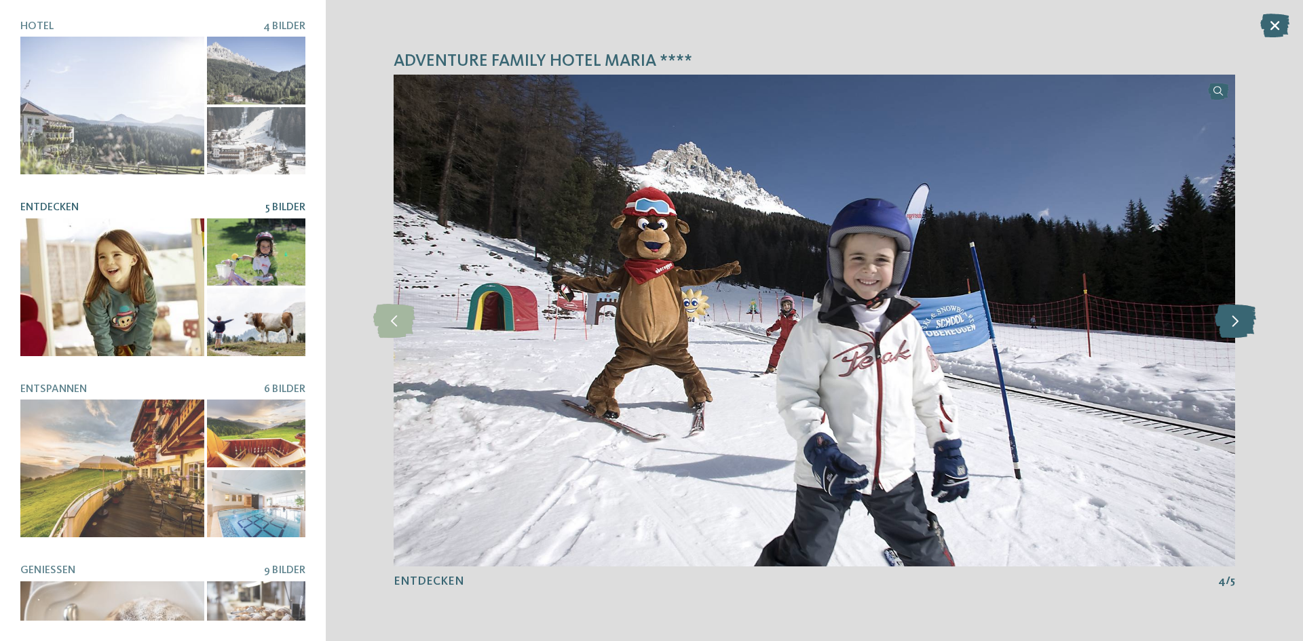
click at [1217, 320] on icon at bounding box center [1235, 321] width 41 height 34
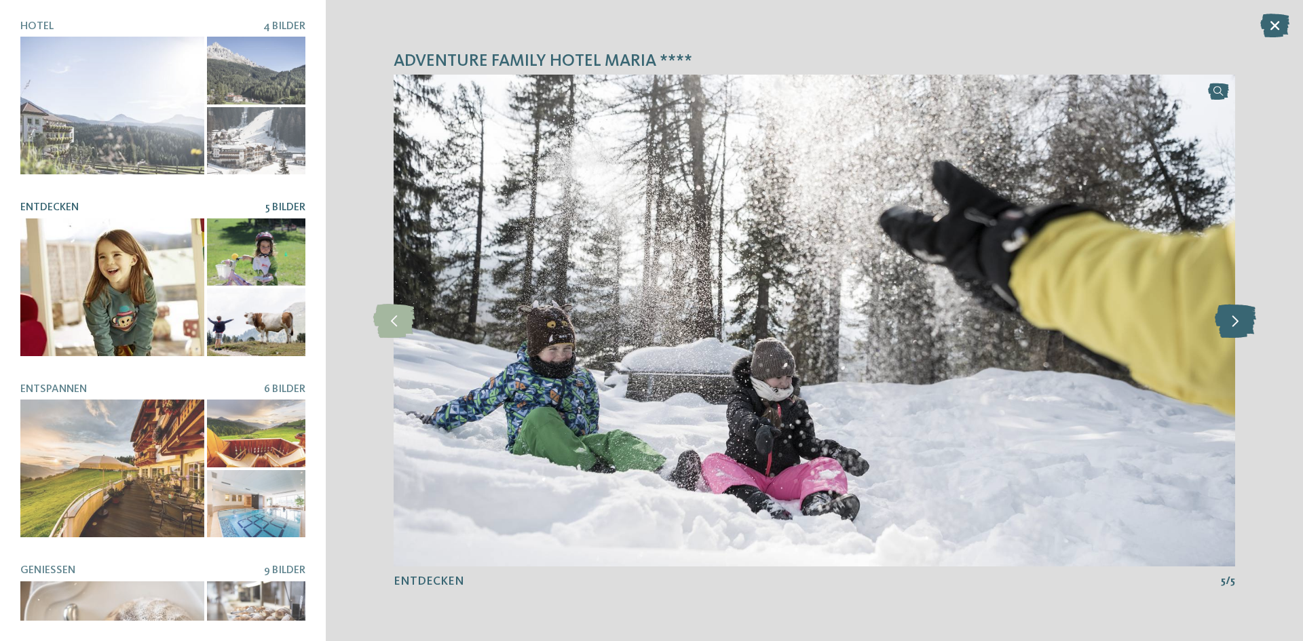
click at [1217, 320] on icon at bounding box center [1235, 321] width 41 height 34
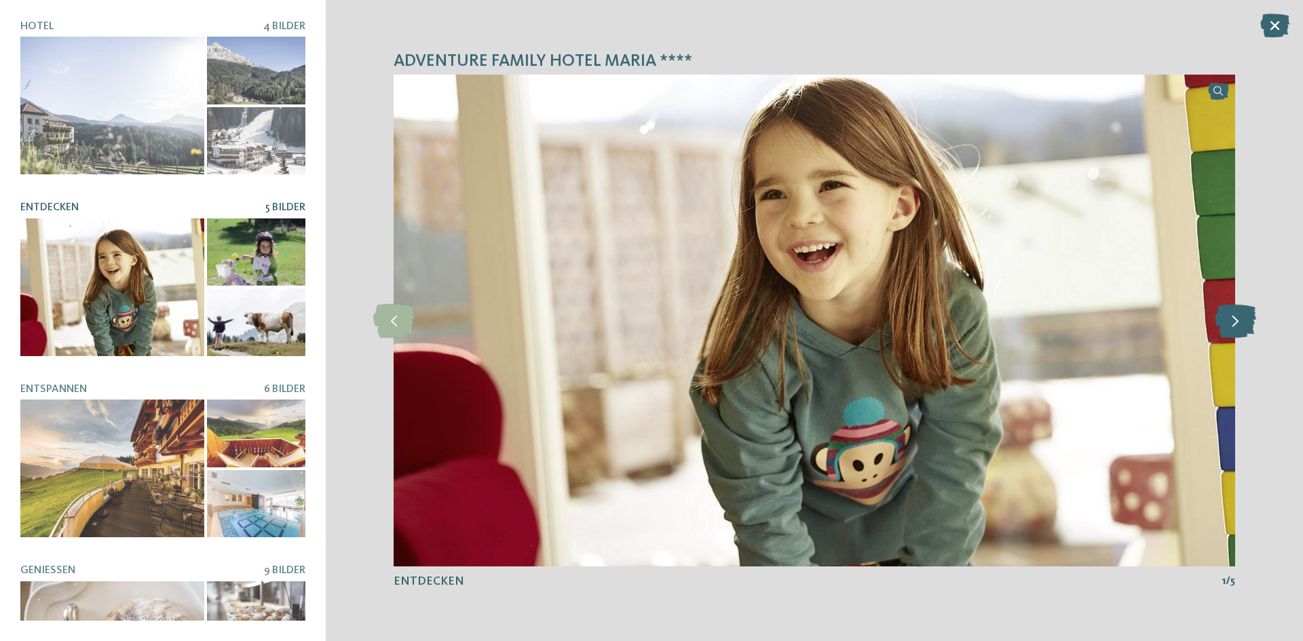
click at [1217, 320] on icon at bounding box center [1235, 321] width 41 height 34
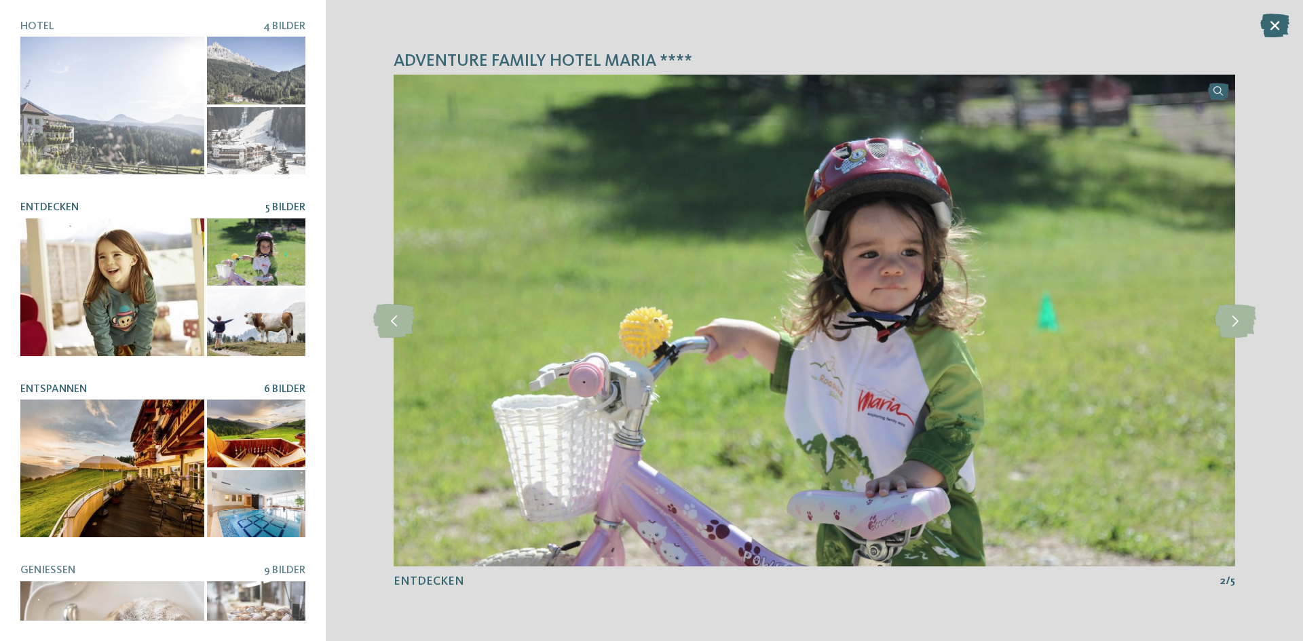
click at [109, 421] on div at bounding box center [112, 469] width 184 height 138
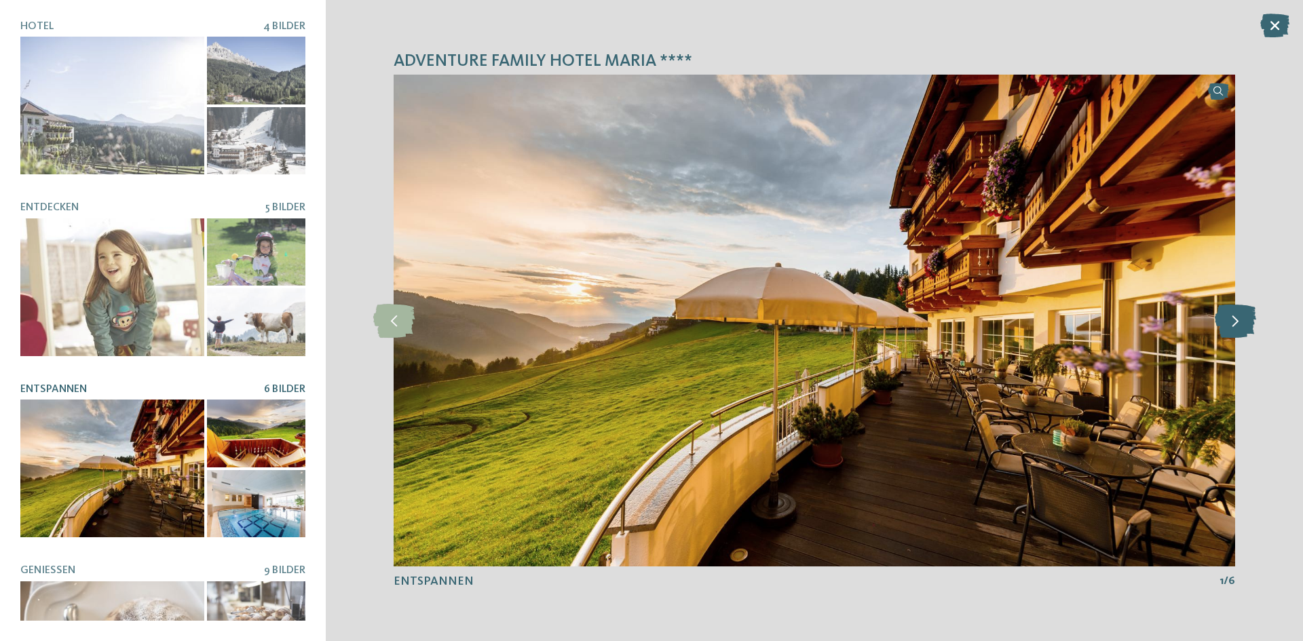
click at [1233, 320] on icon at bounding box center [1235, 321] width 41 height 34
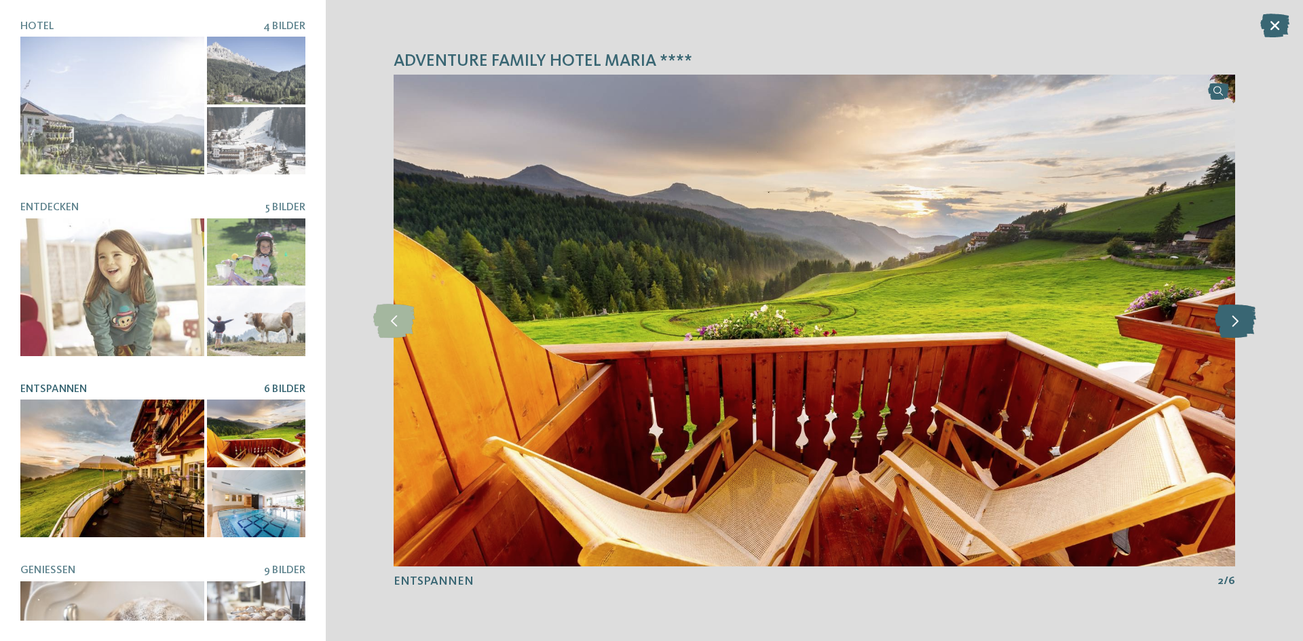
click at [1233, 320] on icon at bounding box center [1235, 321] width 41 height 34
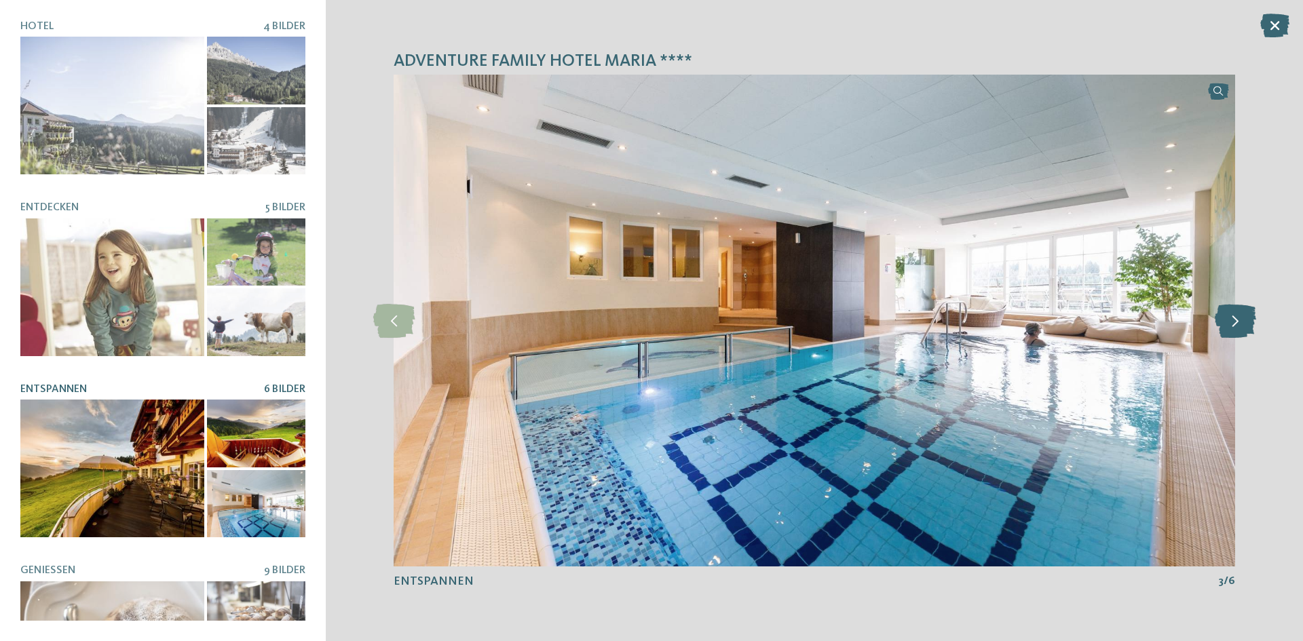
click at [1232, 320] on icon at bounding box center [1235, 321] width 41 height 34
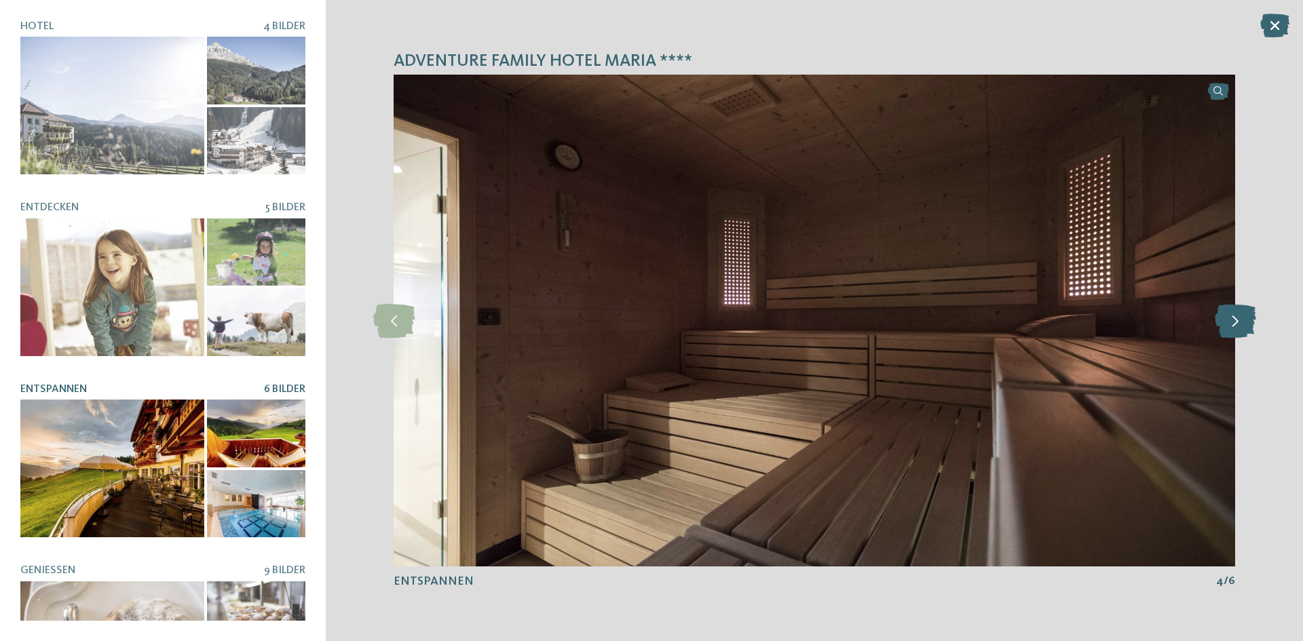
click at [1232, 320] on icon at bounding box center [1235, 321] width 41 height 34
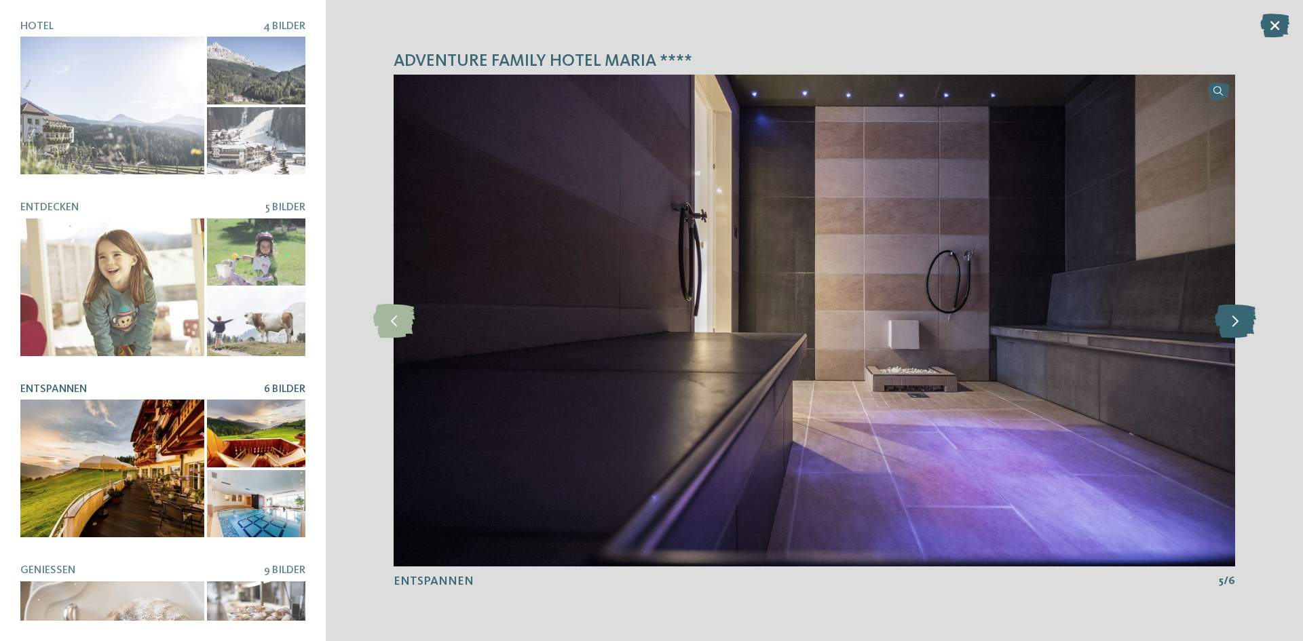
click at [1232, 320] on icon at bounding box center [1235, 321] width 41 height 34
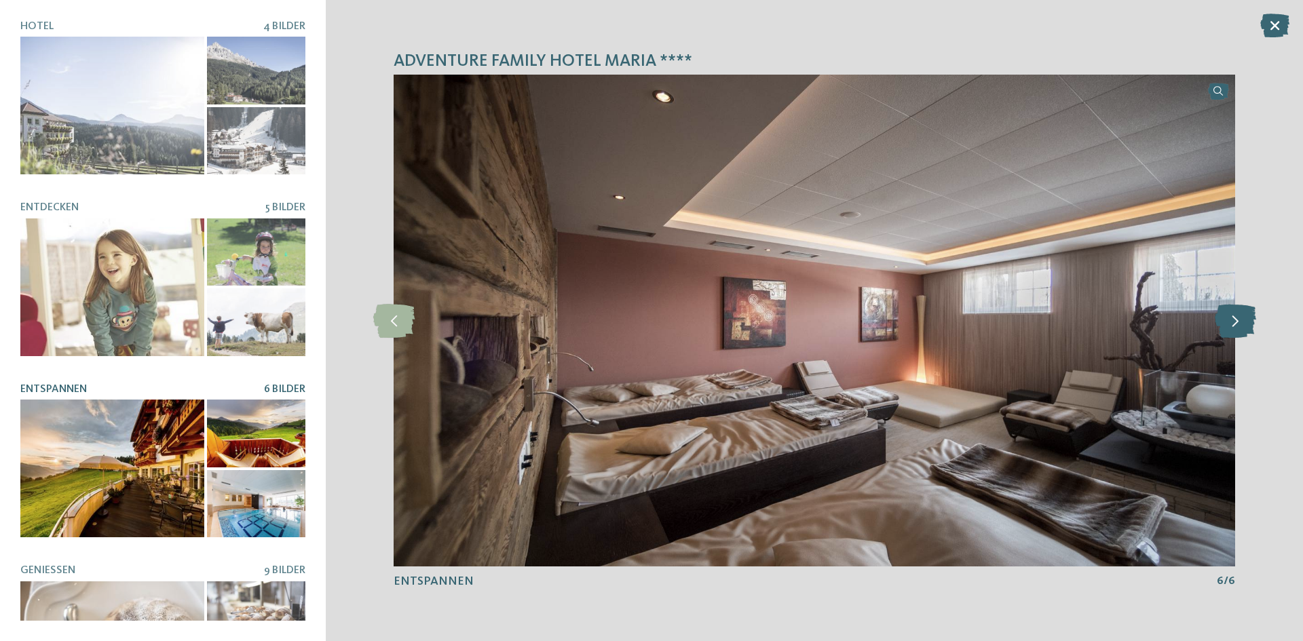
click at [1232, 320] on icon at bounding box center [1235, 321] width 41 height 34
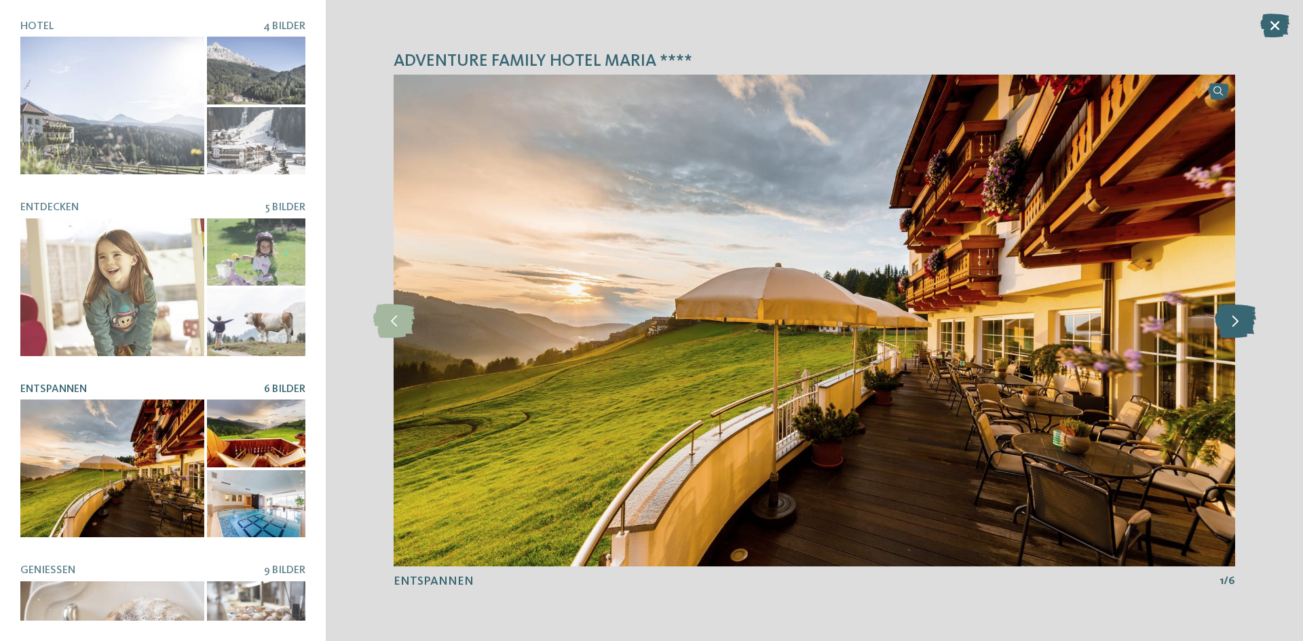
click at [1232, 320] on icon at bounding box center [1235, 321] width 41 height 34
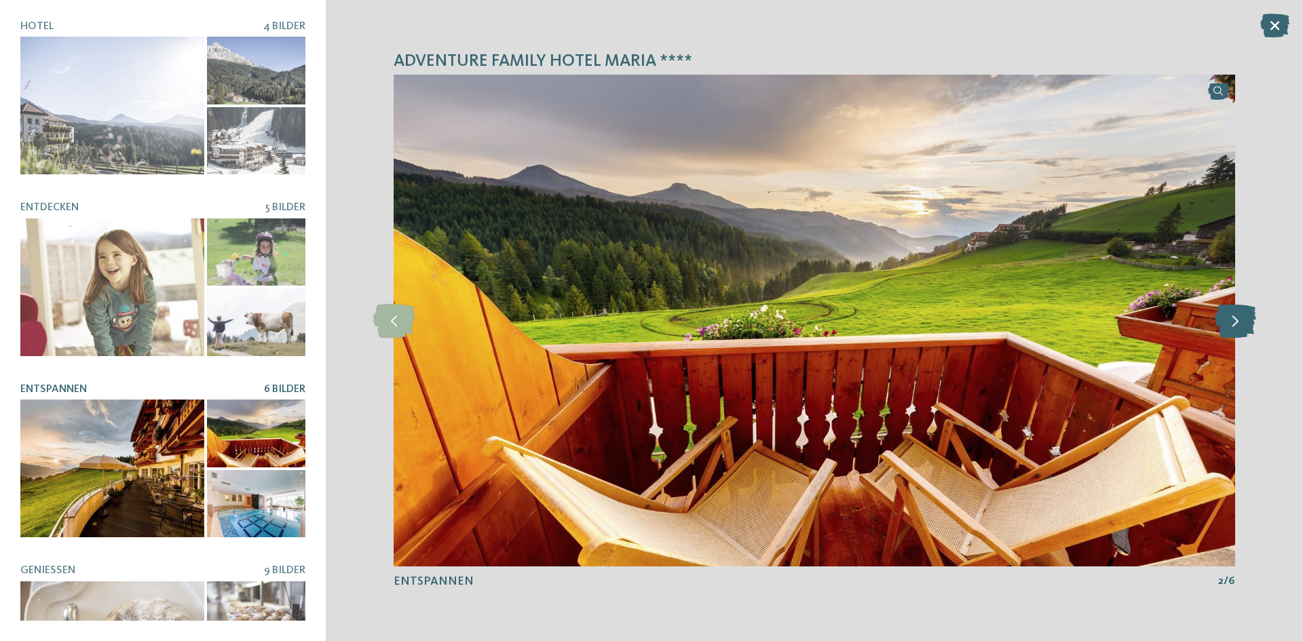
click at [1232, 320] on icon at bounding box center [1235, 321] width 41 height 34
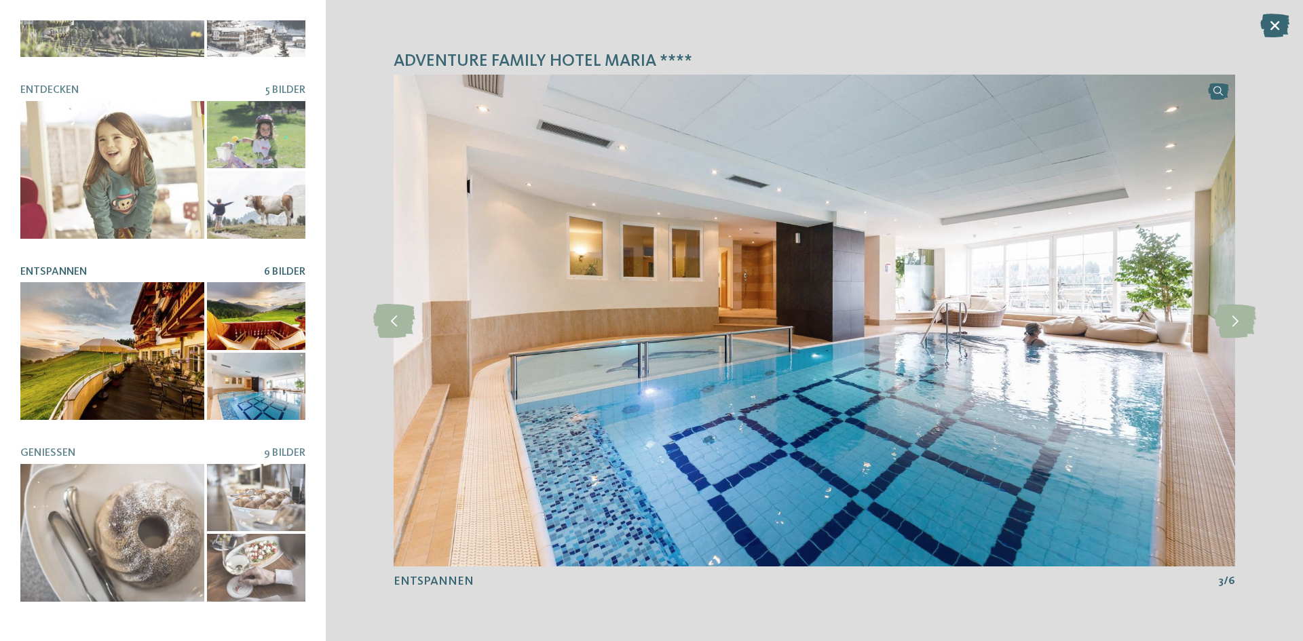
scroll to position [0, 0]
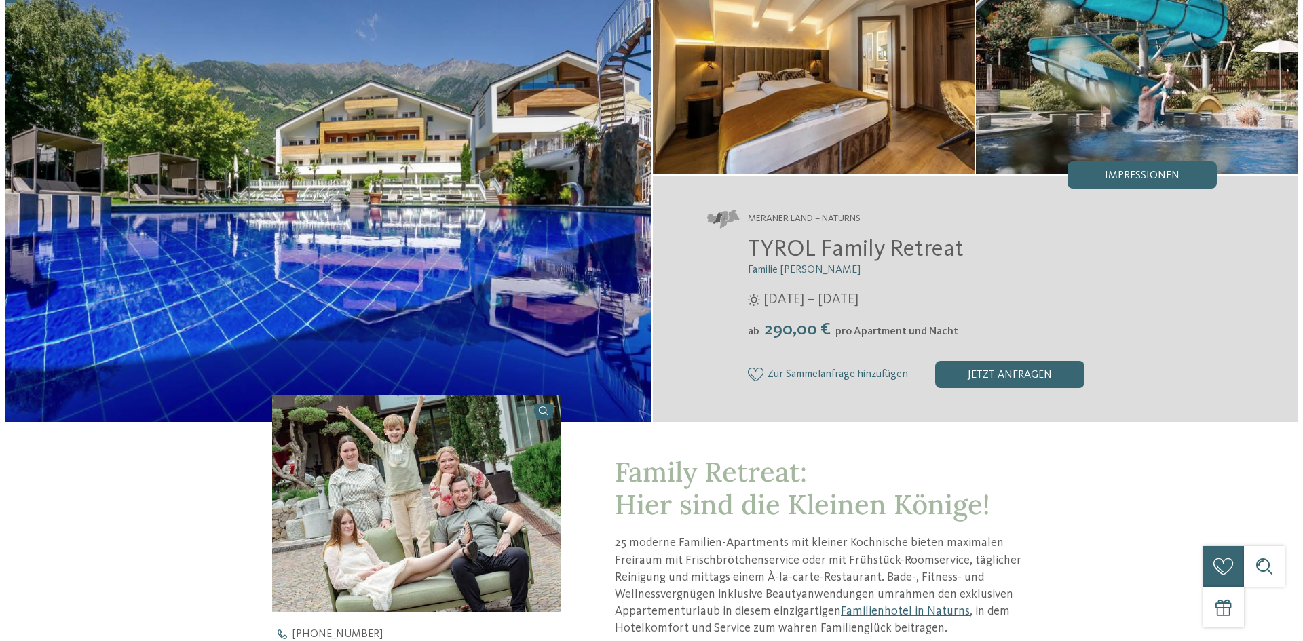
scroll to position [136, 0]
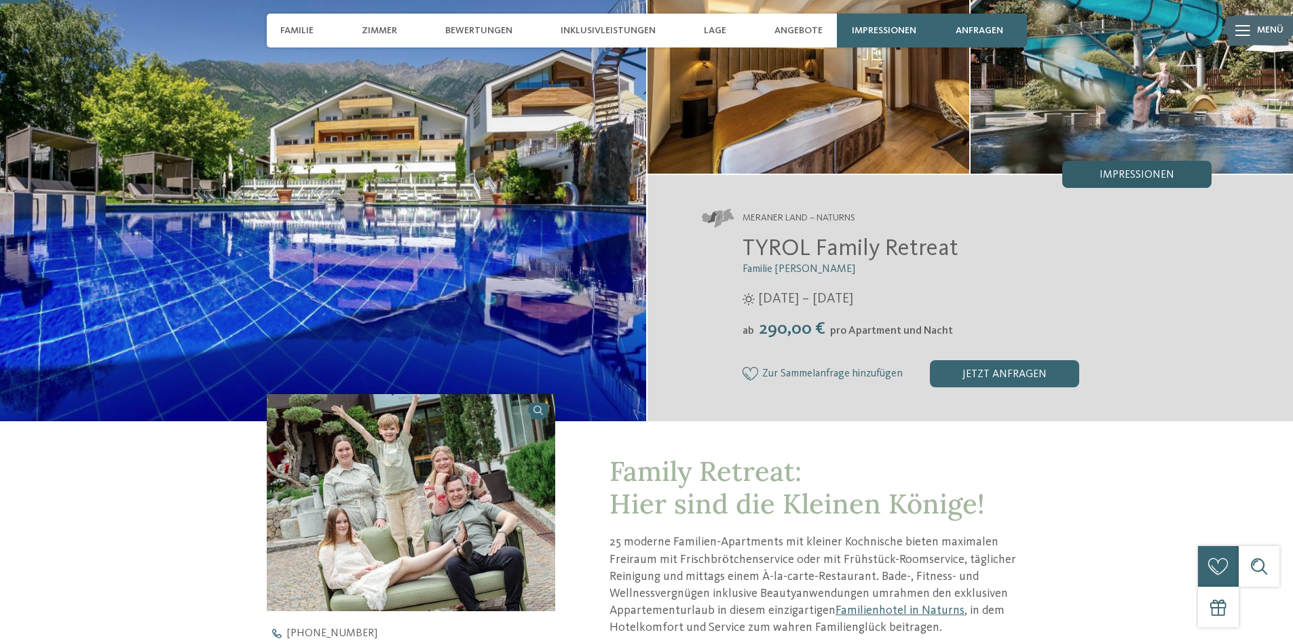
click at [1120, 167] on div "Impressionen" at bounding box center [1136, 174] width 149 height 27
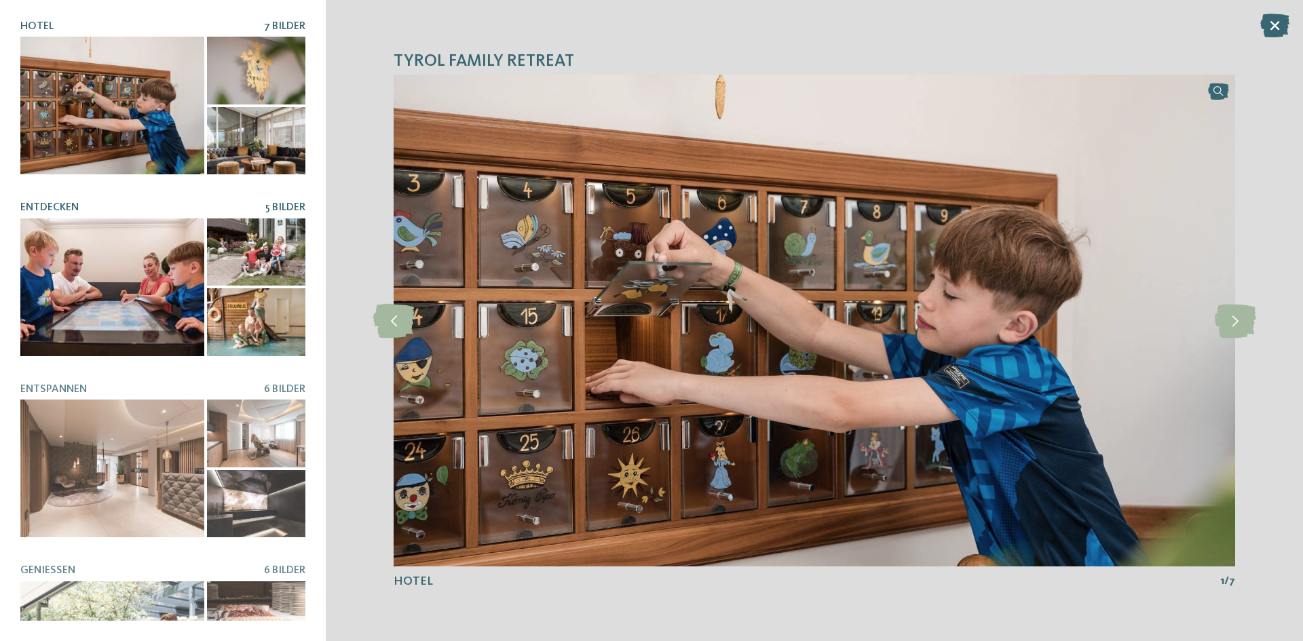
click at [56, 306] on div at bounding box center [112, 287] width 184 height 138
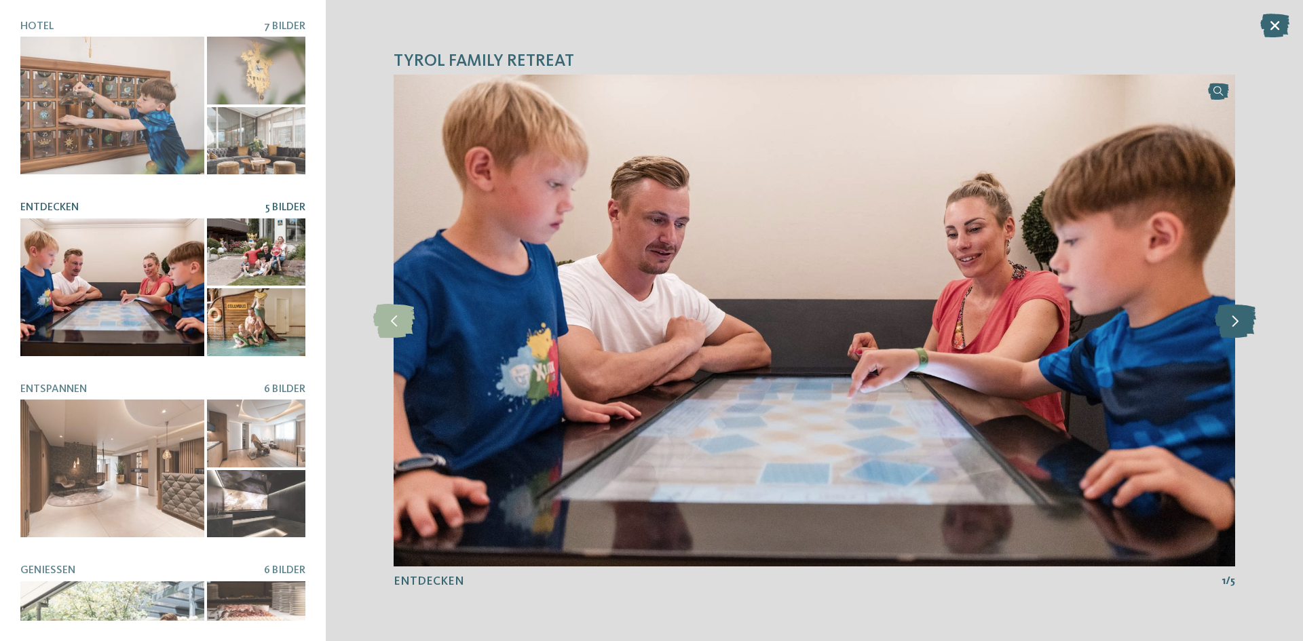
click at [1247, 320] on icon at bounding box center [1235, 321] width 41 height 34
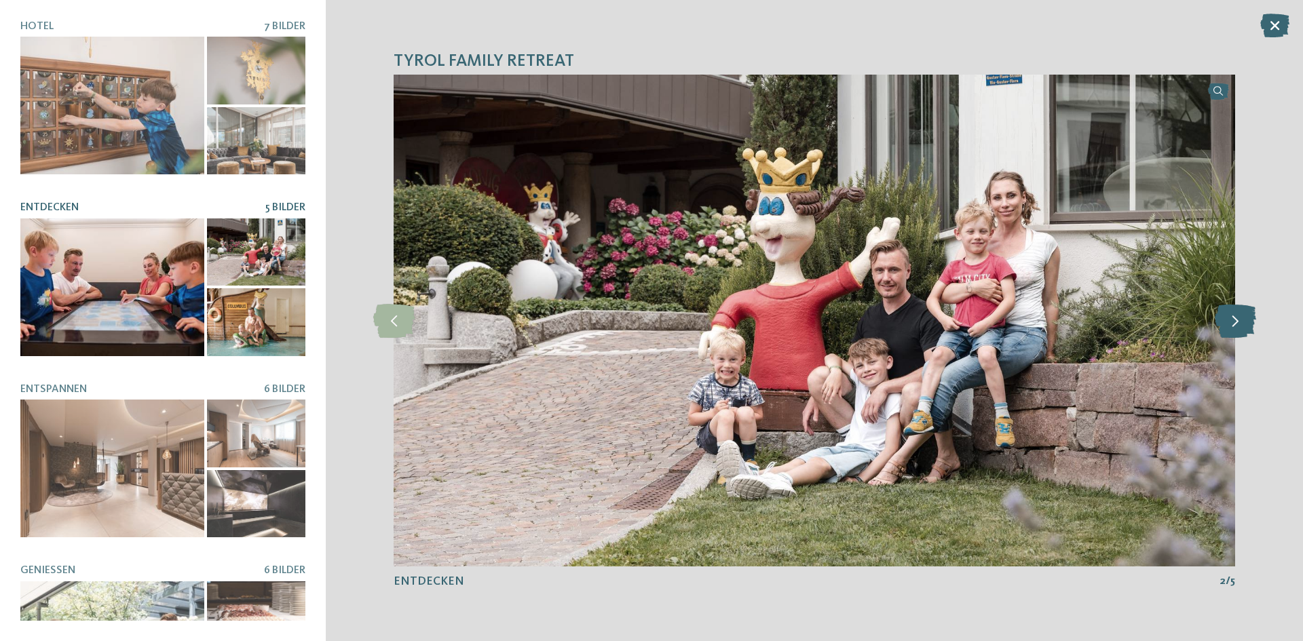
click at [1247, 320] on icon at bounding box center [1235, 321] width 41 height 34
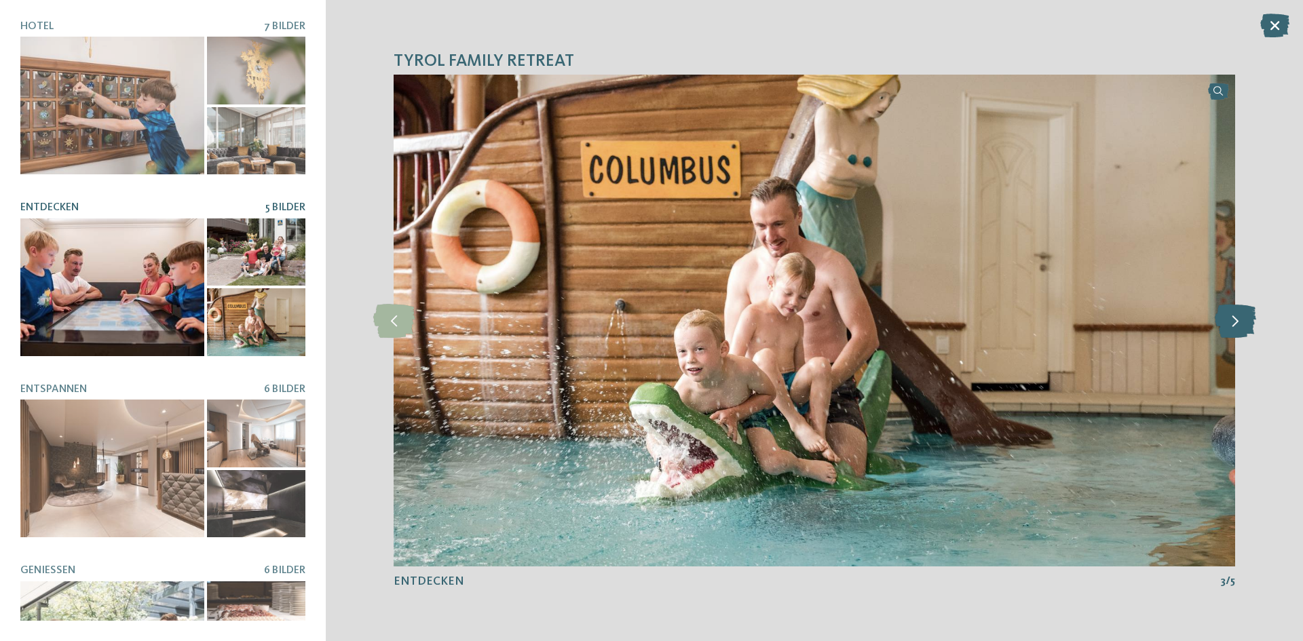
click at [1247, 320] on icon at bounding box center [1235, 321] width 41 height 34
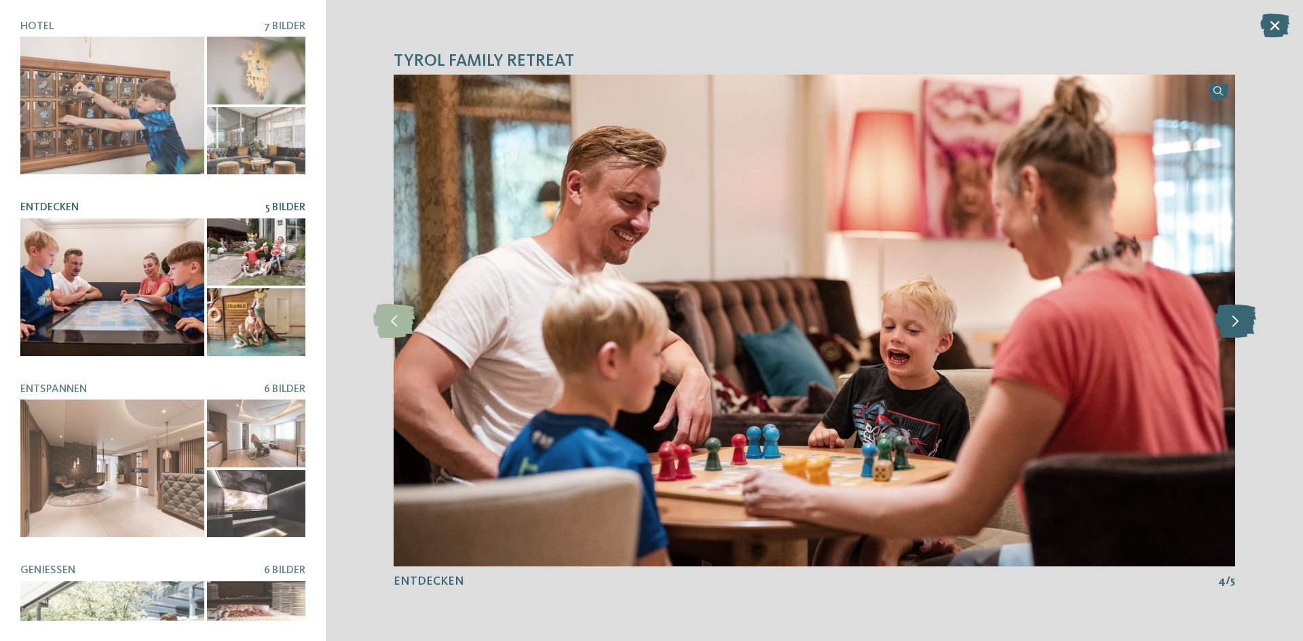
click at [1247, 320] on icon at bounding box center [1235, 321] width 41 height 34
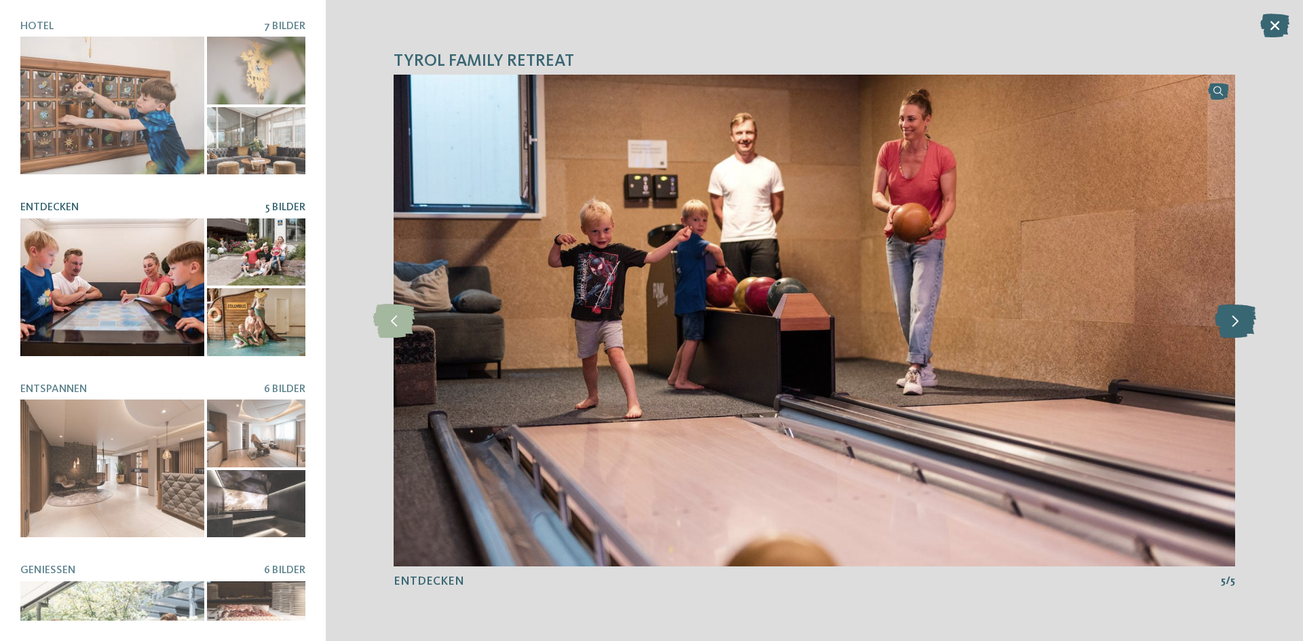
click at [1247, 320] on icon at bounding box center [1235, 321] width 41 height 34
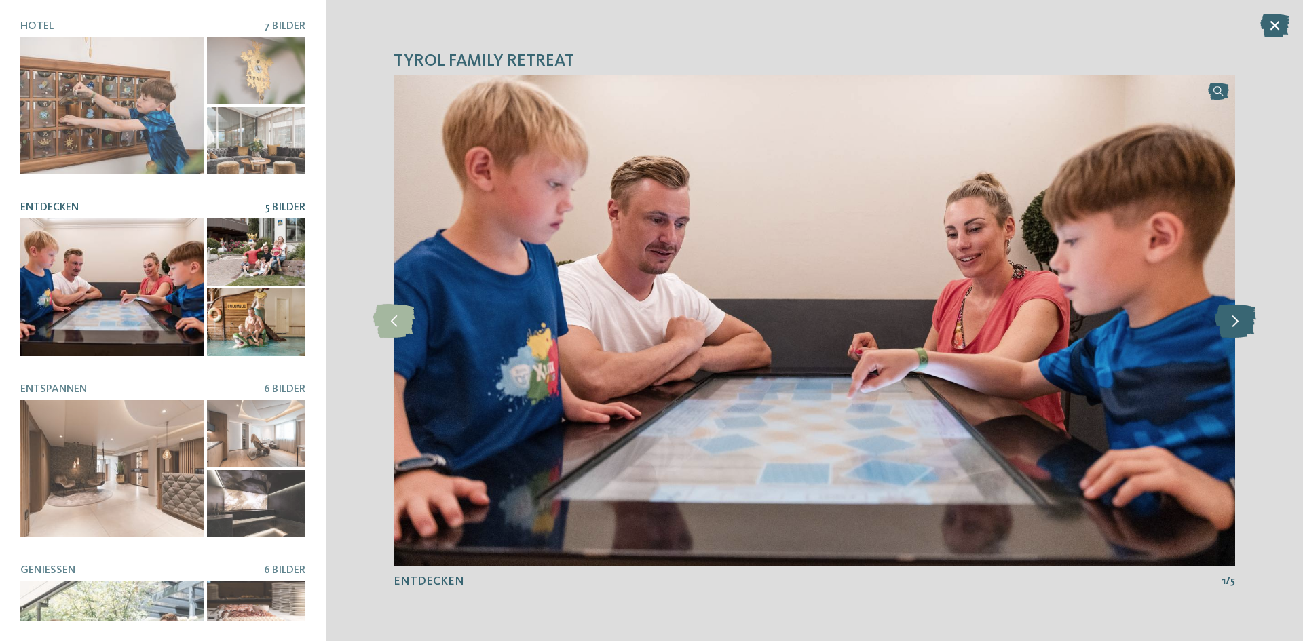
click at [1247, 320] on icon at bounding box center [1235, 321] width 41 height 34
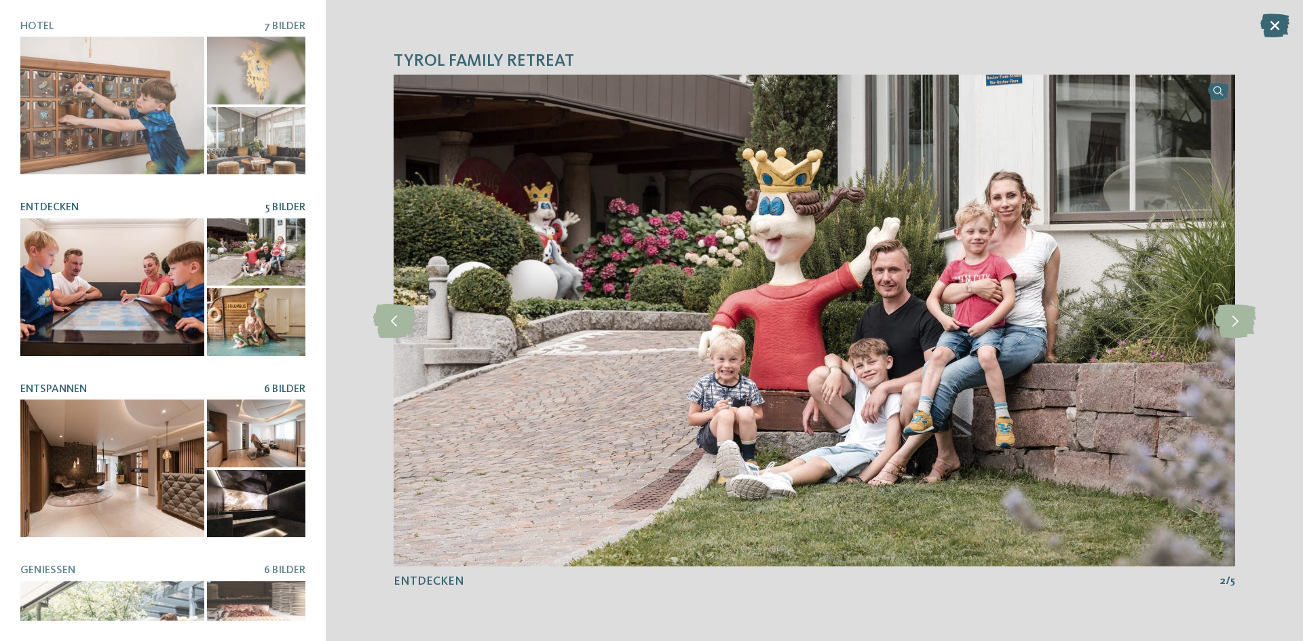
click at [84, 459] on div at bounding box center [112, 469] width 184 height 138
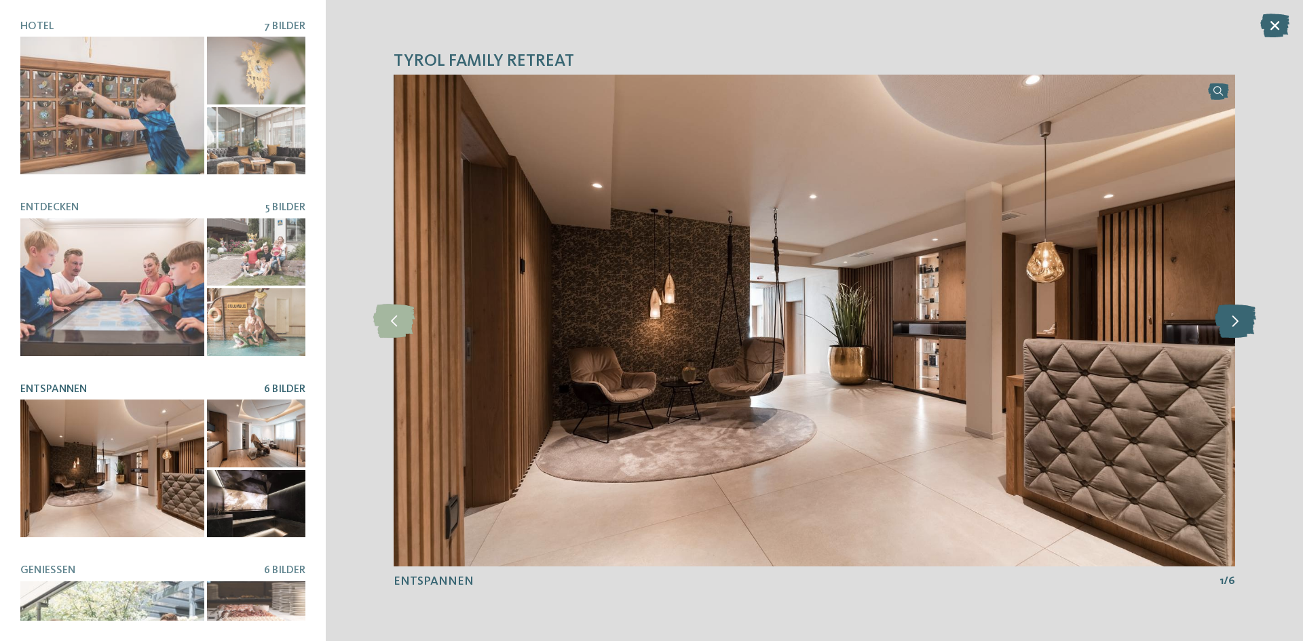
click at [1218, 313] on icon at bounding box center [1235, 321] width 41 height 34
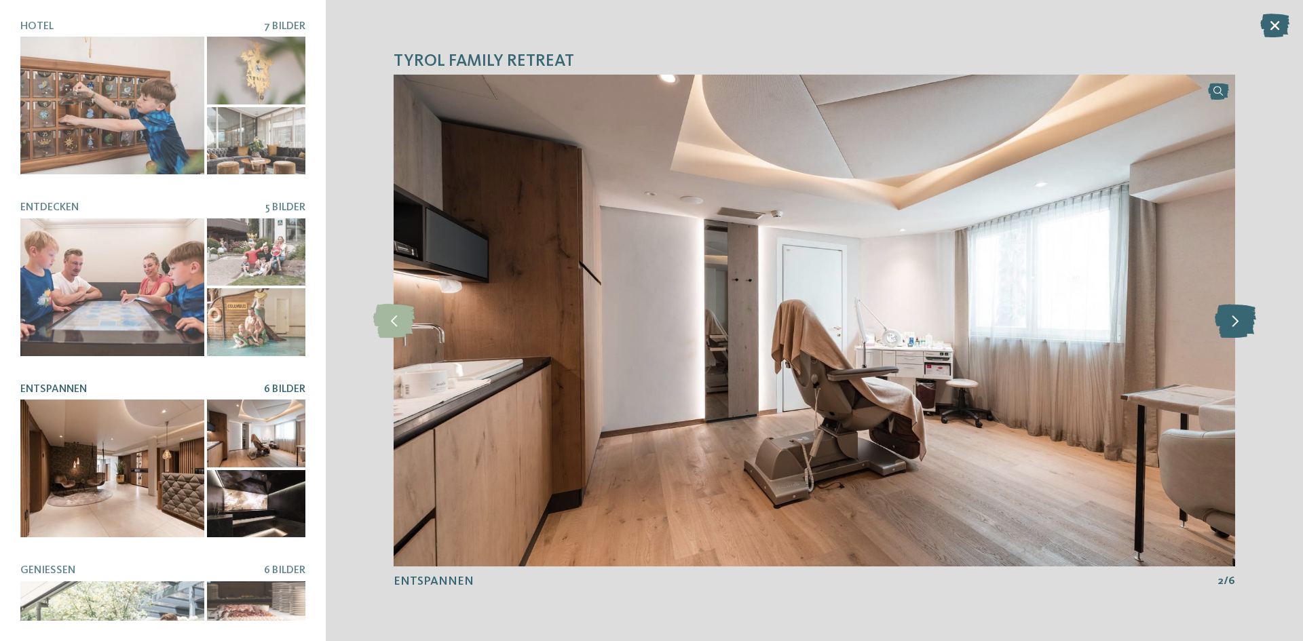
click at [1218, 313] on icon at bounding box center [1235, 321] width 41 height 34
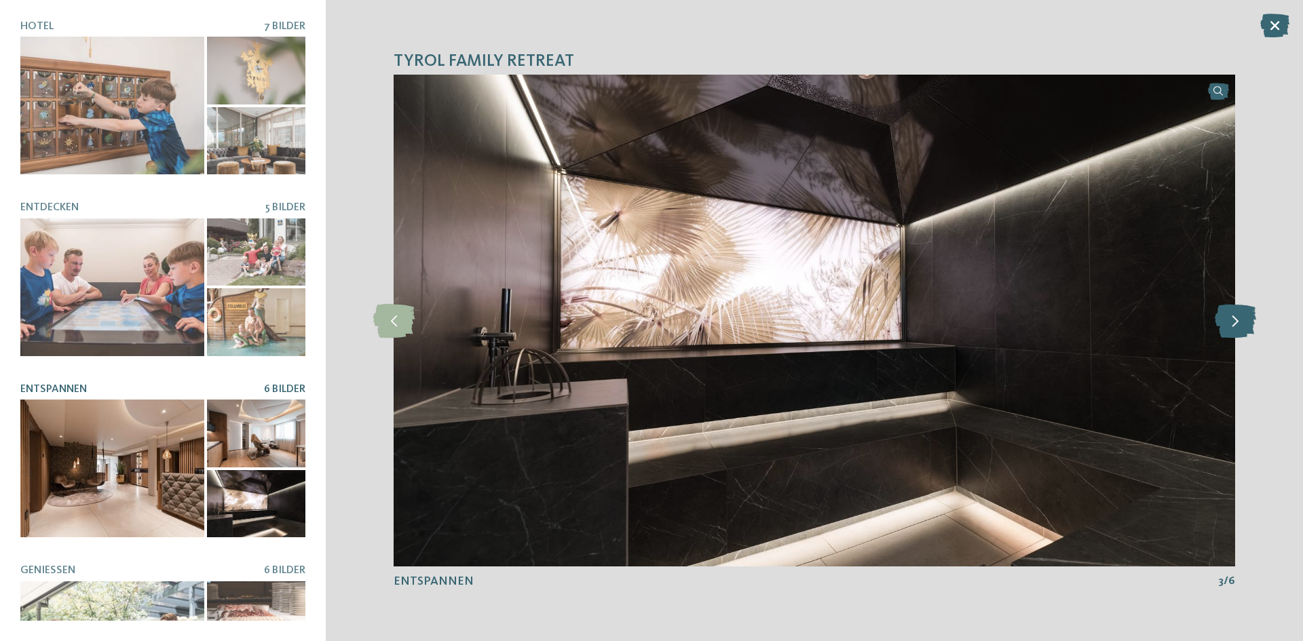
click at [1218, 313] on icon at bounding box center [1235, 321] width 41 height 34
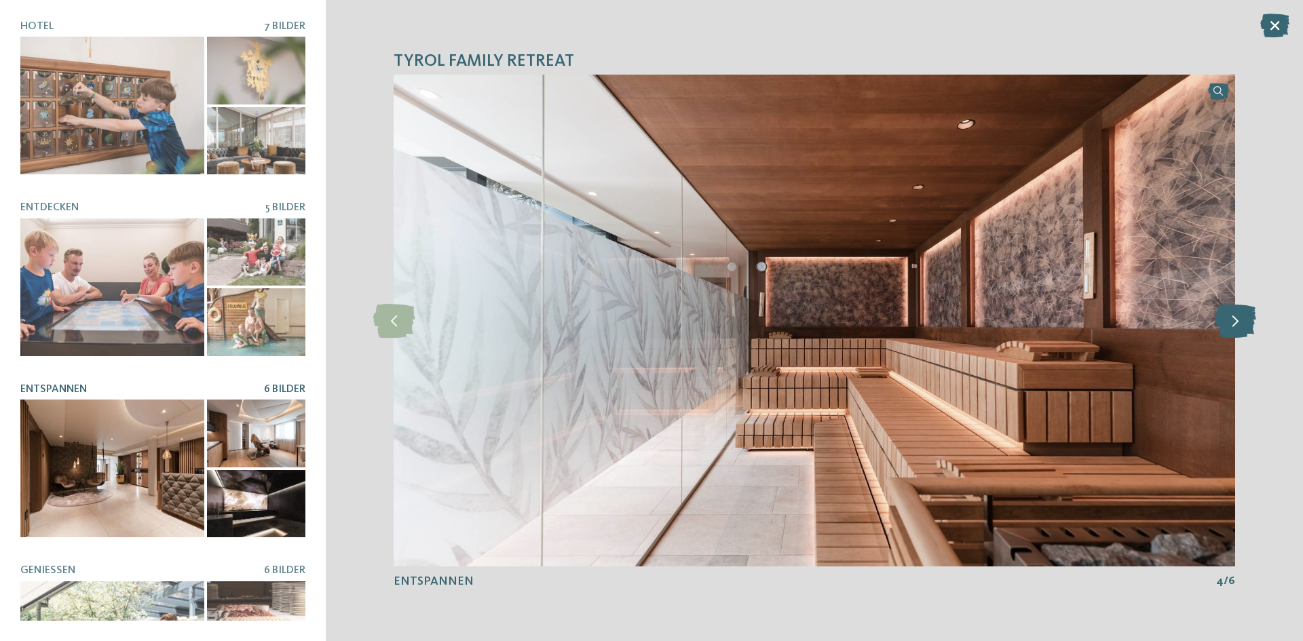
click at [1218, 312] on icon at bounding box center [1235, 321] width 41 height 34
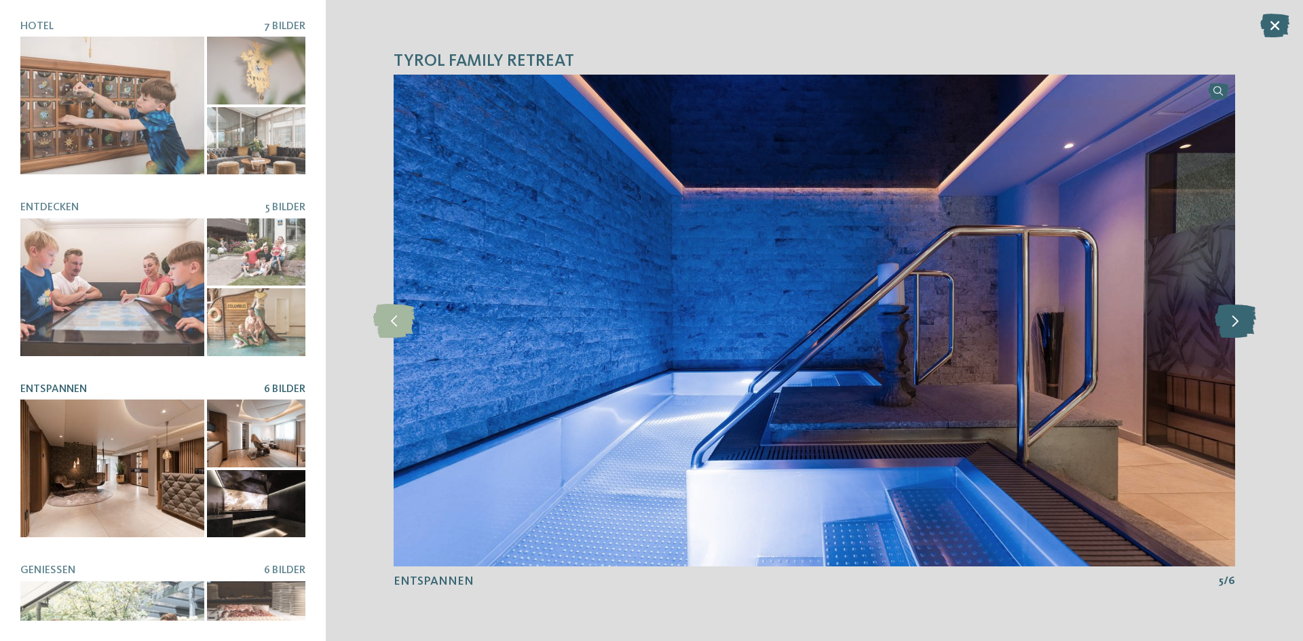
click at [1218, 312] on icon at bounding box center [1235, 321] width 41 height 34
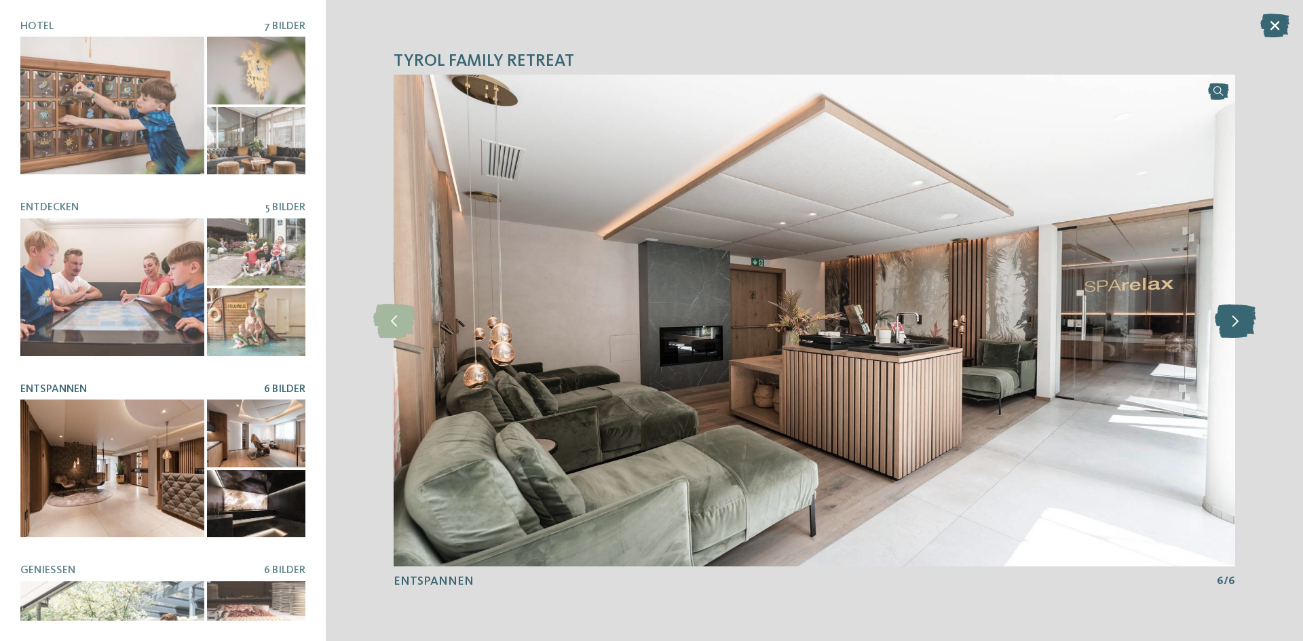
click at [1223, 313] on icon at bounding box center [1235, 321] width 41 height 34
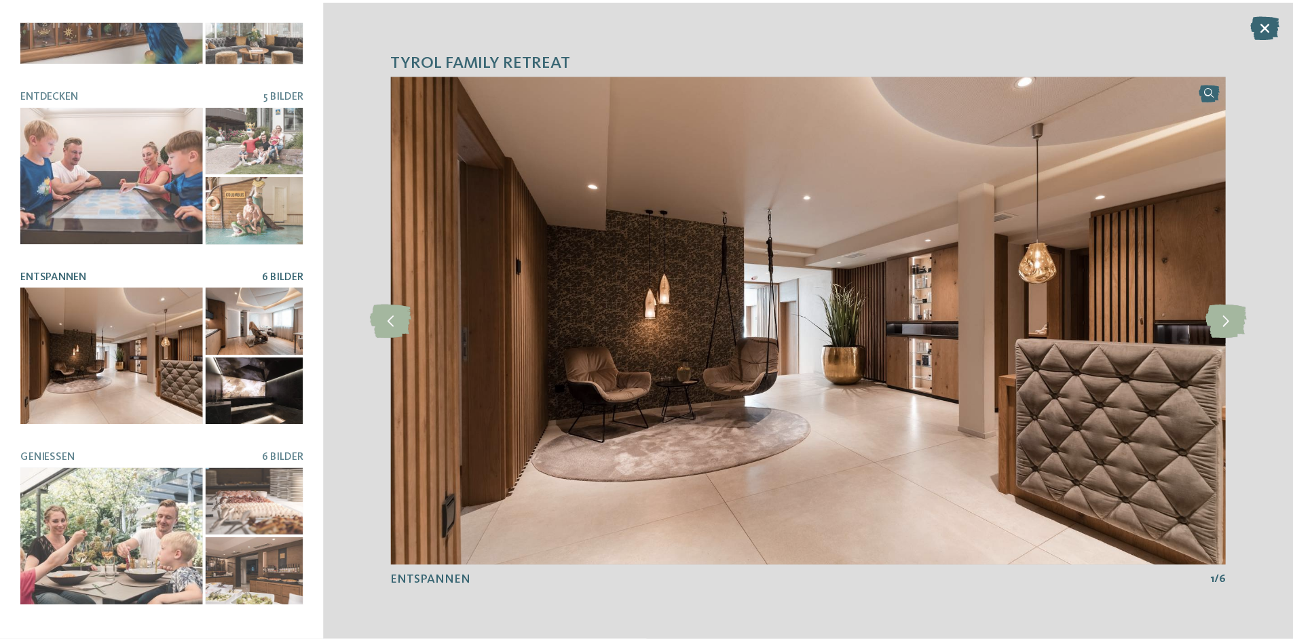
scroll to position [0, 0]
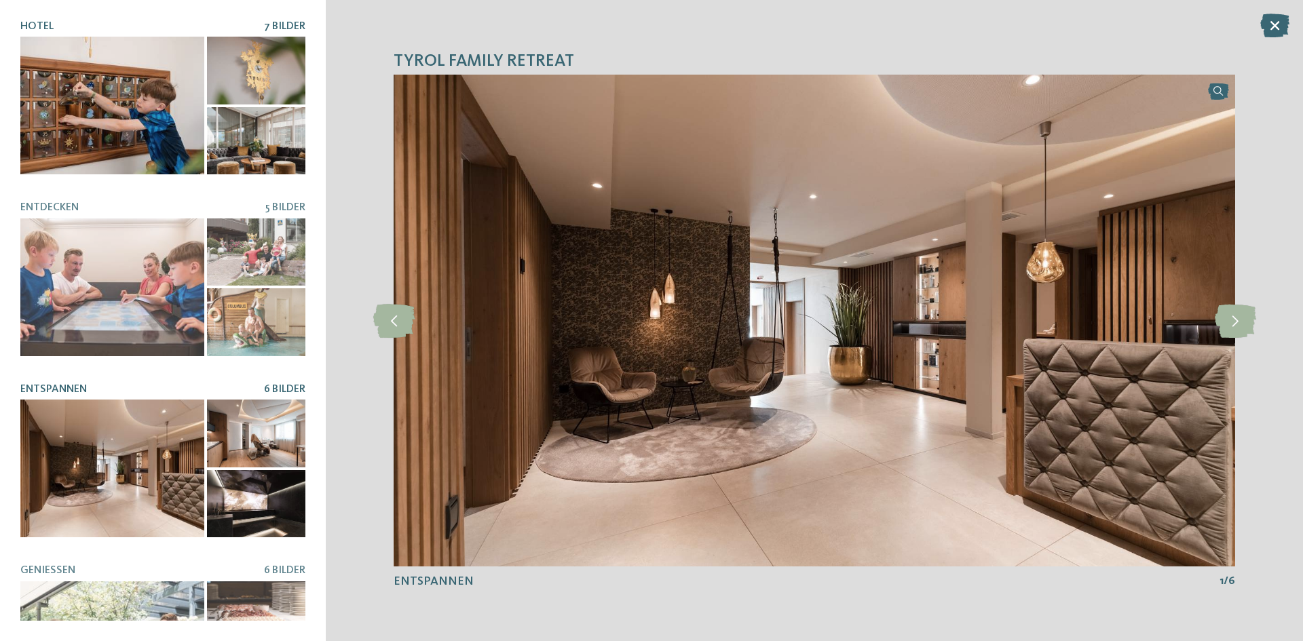
click at [104, 103] on div at bounding box center [112, 106] width 184 height 138
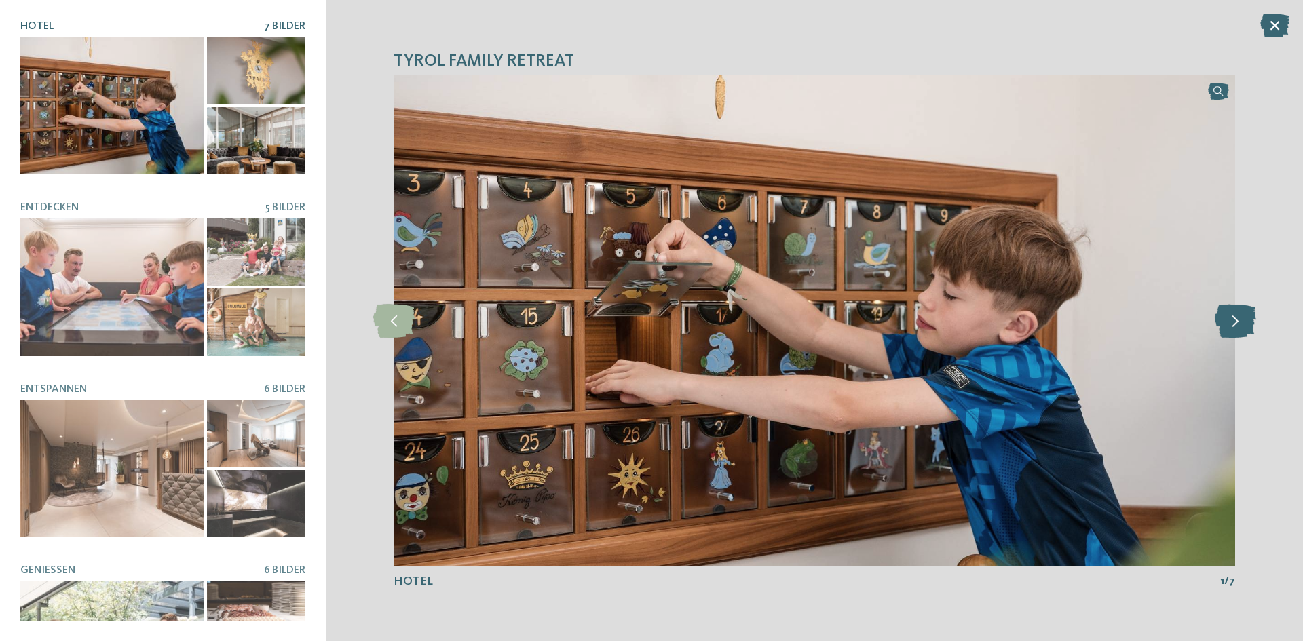
click at [1249, 320] on icon at bounding box center [1235, 321] width 41 height 34
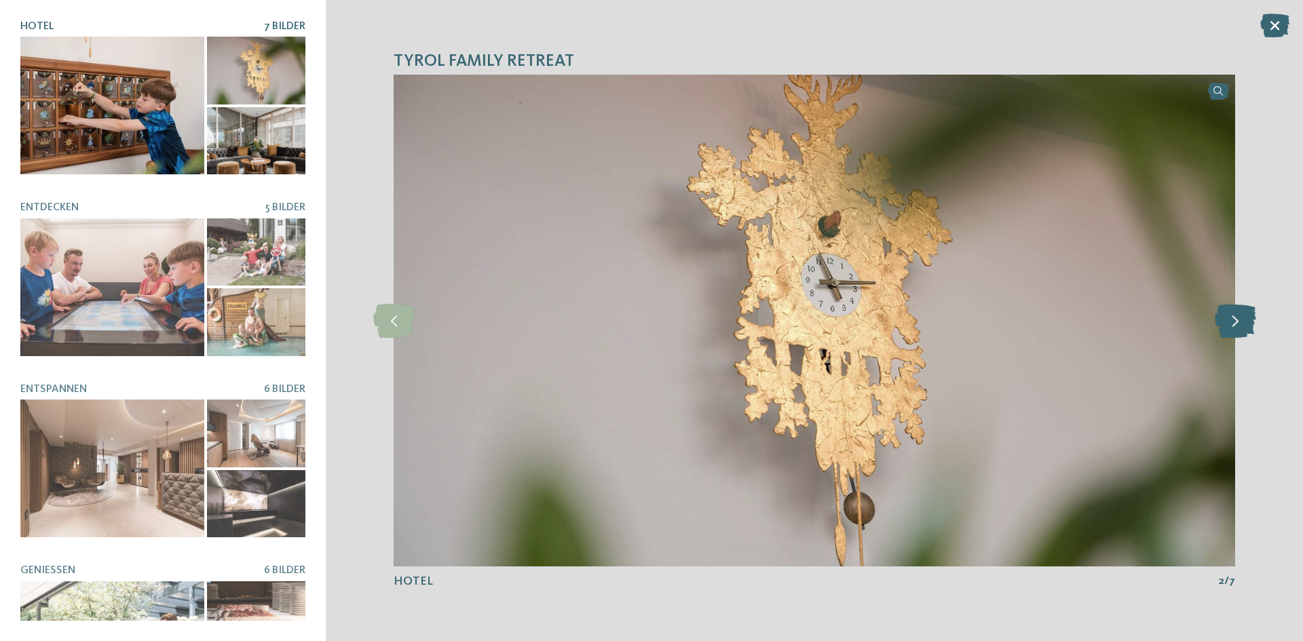
click at [1249, 320] on icon at bounding box center [1235, 321] width 41 height 34
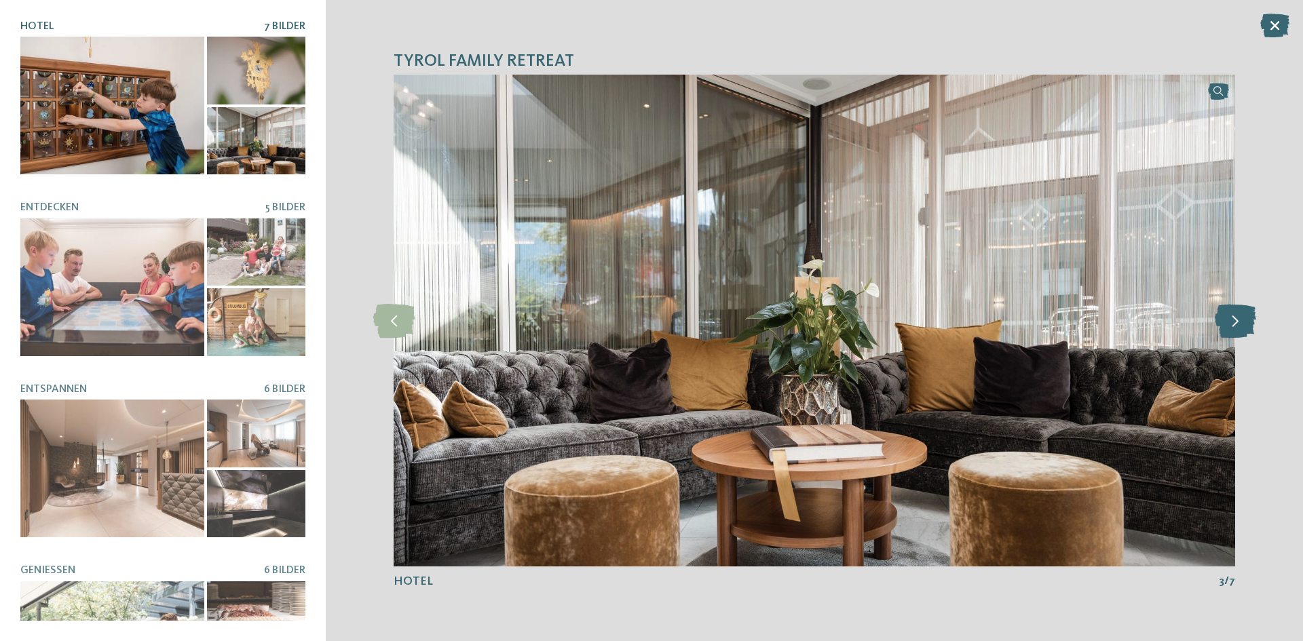
click at [1249, 320] on icon at bounding box center [1235, 321] width 41 height 34
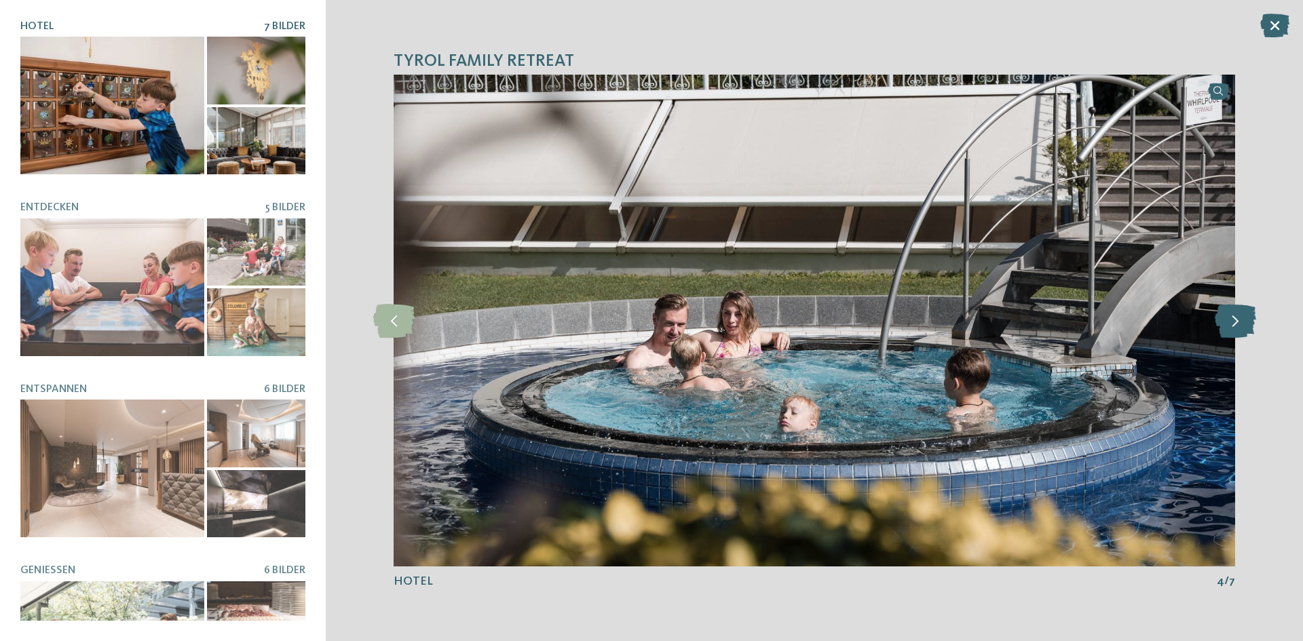
click at [1249, 320] on icon at bounding box center [1235, 321] width 41 height 34
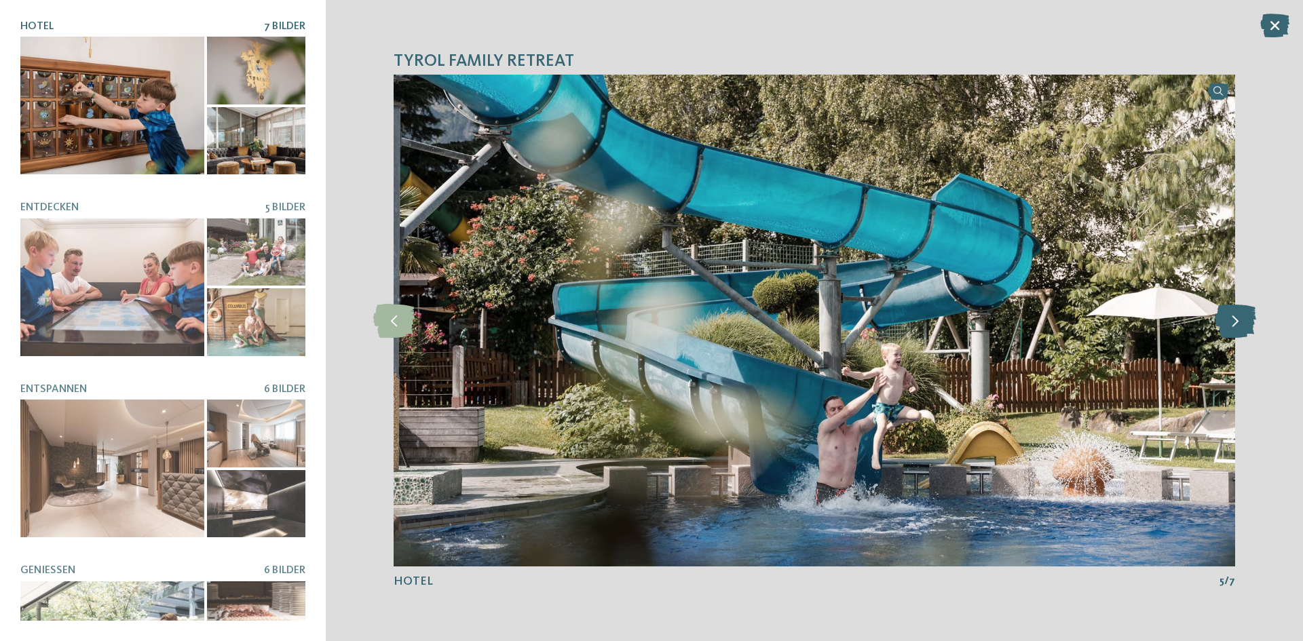
click at [1249, 320] on icon at bounding box center [1235, 321] width 41 height 34
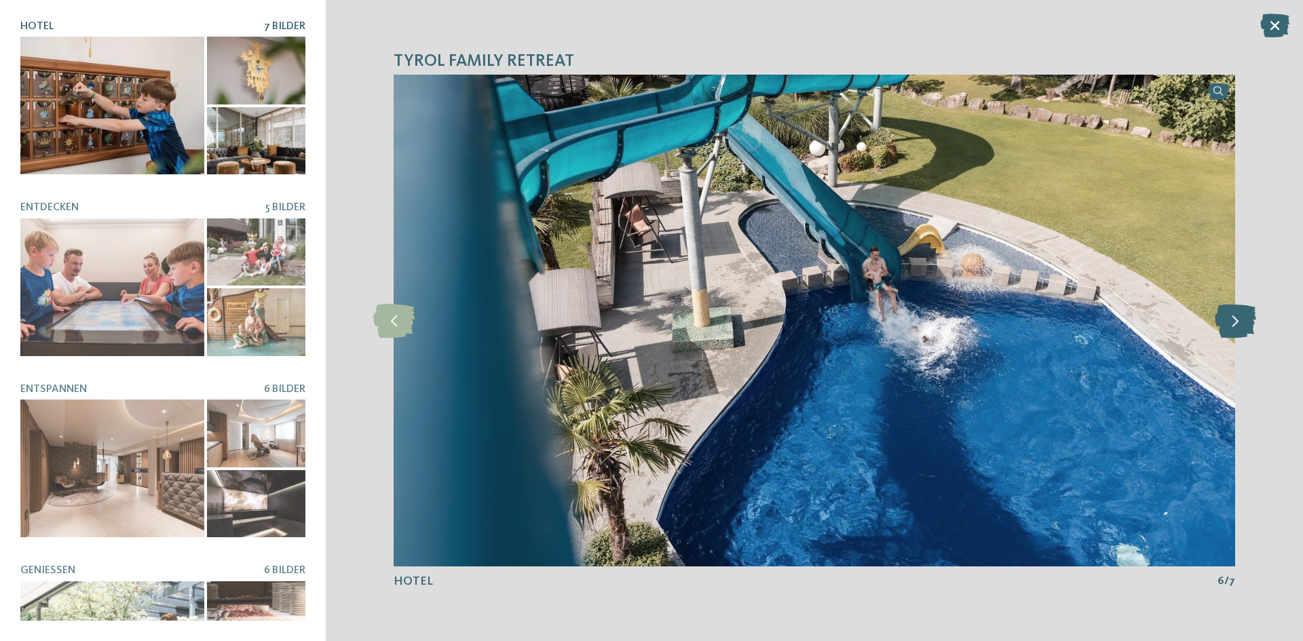
click at [1249, 320] on icon at bounding box center [1235, 321] width 41 height 34
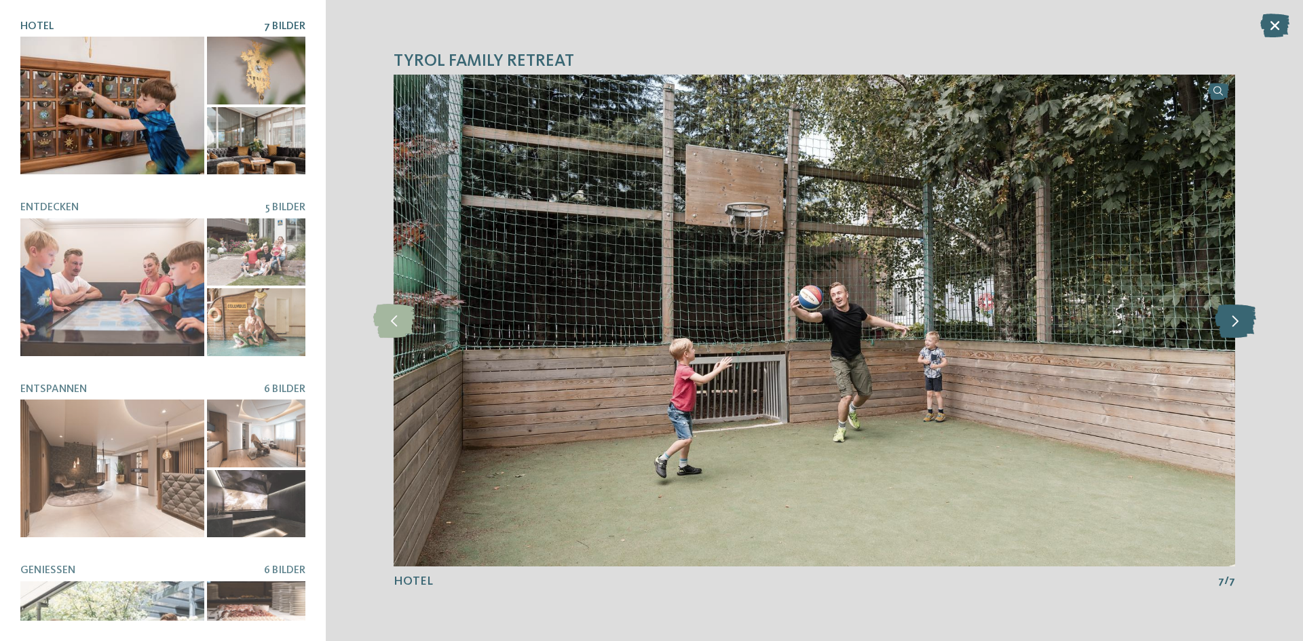
click at [1249, 320] on icon at bounding box center [1235, 321] width 41 height 34
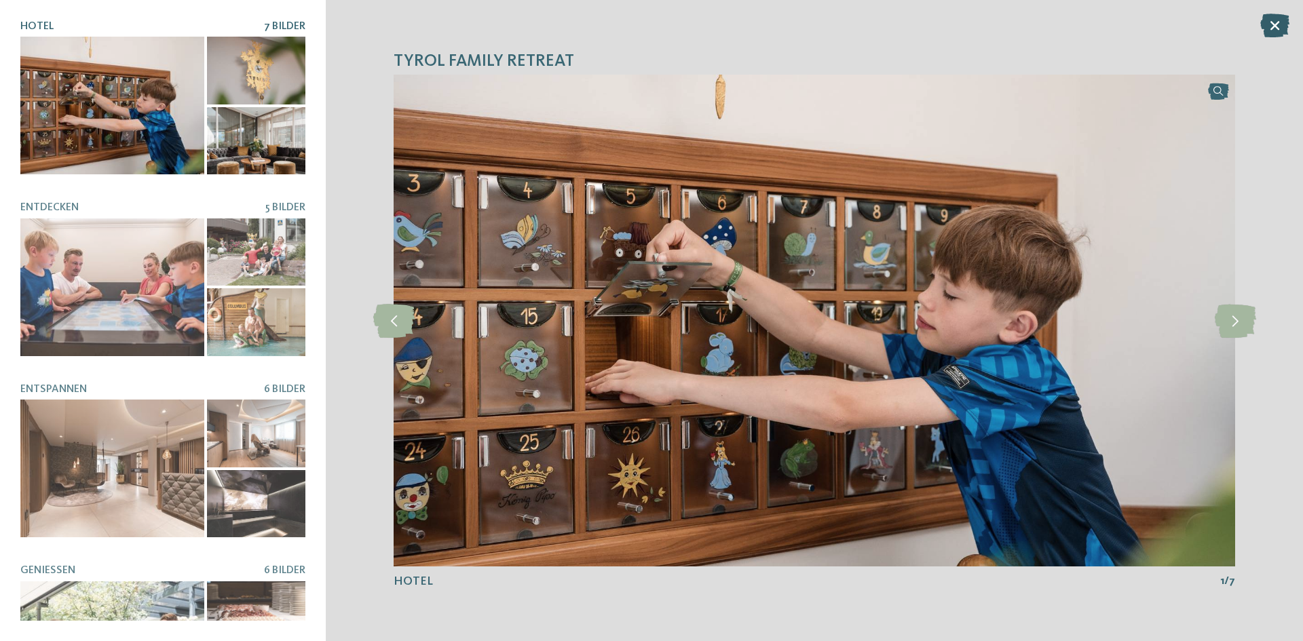
click at [1270, 24] on icon at bounding box center [1274, 26] width 29 height 24
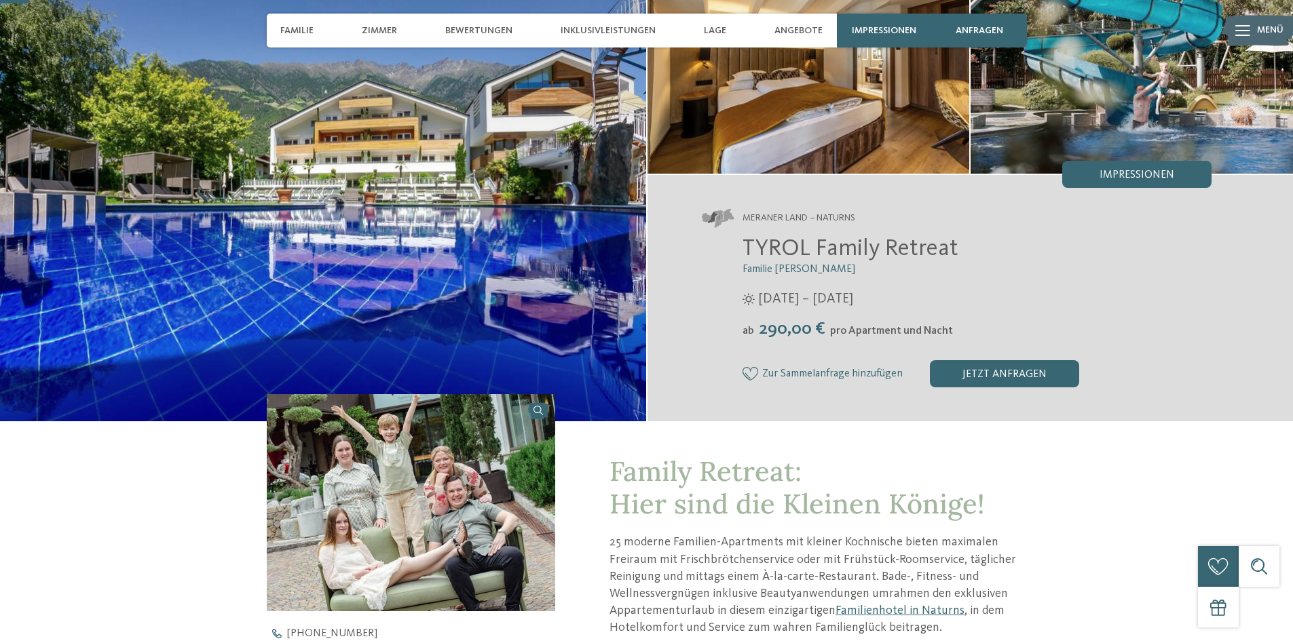
scroll to position [68, 0]
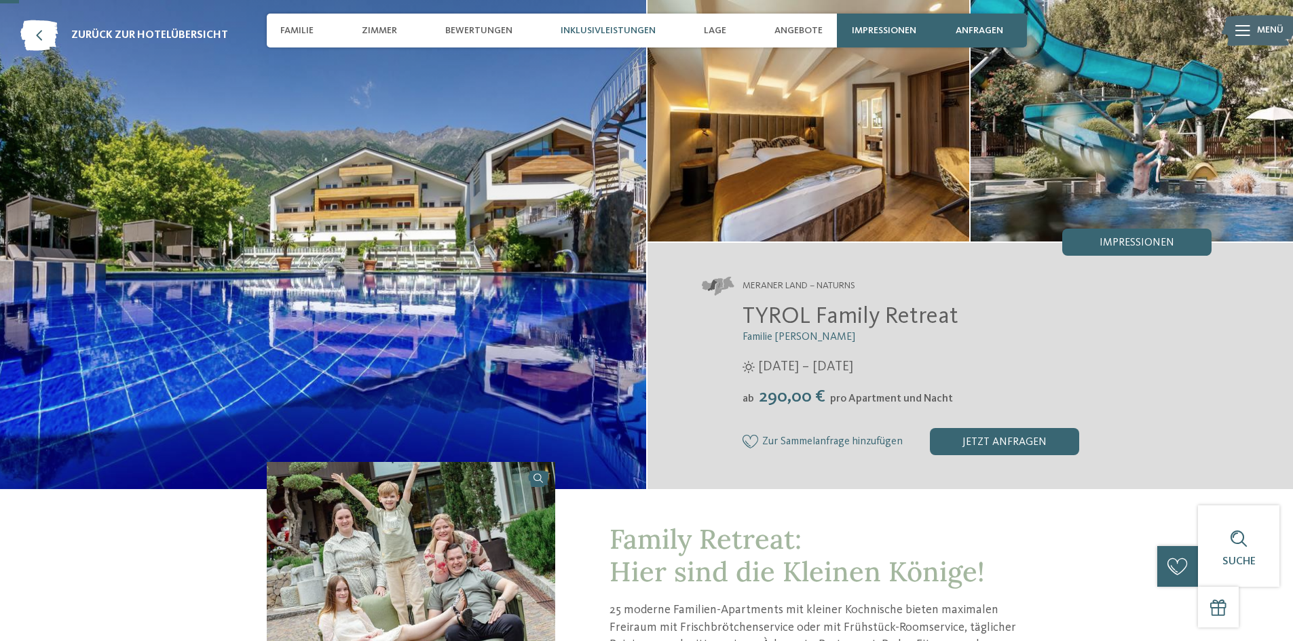
click at [596, 29] on span "Inklusivleistungen" at bounding box center [607, 31] width 95 height 12
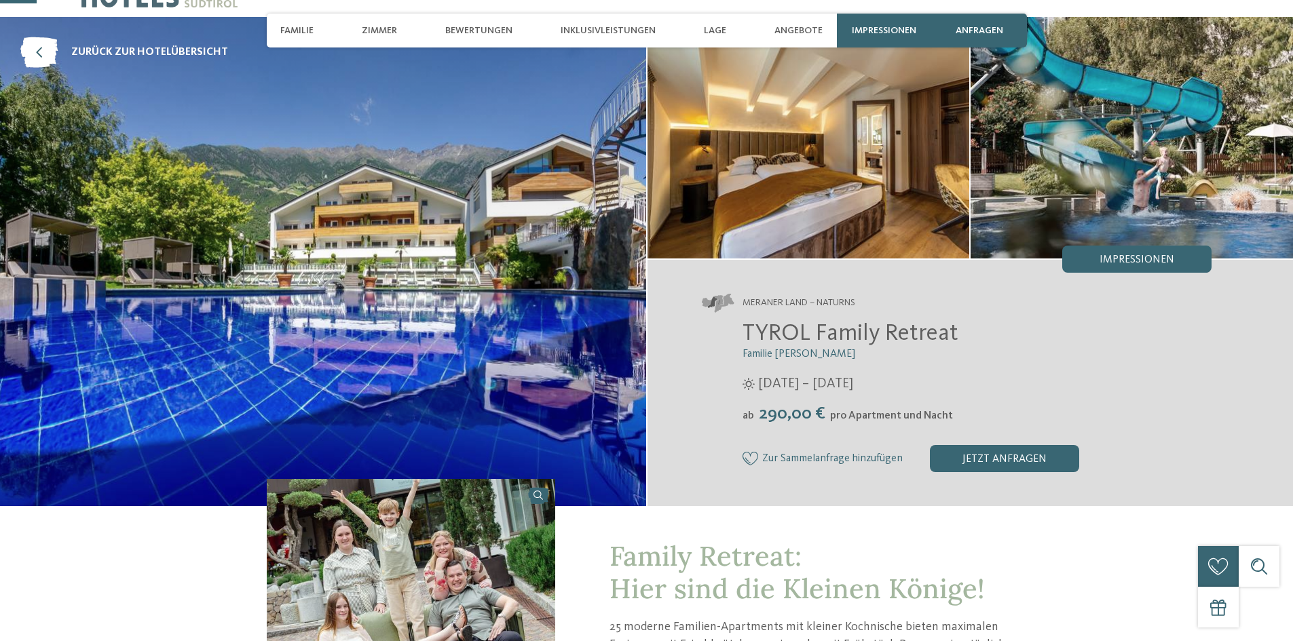
scroll to position [136, 0]
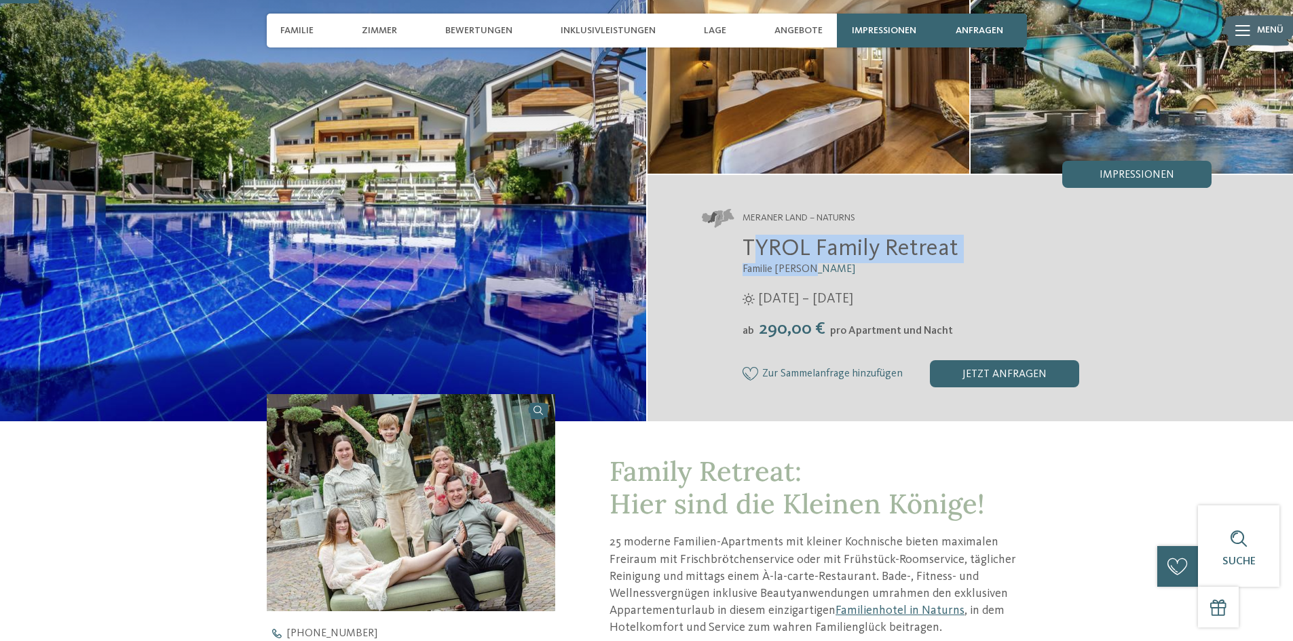
drag, startPoint x: 743, startPoint y: 247, endPoint x: 959, endPoint y: 271, distance: 217.1
click at [959, 271] on div "TYROL Family Retreat Familie [PERSON_NAME] [DATE] – [DATE] ab" at bounding box center [957, 311] width 510 height 153
copy div "TYROL Family Retreat Familie [PERSON_NAME]"
